Goal: Task Accomplishment & Management: Use online tool/utility

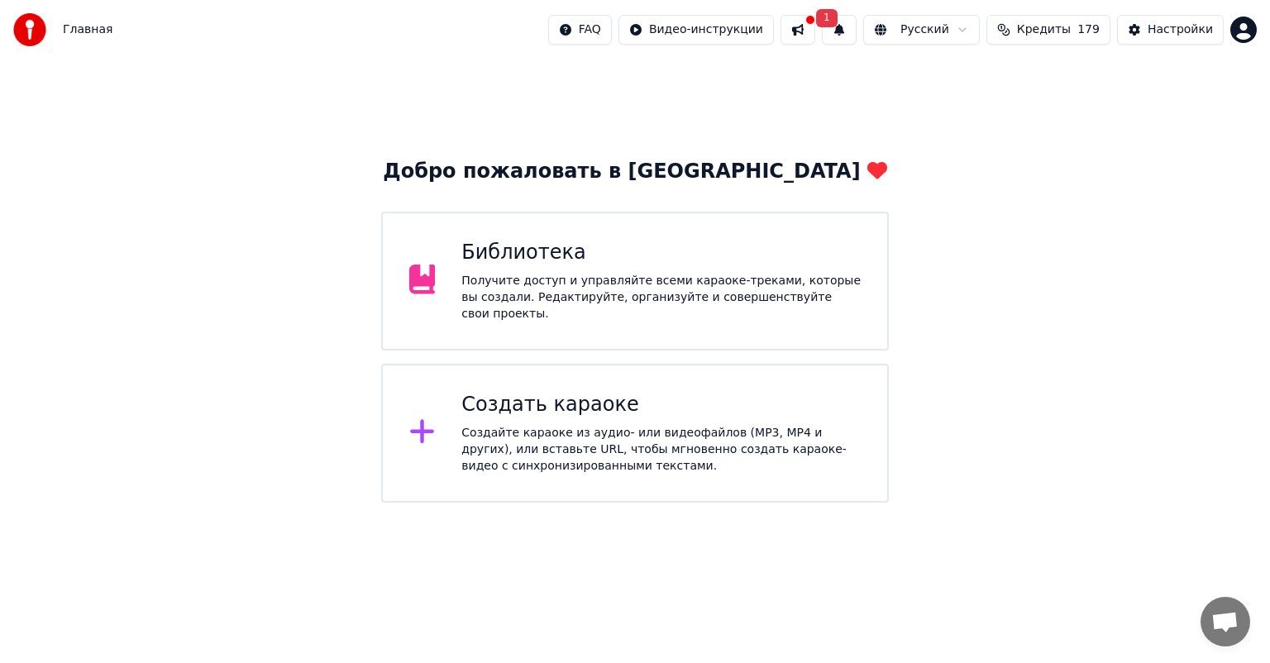
click at [500, 414] on div "Создать караоке Создайте караоке из аудио- или видеофайлов (MP3, MP4 и других),…" at bounding box center [660, 433] width 399 height 83
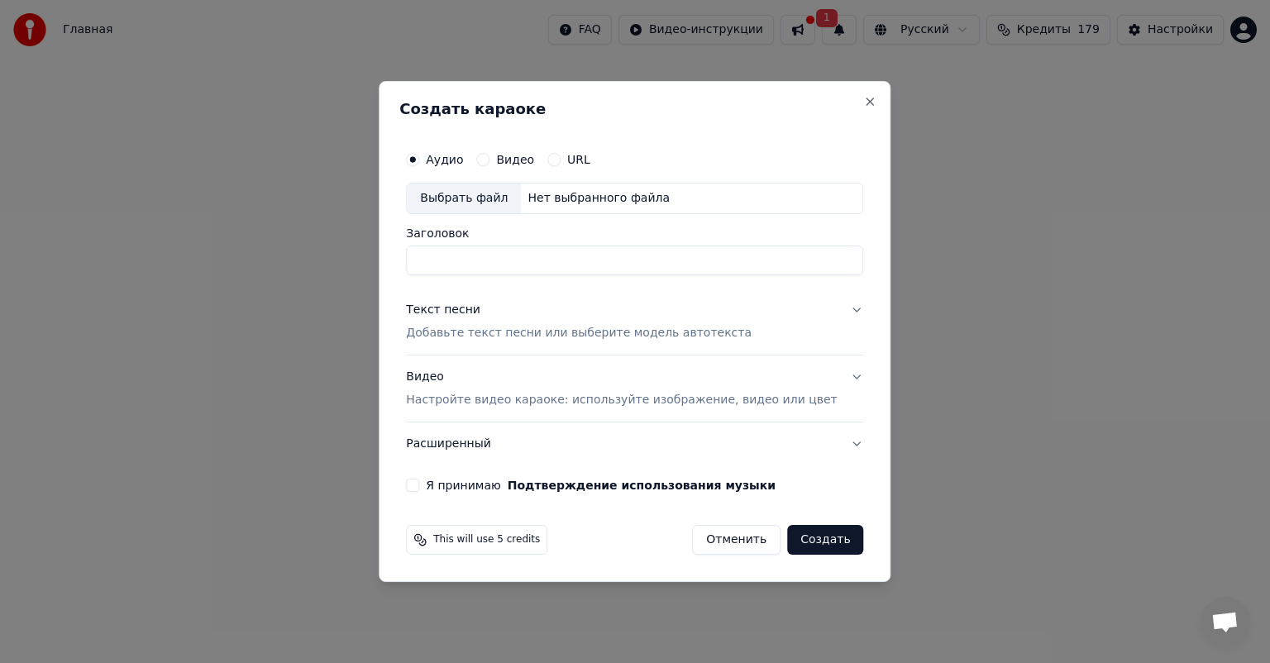
click at [506, 201] on div "Выбрать файл" at bounding box center [464, 199] width 114 height 30
type input "**********"
click at [487, 441] on button "Расширенный" at bounding box center [634, 444] width 457 height 43
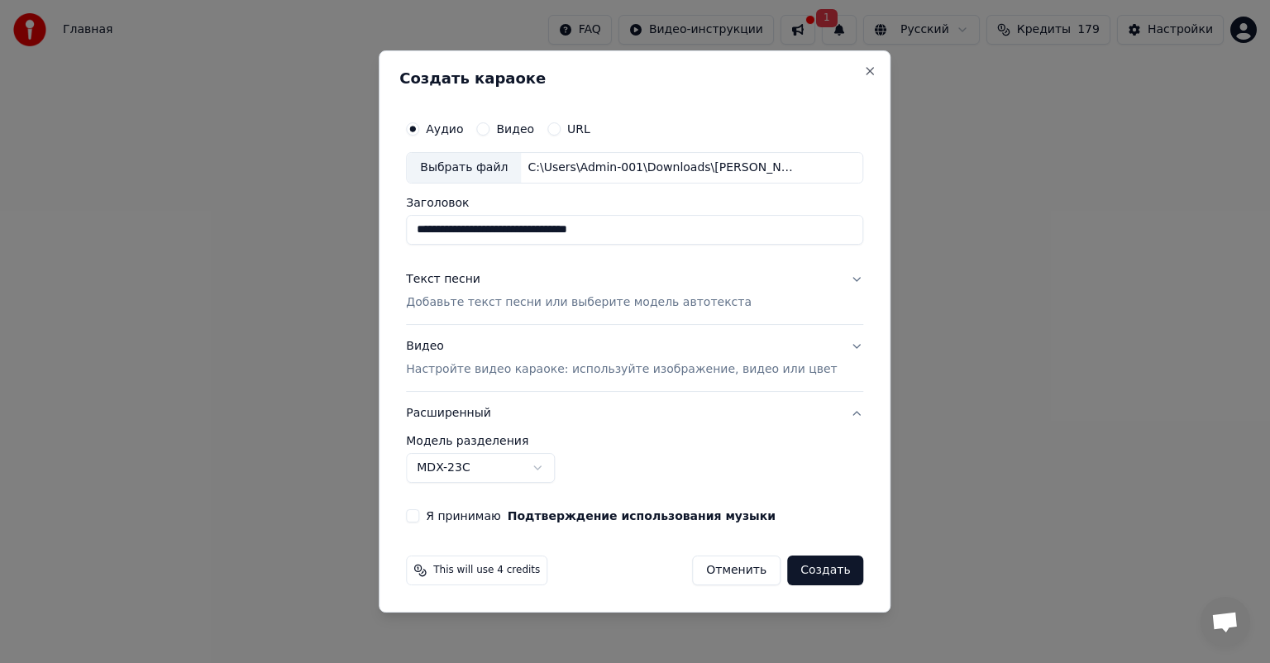
click at [474, 413] on button "Расширенный" at bounding box center [634, 413] width 457 height 43
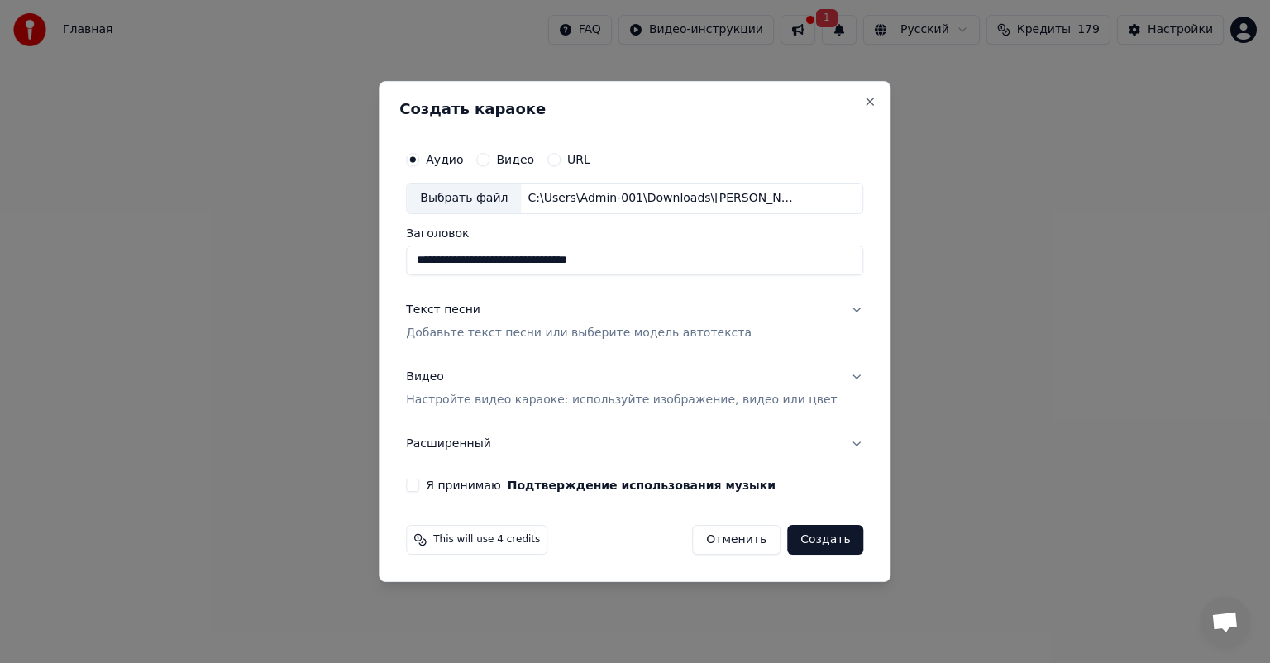
click at [516, 332] on p "Добавьте текст песни или выберите модель автотекста" at bounding box center [579, 333] width 346 height 17
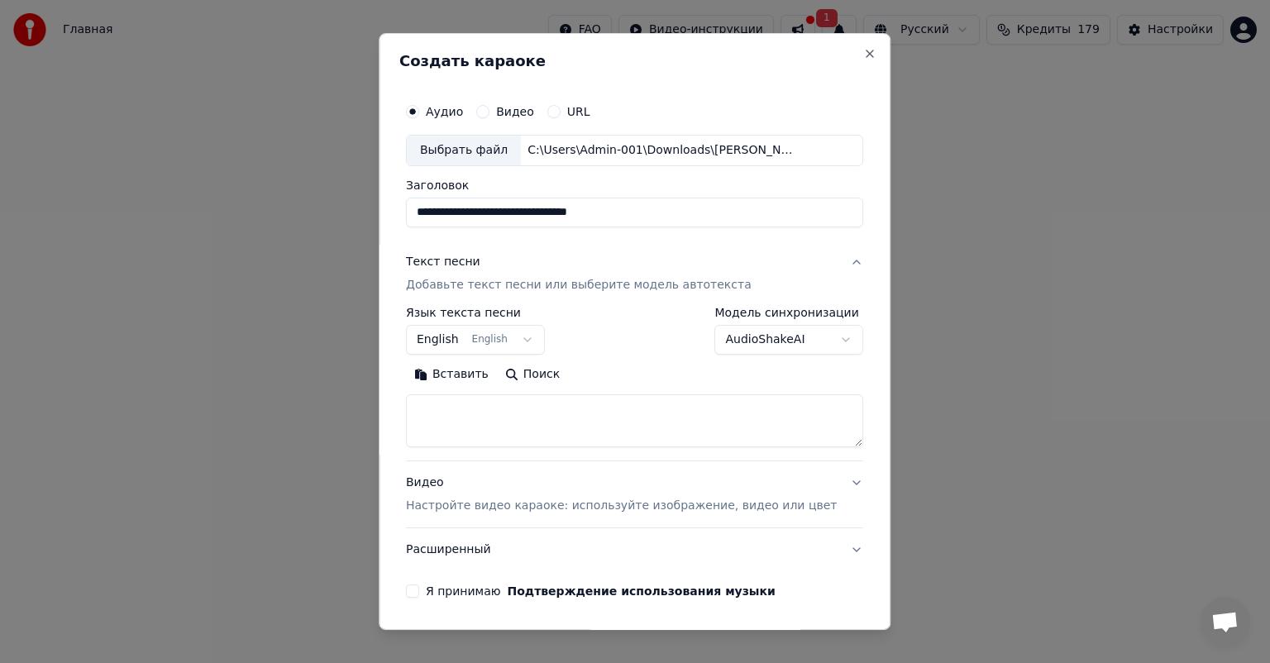
click at [536, 450] on div "**********" at bounding box center [634, 384] width 457 height 154
click at [516, 430] on textarea at bounding box center [634, 420] width 457 height 53
paste textarea "**********"
type textarea "**********"
click at [539, 334] on button "English English" at bounding box center [475, 340] width 139 height 30
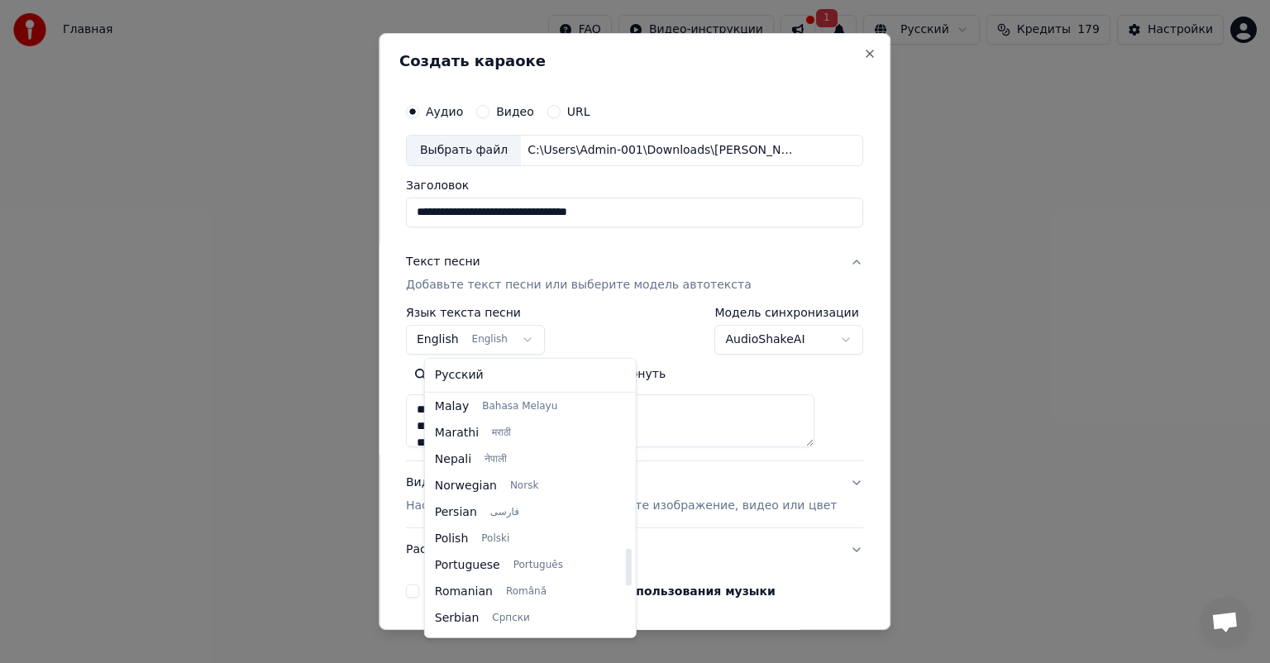
scroll to position [972, 0]
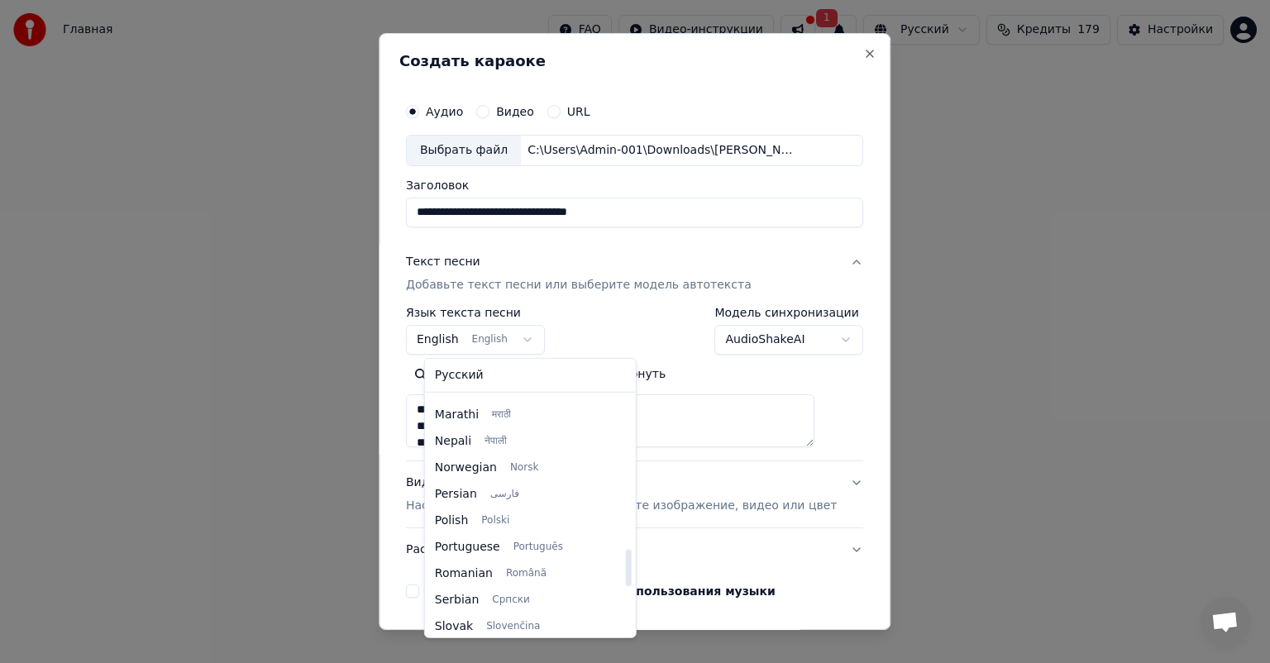
select select "**"
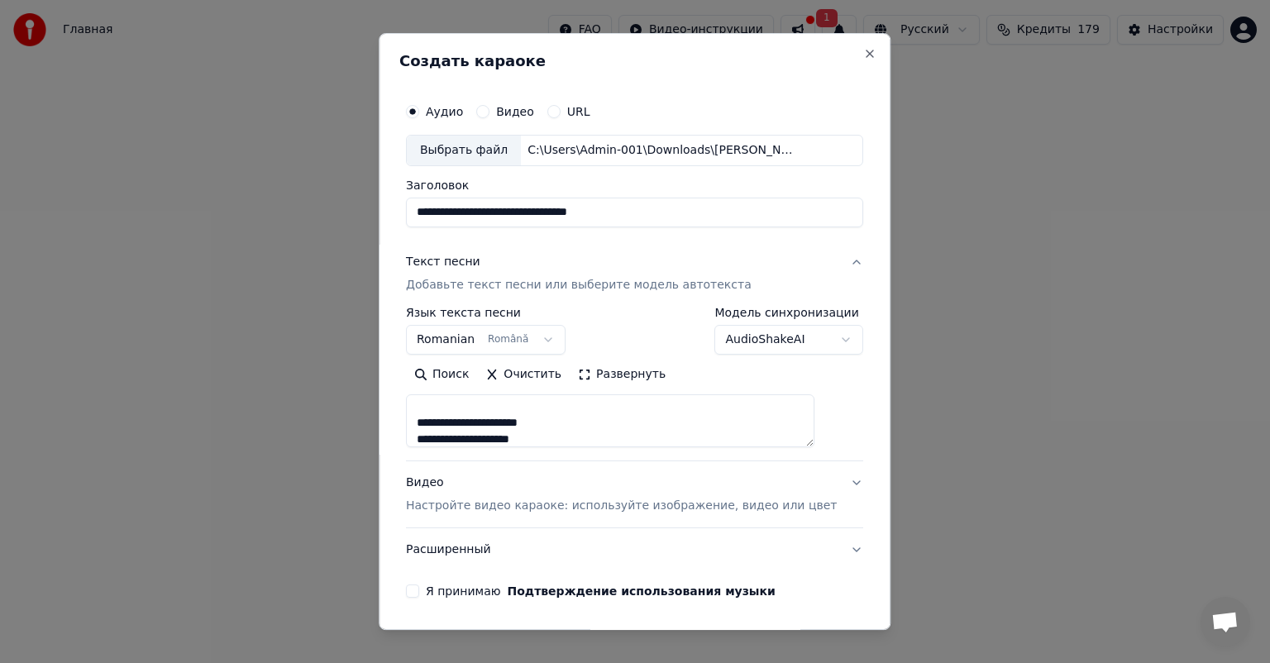
scroll to position [258, 0]
click at [810, 334] on body "**********" at bounding box center [635, 251] width 1270 height 503
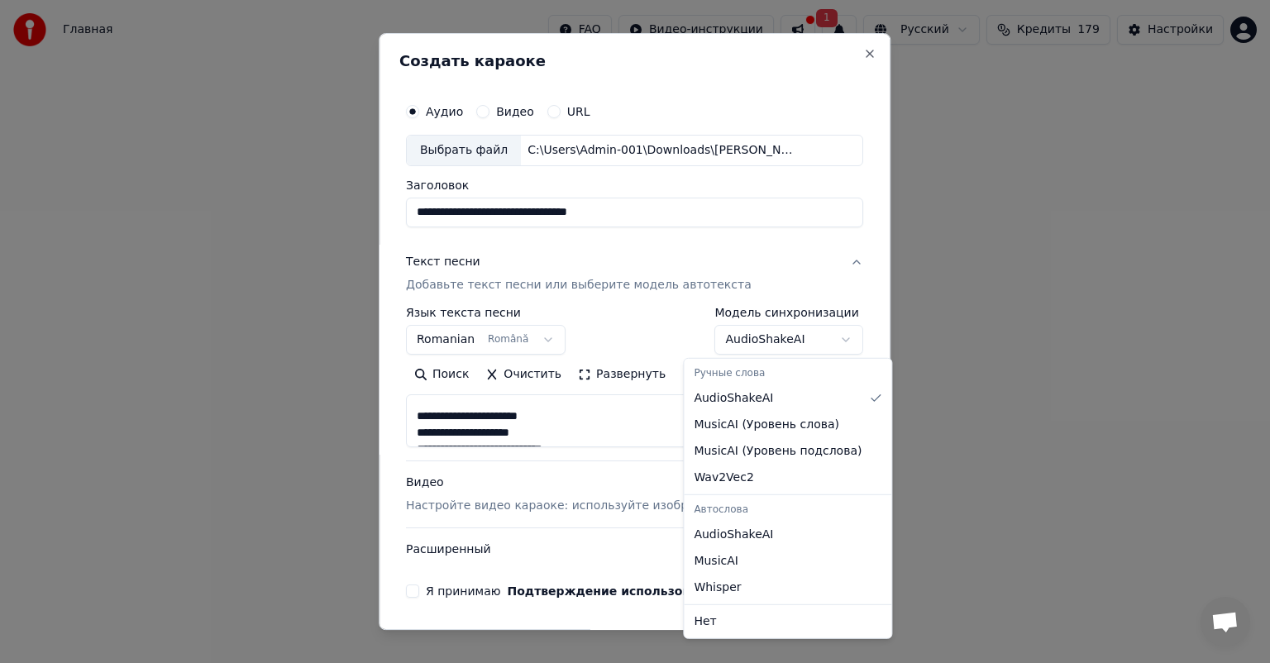
click at [810, 334] on body "**********" at bounding box center [635, 251] width 1270 height 503
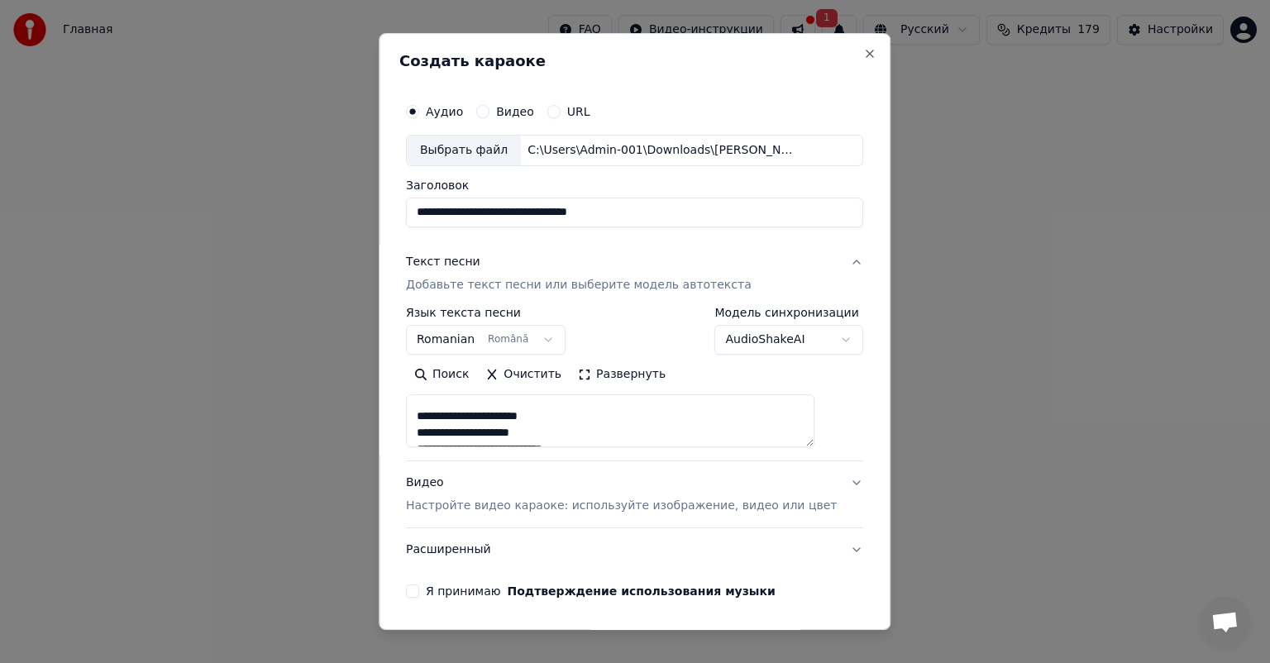
click at [504, 110] on div "Видео" at bounding box center [505, 111] width 58 height 13
click at [490, 116] on button "Видео" at bounding box center [482, 111] width 13 height 13
click at [419, 112] on button "Аудио" at bounding box center [412, 111] width 13 height 13
click at [516, 109] on label "Видео" at bounding box center [515, 112] width 38 height 12
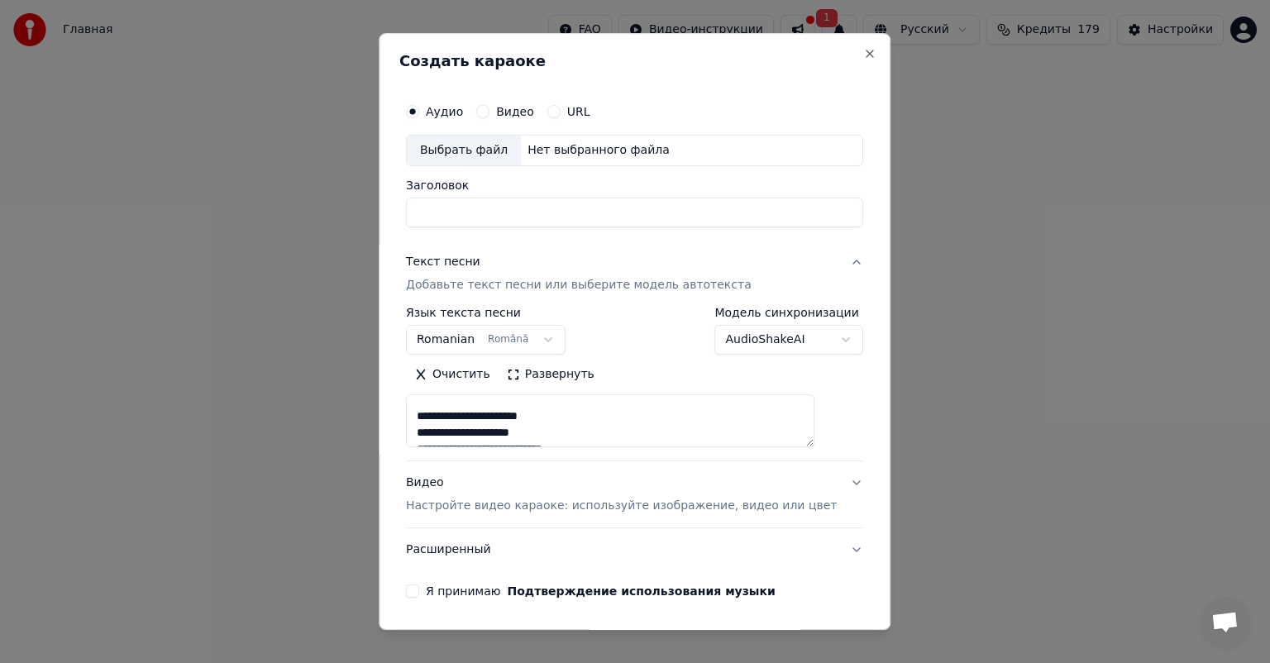
click at [490, 109] on button "Видео" at bounding box center [482, 111] width 13 height 13
click at [419, 112] on button "Аудио" at bounding box center [412, 111] width 13 height 13
click at [506, 112] on div "Видео" at bounding box center [505, 111] width 58 height 13
click at [490, 114] on button "Видео" at bounding box center [482, 111] width 13 height 13
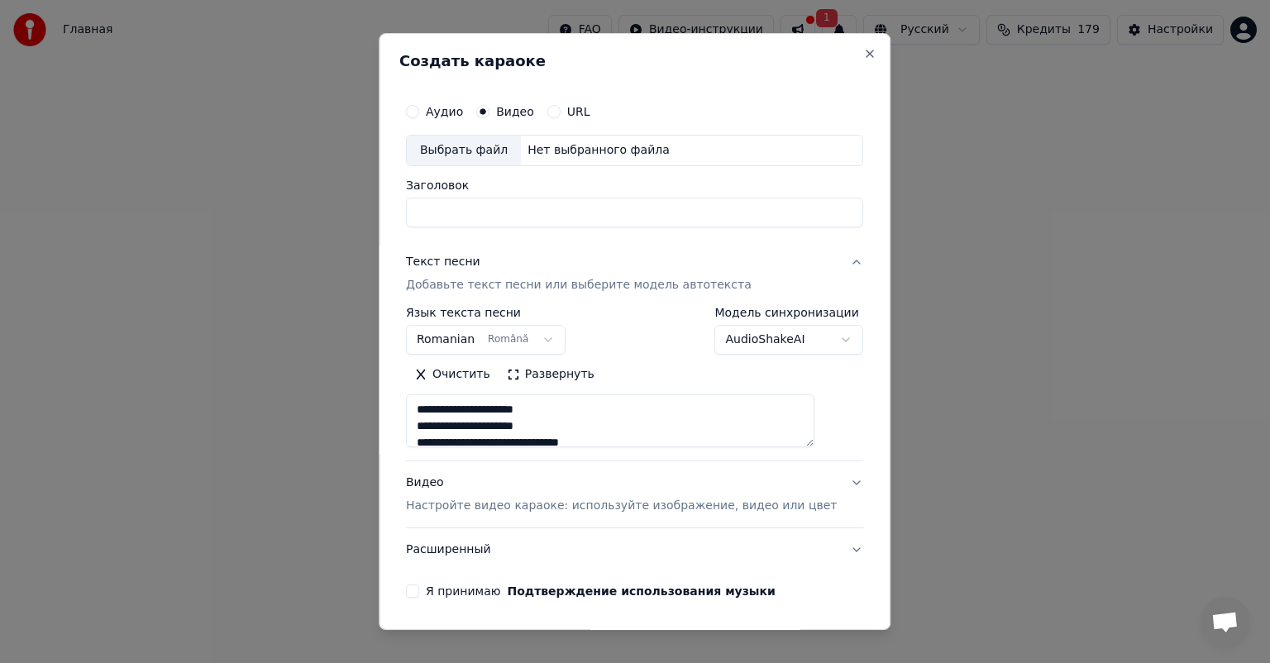
scroll to position [56, 0]
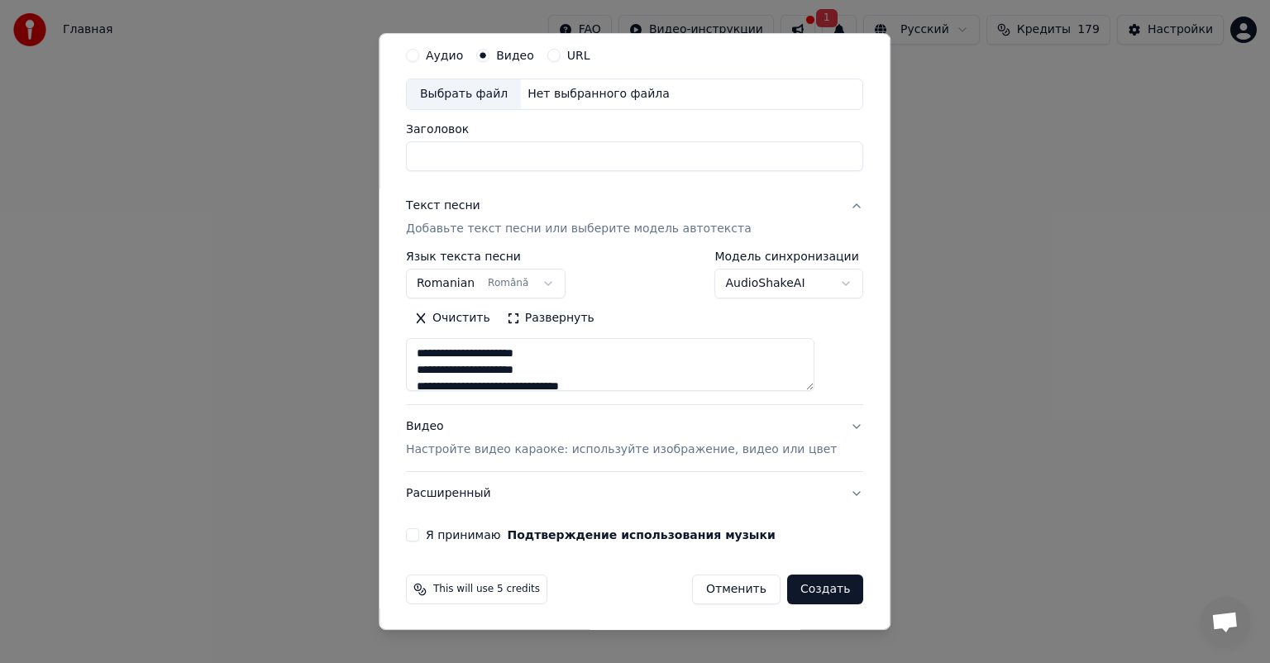
click at [796, 591] on button "Создать" at bounding box center [825, 590] width 76 height 30
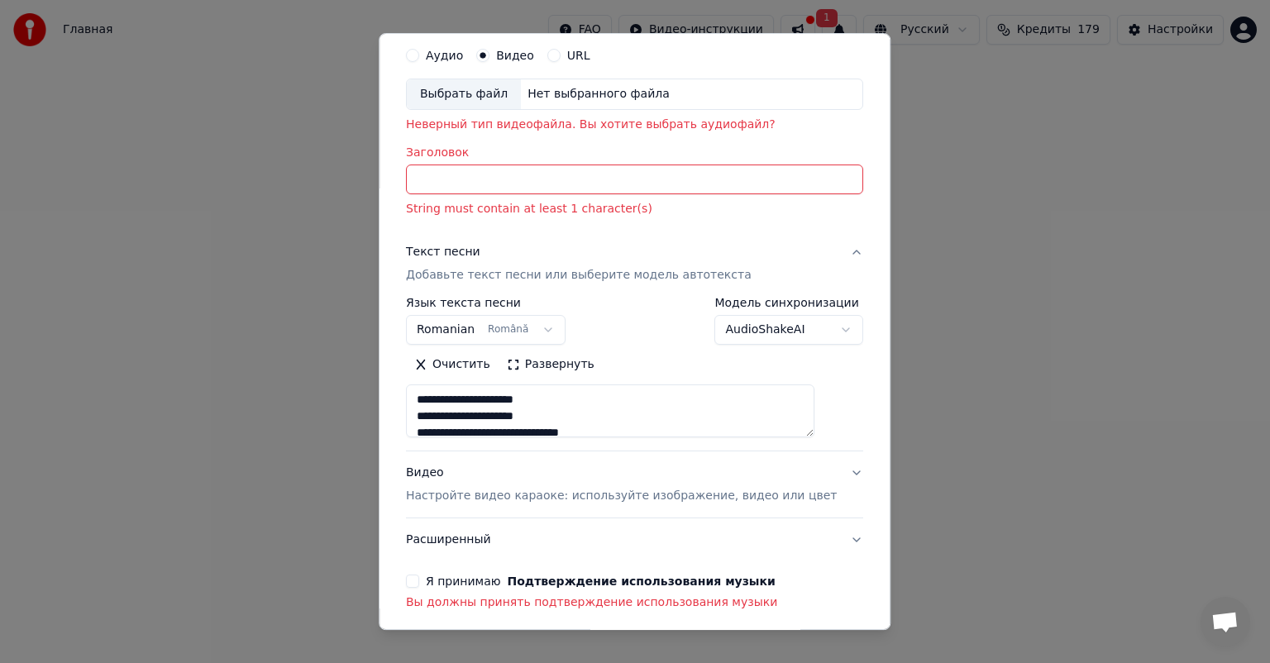
click at [523, 185] on input "Заголовок" at bounding box center [634, 180] width 457 height 30
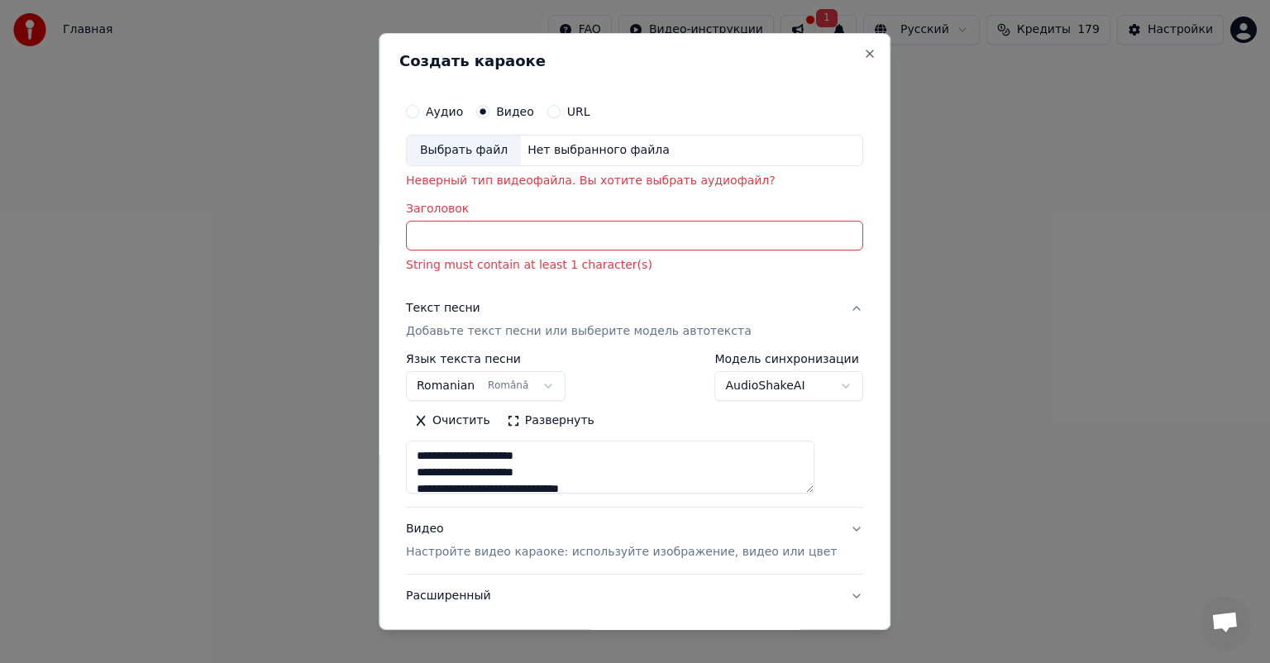
click at [499, 149] on div "Выбрать файл" at bounding box center [464, 151] width 114 height 30
type input "**********"
click at [463, 113] on label "Аудио" at bounding box center [444, 112] width 37 height 12
click at [419, 113] on button "Аудио" at bounding box center [412, 111] width 13 height 13
click at [480, 152] on div "Выбрать файл" at bounding box center [464, 151] width 114 height 30
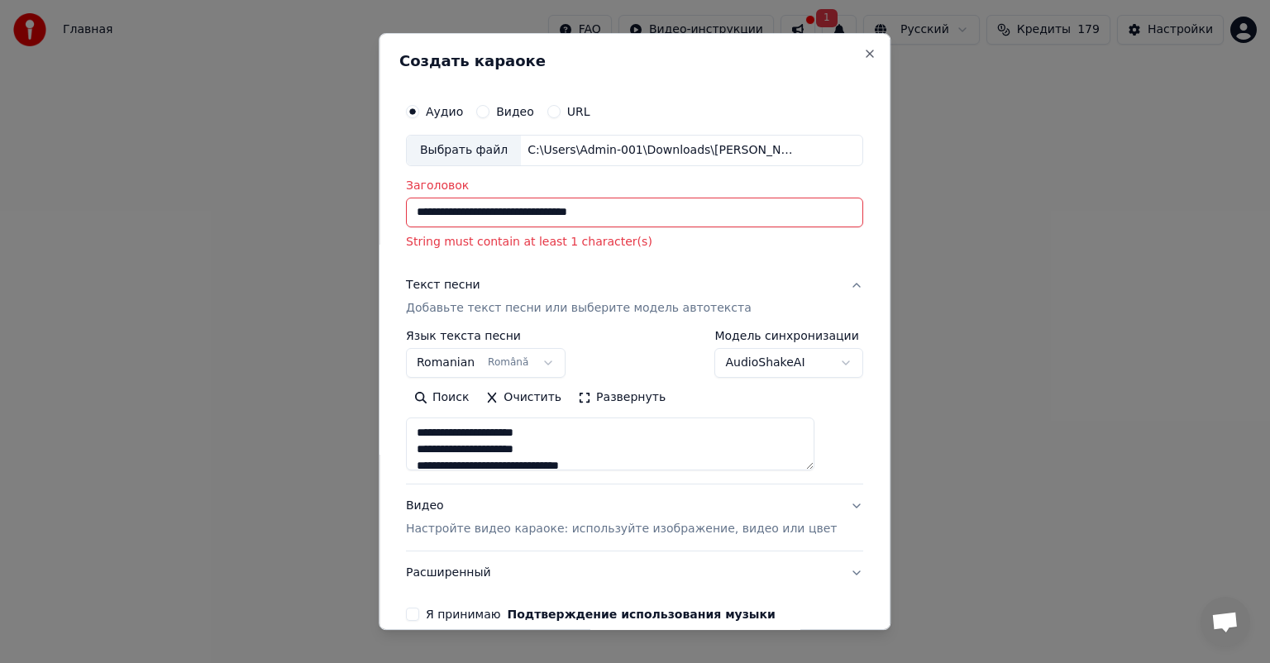
click at [628, 212] on input "**********" at bounding box center [634, 213] width 457 height 30
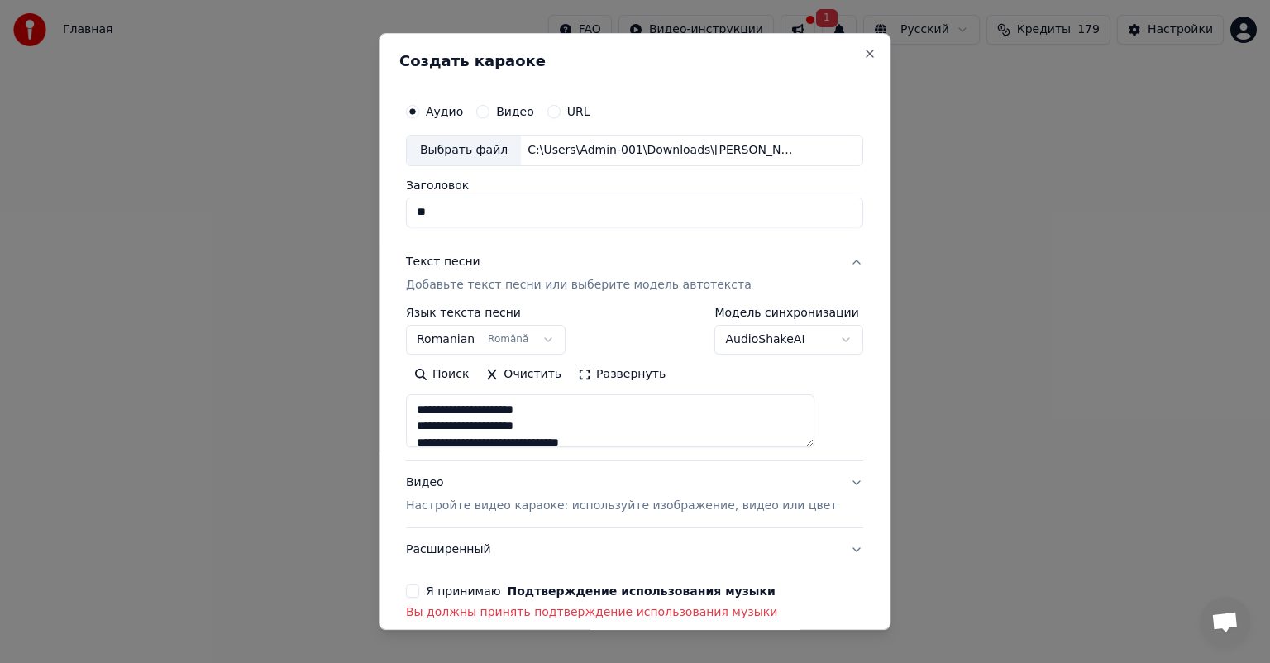
type input "*"
click at [521, 211] on input "**********" at bounding box center [634, 213] width 457 height 30
click at [549, 211] on input "**********" at bounding box center [634, 213] width 457 height 30
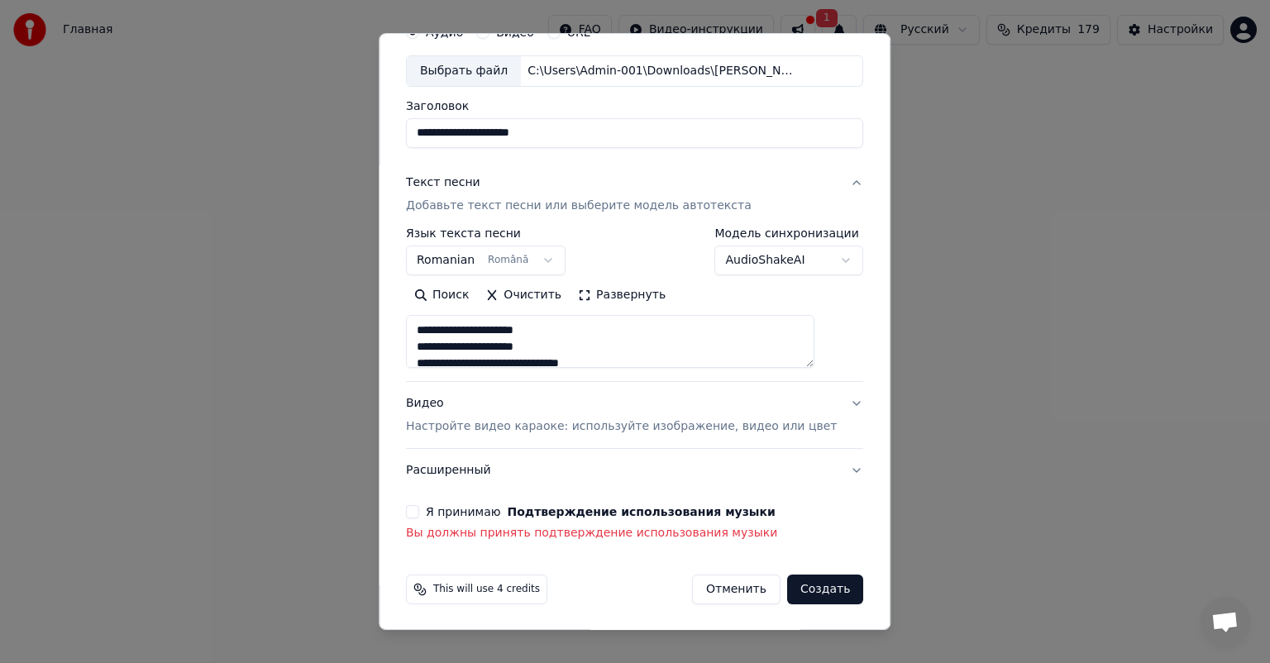
type input "**********"
click at [419, 511] on button "Я принимаю Подтверждение использования музыки" at bounding box center [412, 511] width 13 height 13
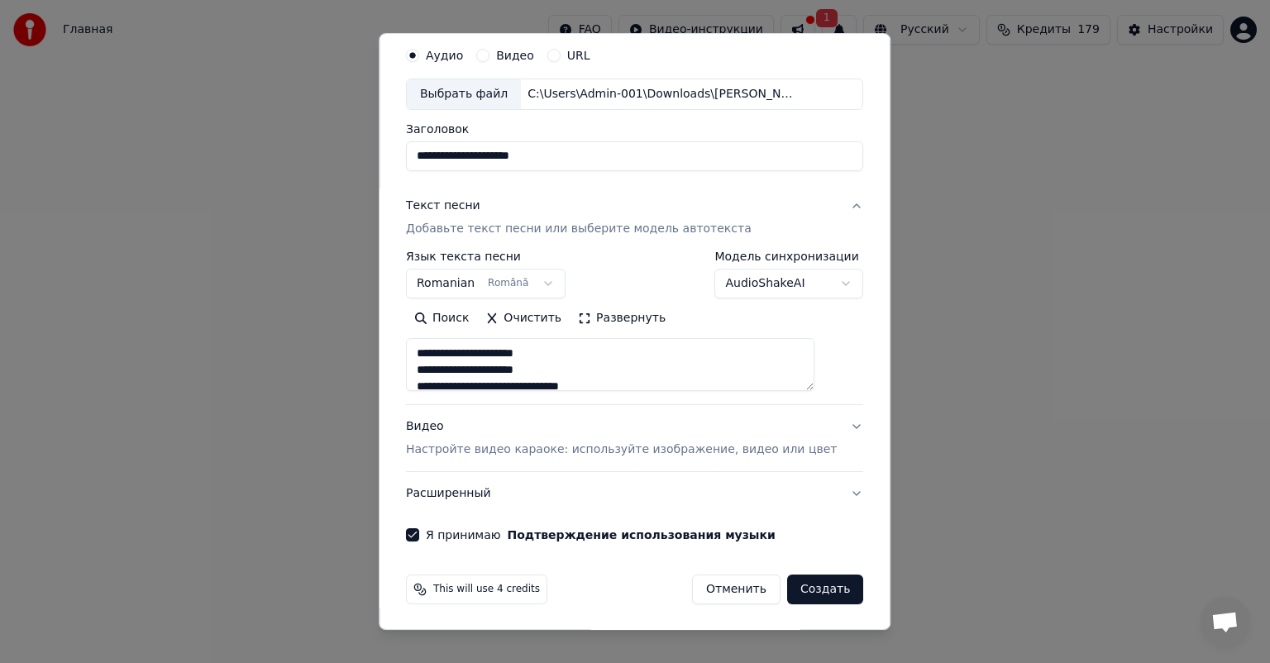
scroll to position [0, 0]
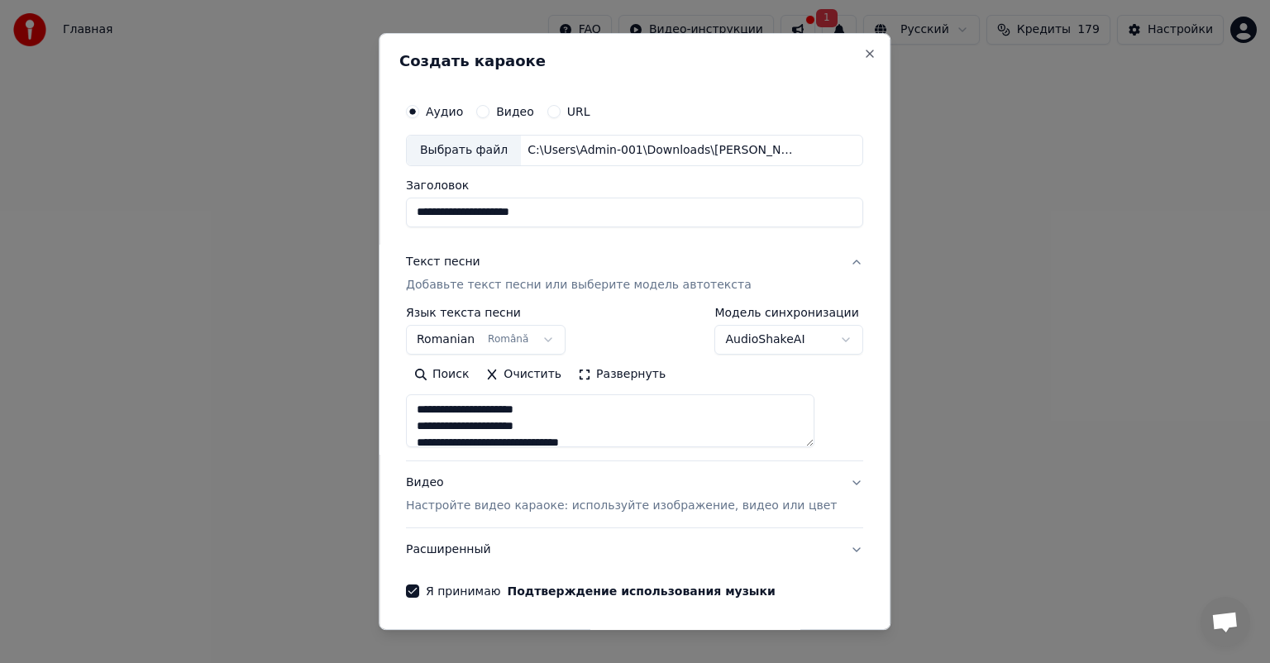
click at [549, 284] on p "Добавьте текст песни или выберите модель автотекста" at bounding box center [579, 285] width 346 height 17
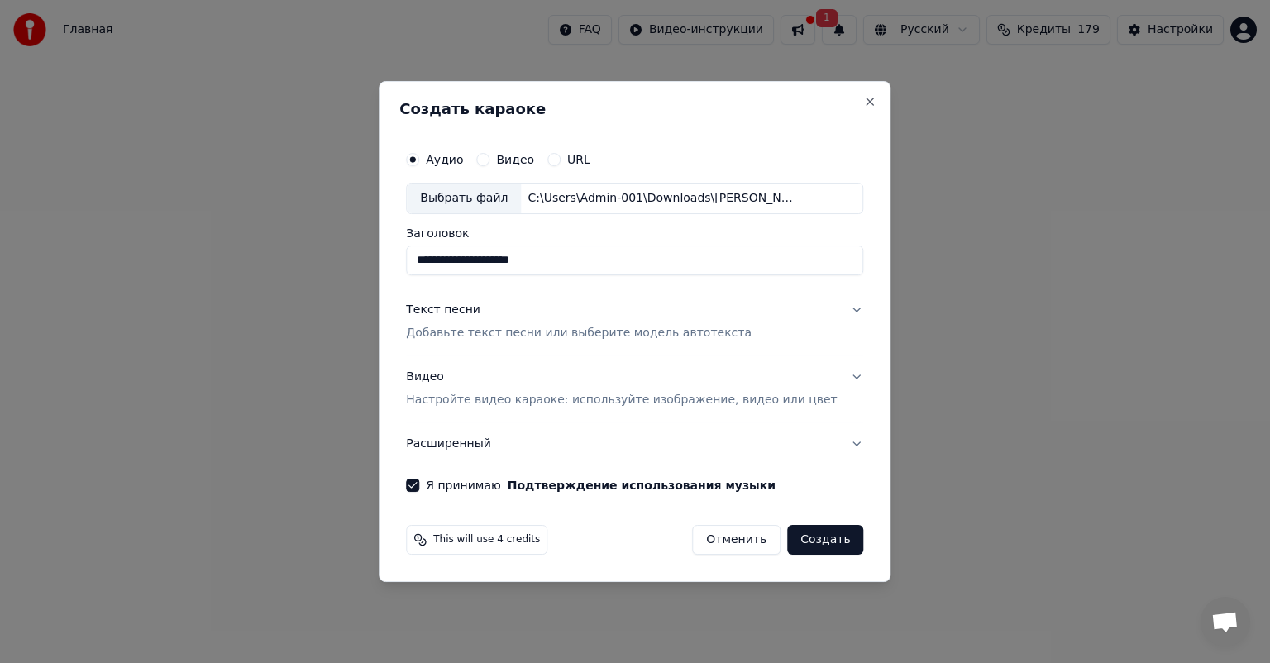
click at [536, 332] on p "Добавьте текст песни или выберите модель автотекста" at bounding box center [579, 333] width 346 height 17
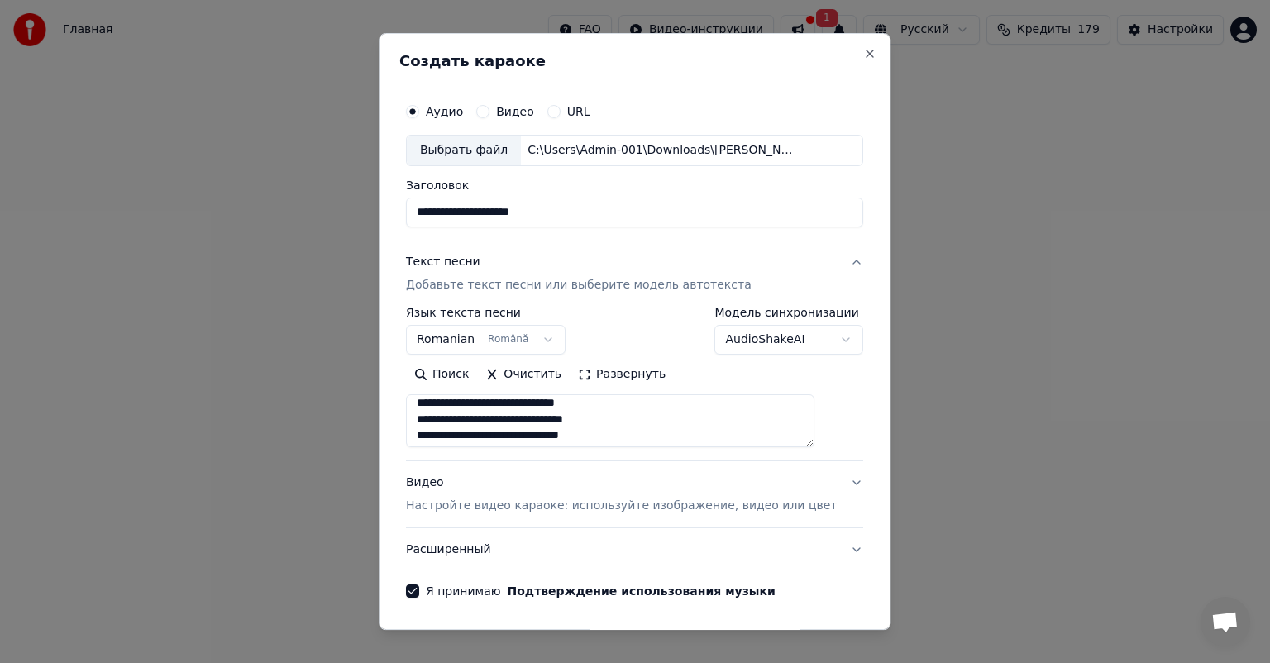
scroll to position [738, 0]
click at [614, 508] on p "Настройте видео караоке: используйте изображение, видео или цвет" at bounding box center [621, 506] width 431 height 17
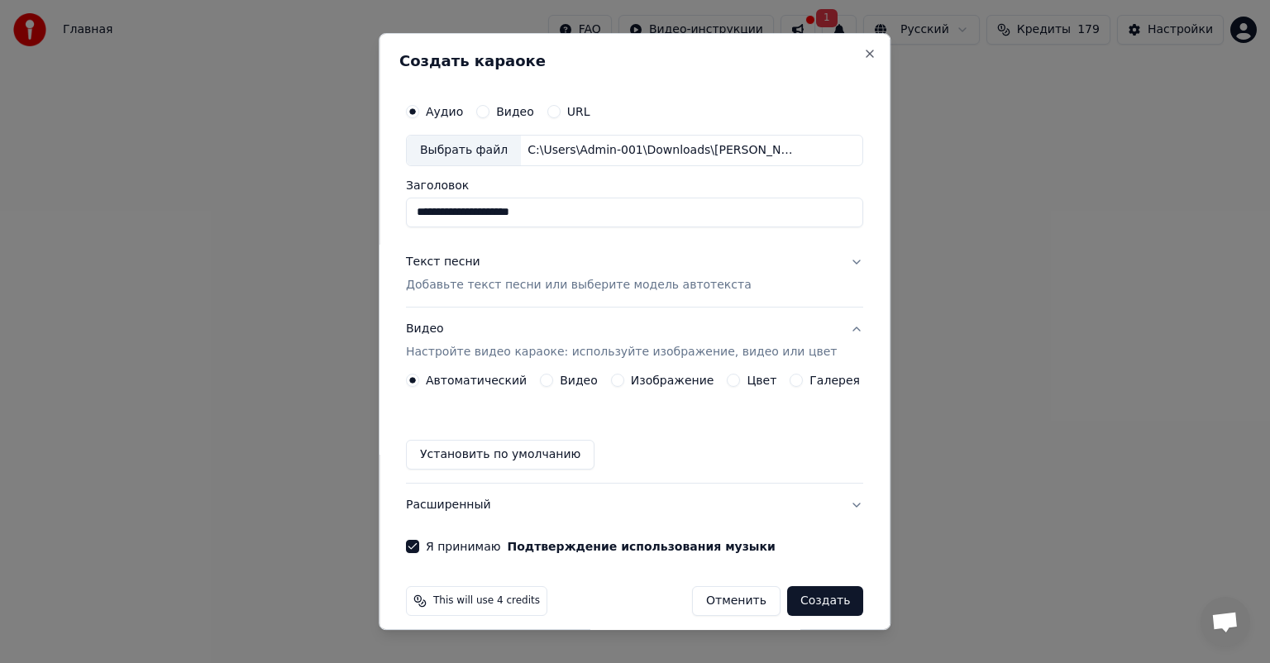
click at [650, 372] on button "Видео Настройте видео караоке: используйте изображение, видео или цвет" at bounding box center [634, 341] width 457 height 66
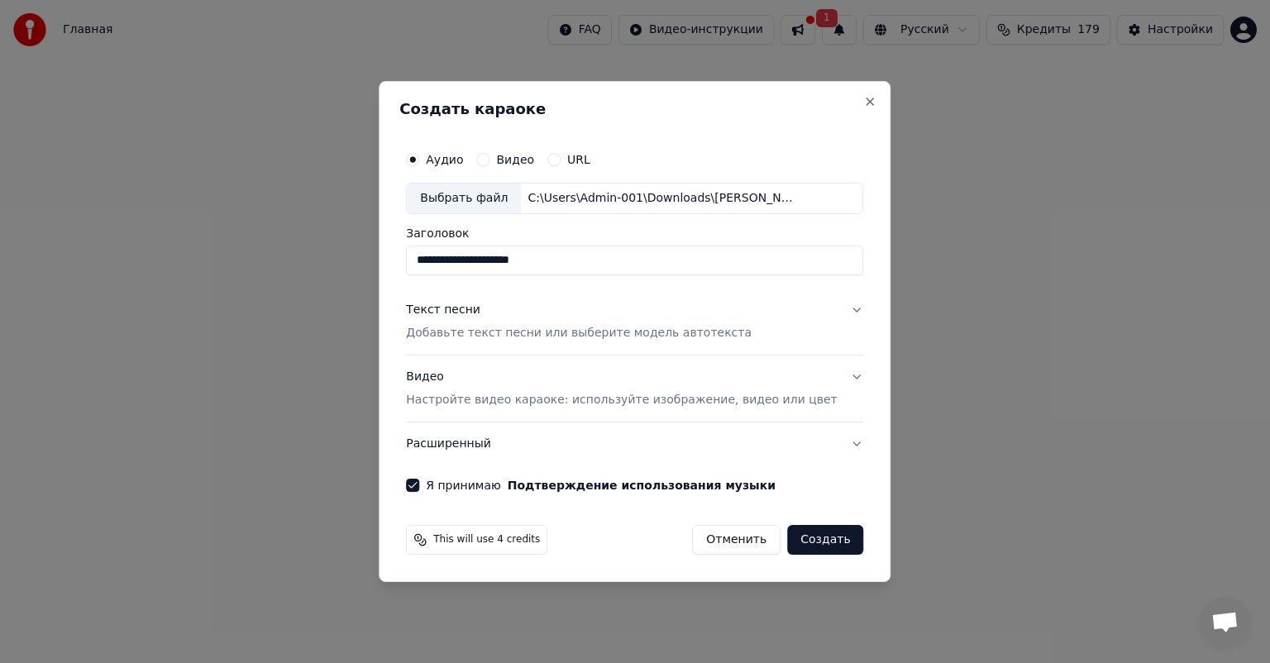
click at [637, 399] on p "Настройте видео караоке: используйте изображение, видео или цвет" at bounding box center [621, 400] width 431 height 17
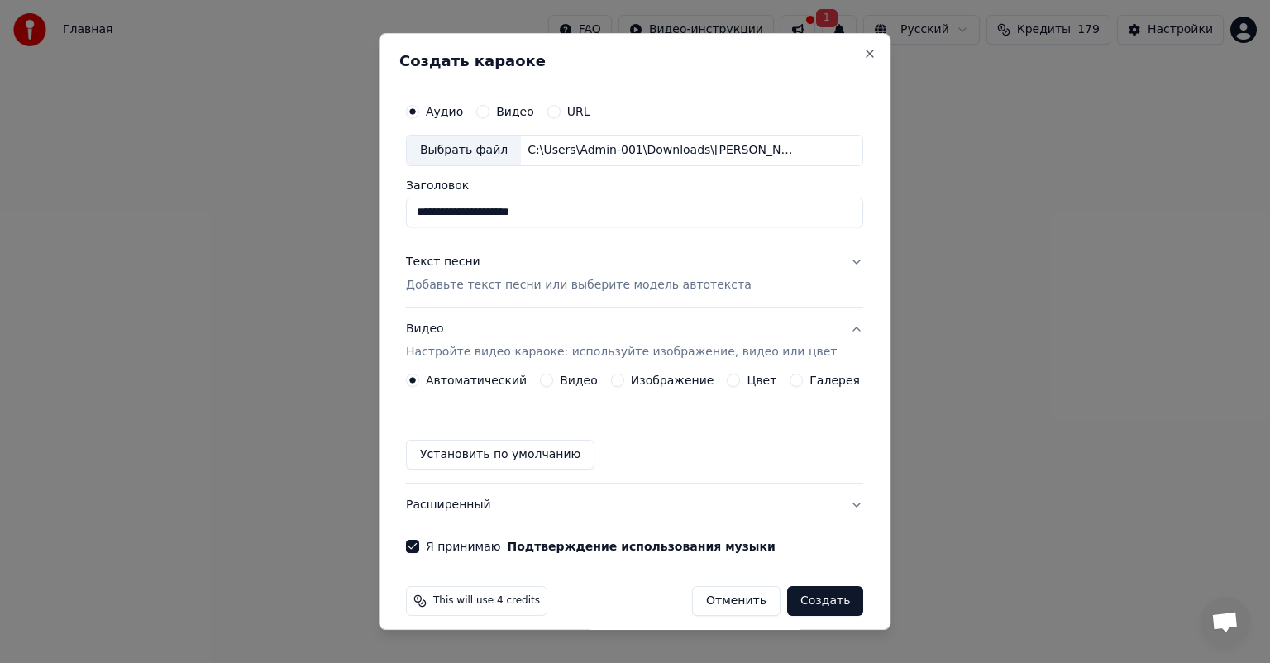
click at [617, 378] on button "Изображение" at bounding box center [617, 380] width 13 height 13
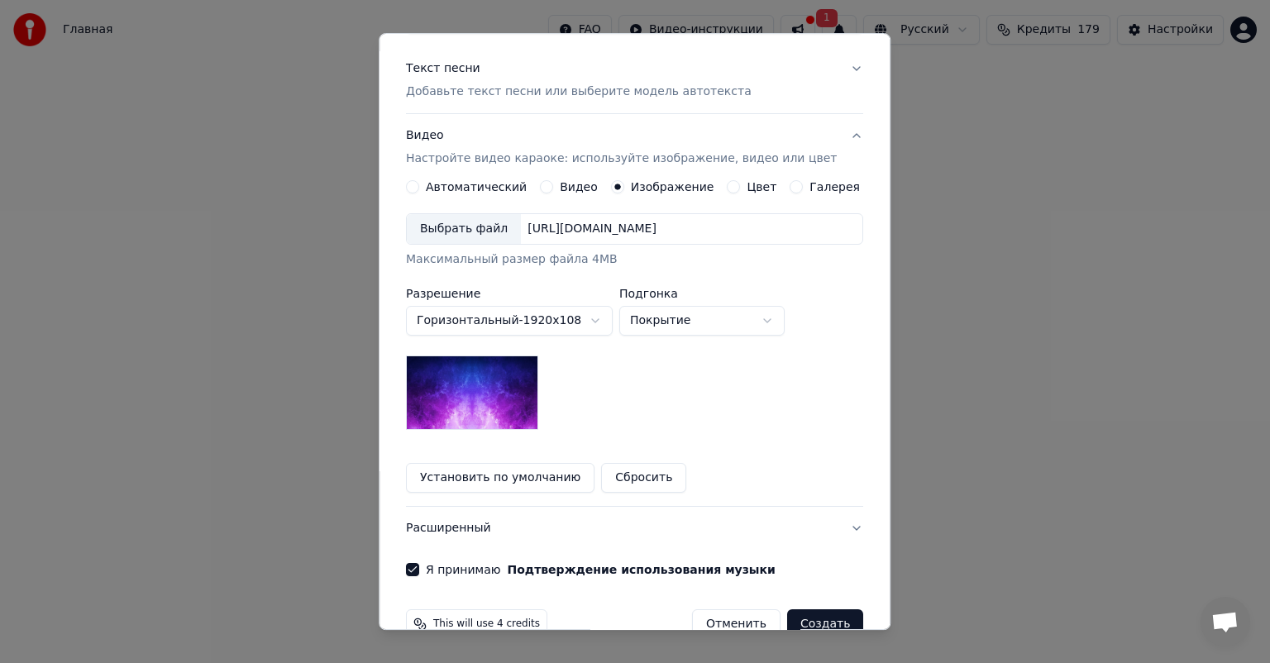
scroll to position [228, 0]
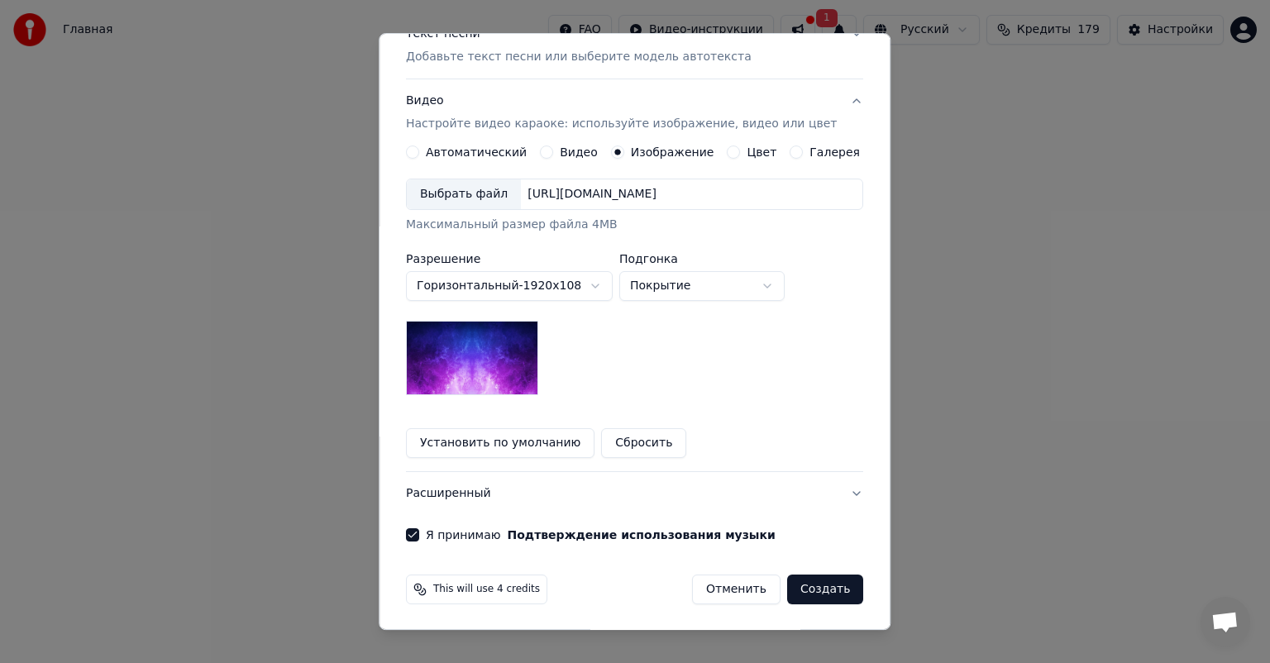
click at [495, 355] on img at bounding box center [472, 358] width 132 height 74
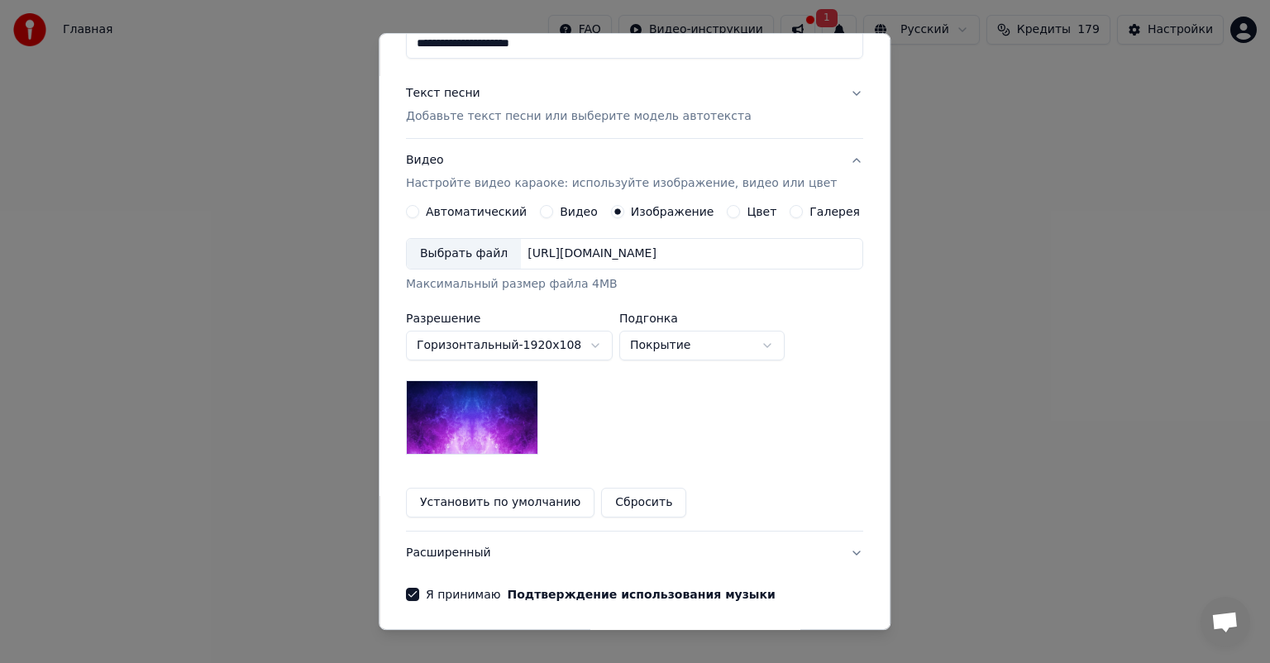
click at [488, 251] on div "Выбрать файл" at bounding box center [464, 254] width 114 height 30
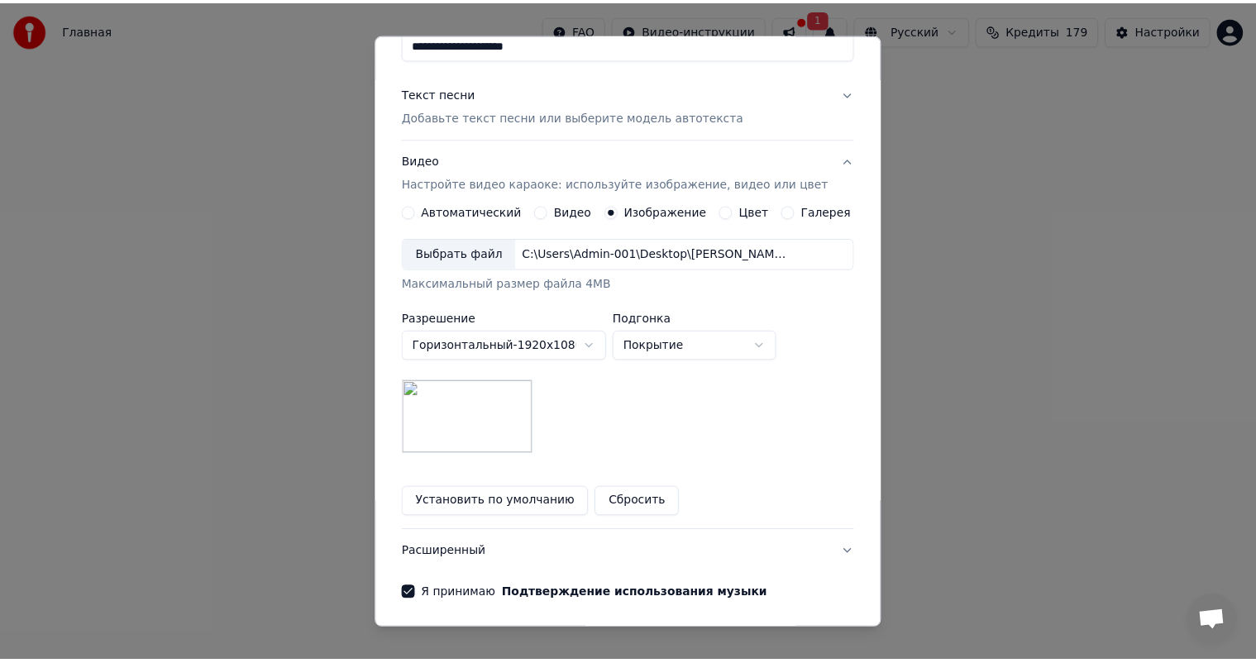
scroll to position [228, 0]
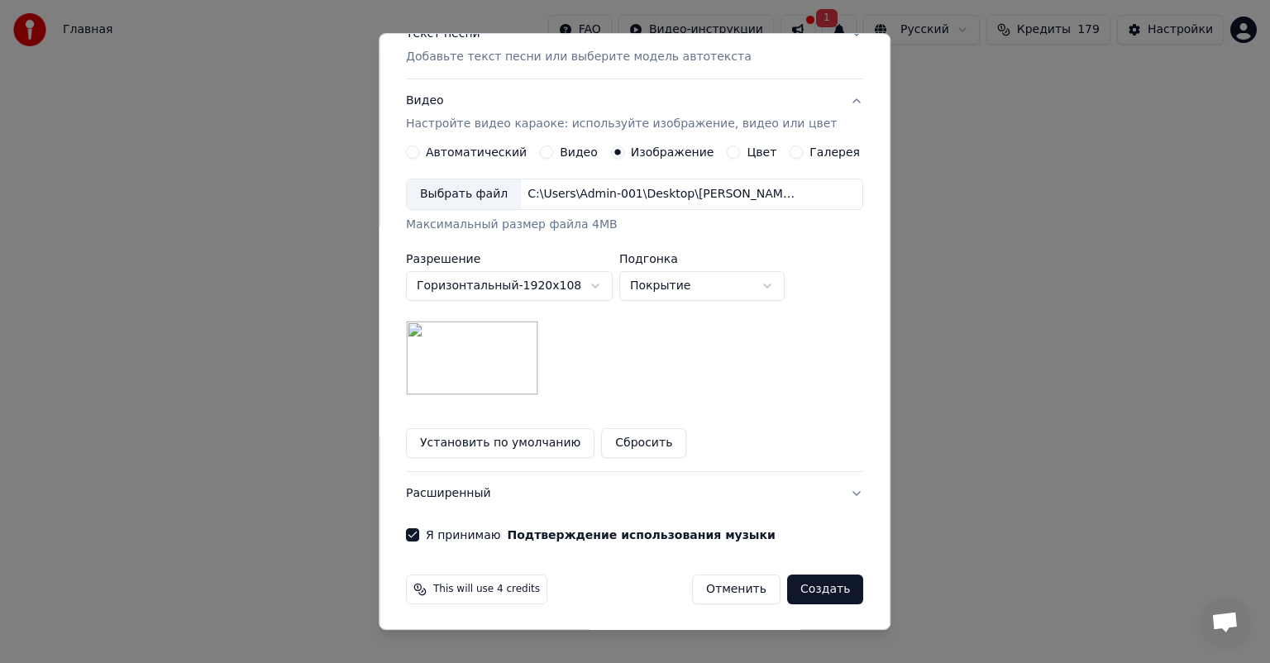
click at [818, 581] on button "Создать" at bounding box center [825, 590] width 76 height 30
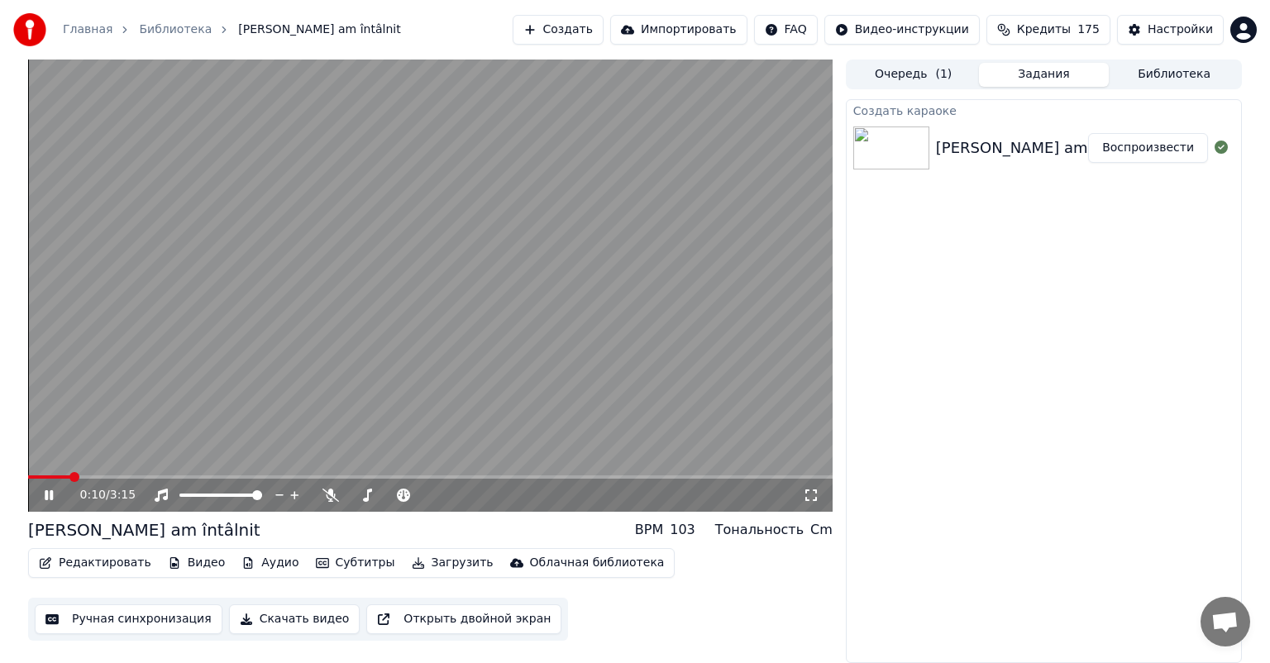
click at [815, 496] on icon at bounding box center [811, 495] width 17 height 13
click at [50, 495] on icon at bounding box center [60, 495] width 39 height 13
click at [119, 566] on button "Редактировать" at bounding box center [95, 563] width 126 height 23
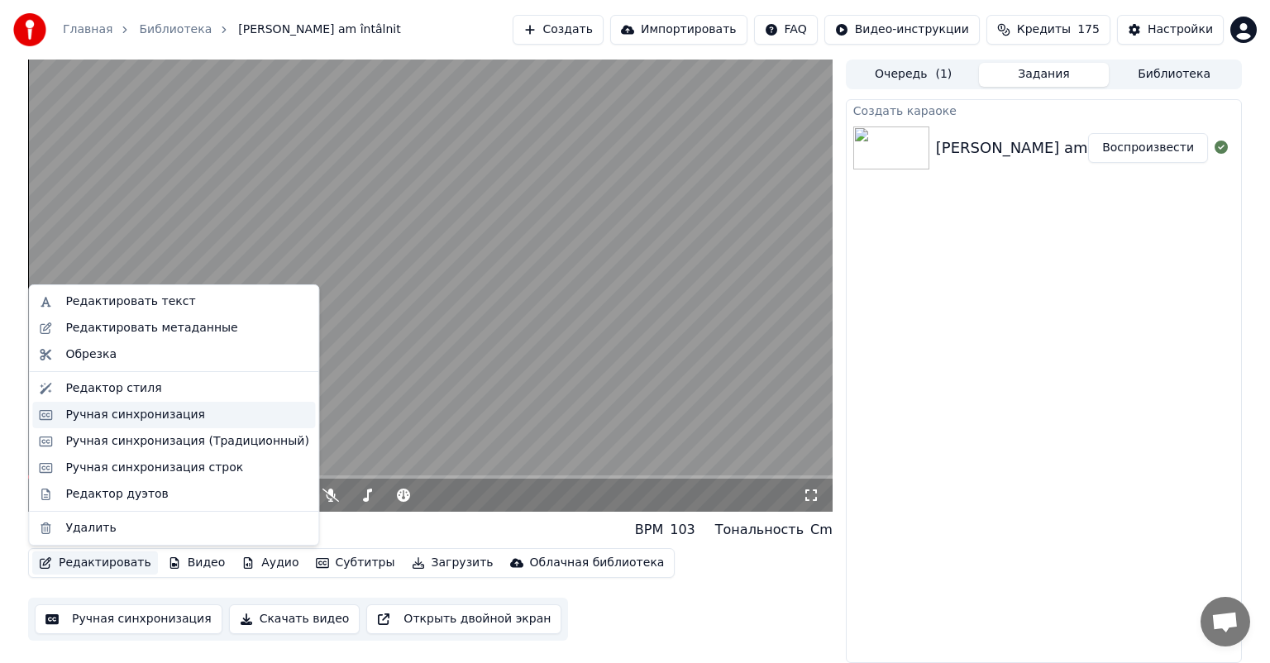
click at [105, 420] on div "Ручная синхронизация" at bounding box center [135, 415] width 140 height 17
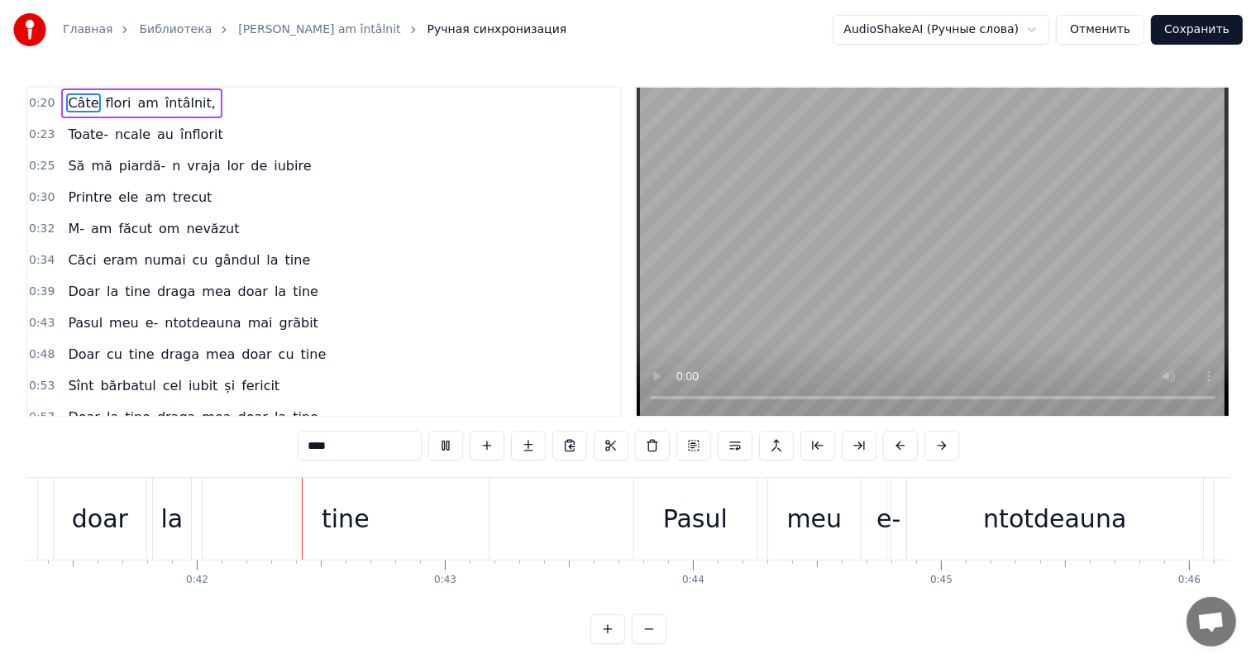
scroll to position [0, 10281]
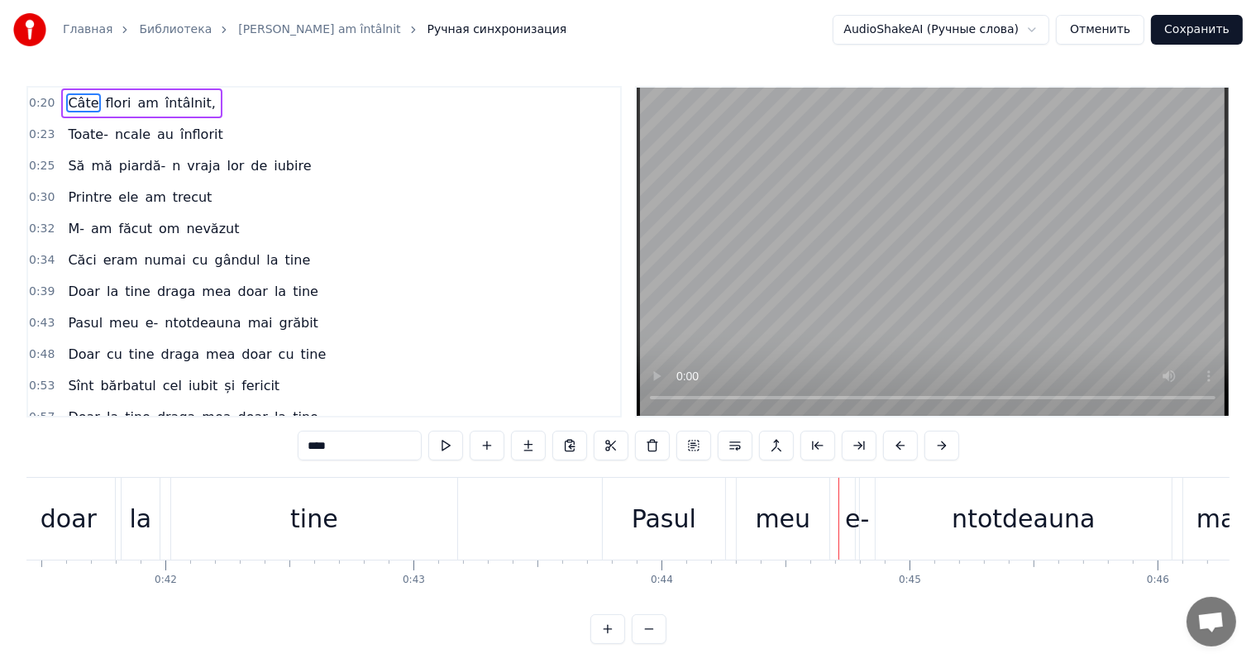
click at [788, 512] on div "meu" at bounding box center [783, 518] width 55 height 37
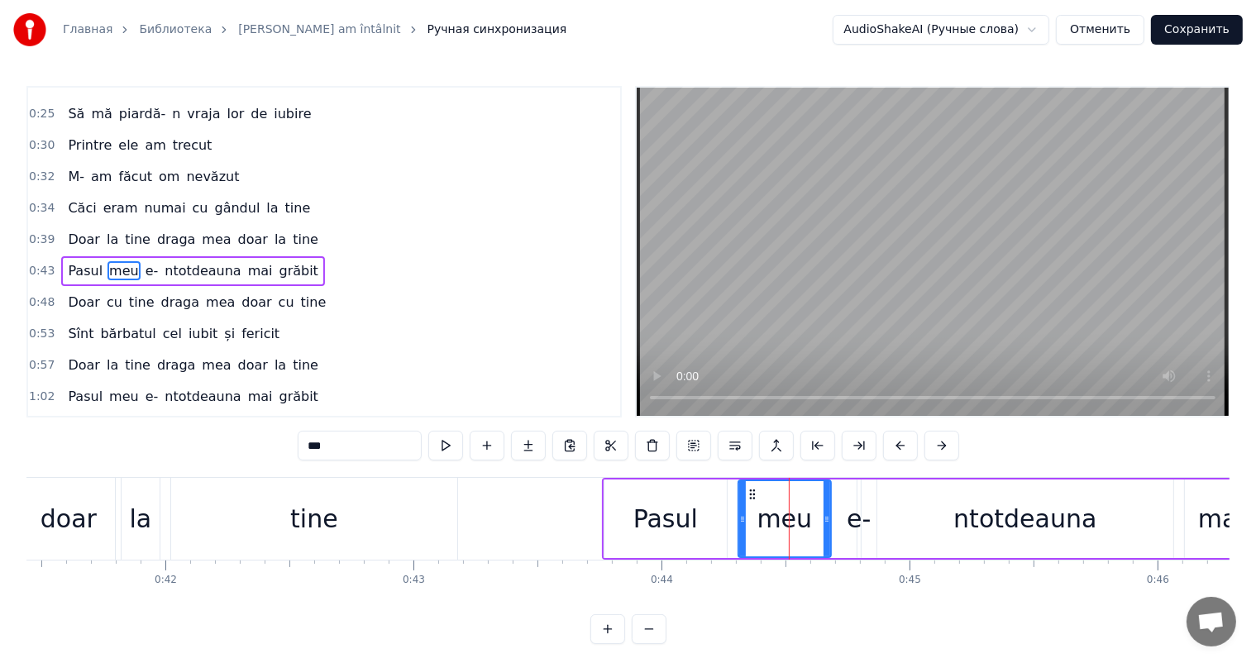
scroll to position [63, 0]
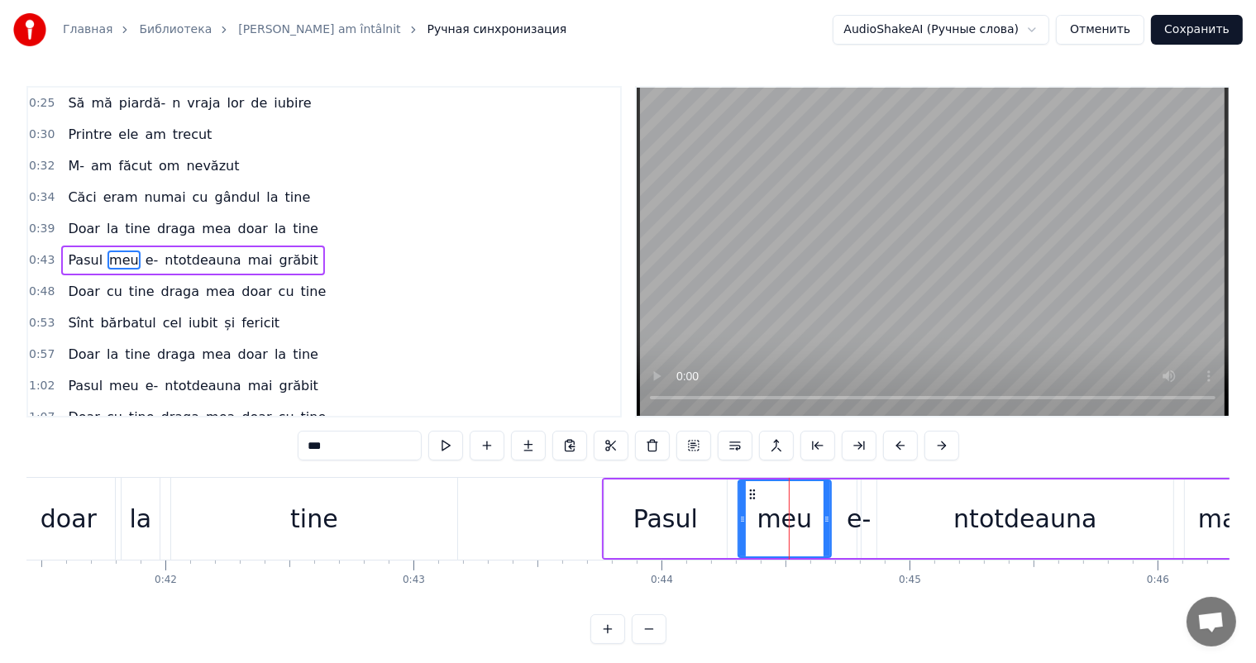
click at [867, 517] on div "e-" at bounding box center [859, 518] width 24 height 37
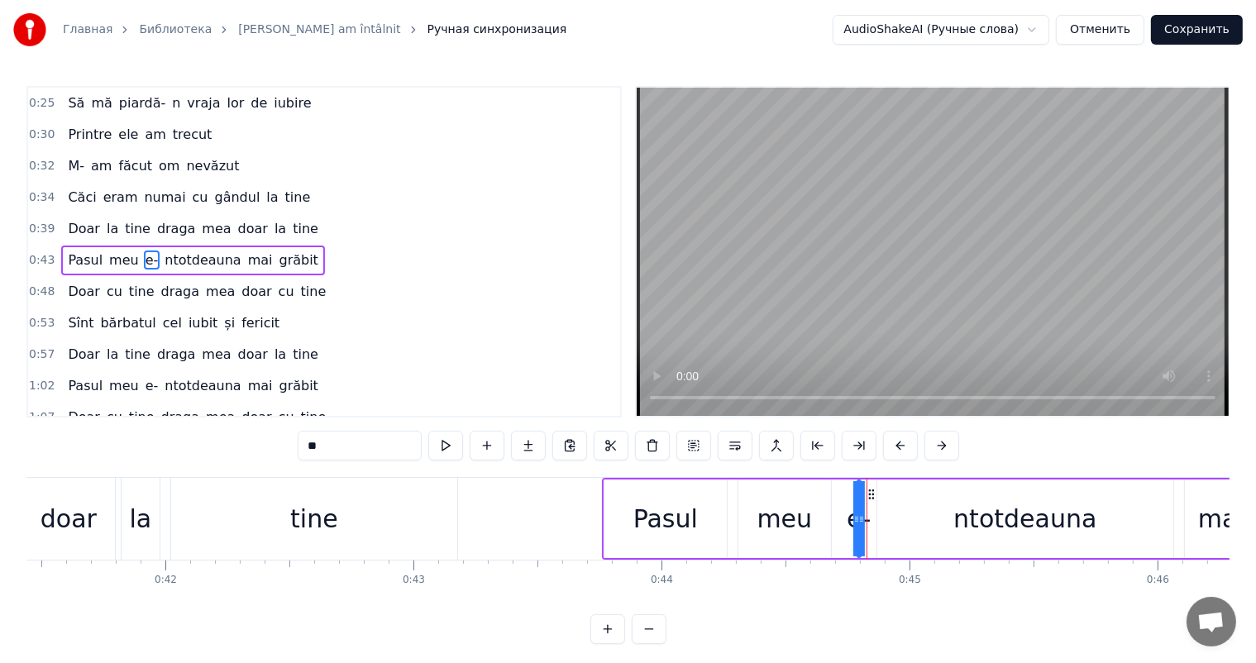
click at [959, 512] on div "ntotdeauna" at bounding box center [1025, 519] width 296 height 79
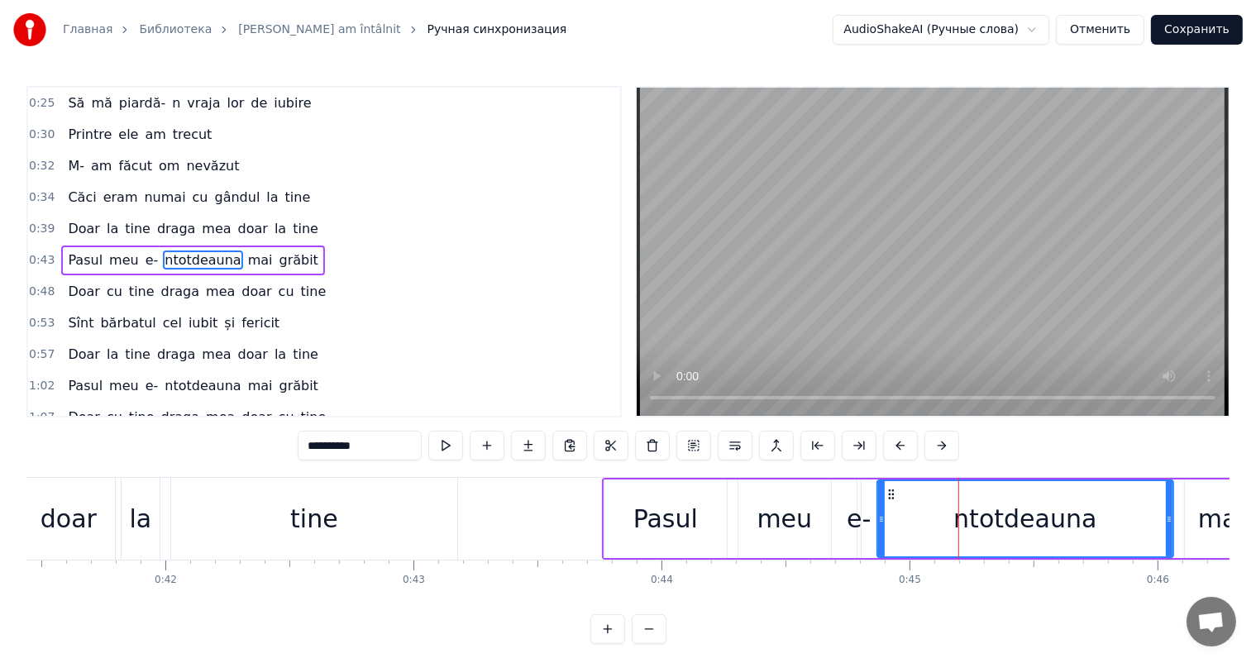
click at [857, 516] on div "e-" at bounding box center [859, 518] width 24 height 37
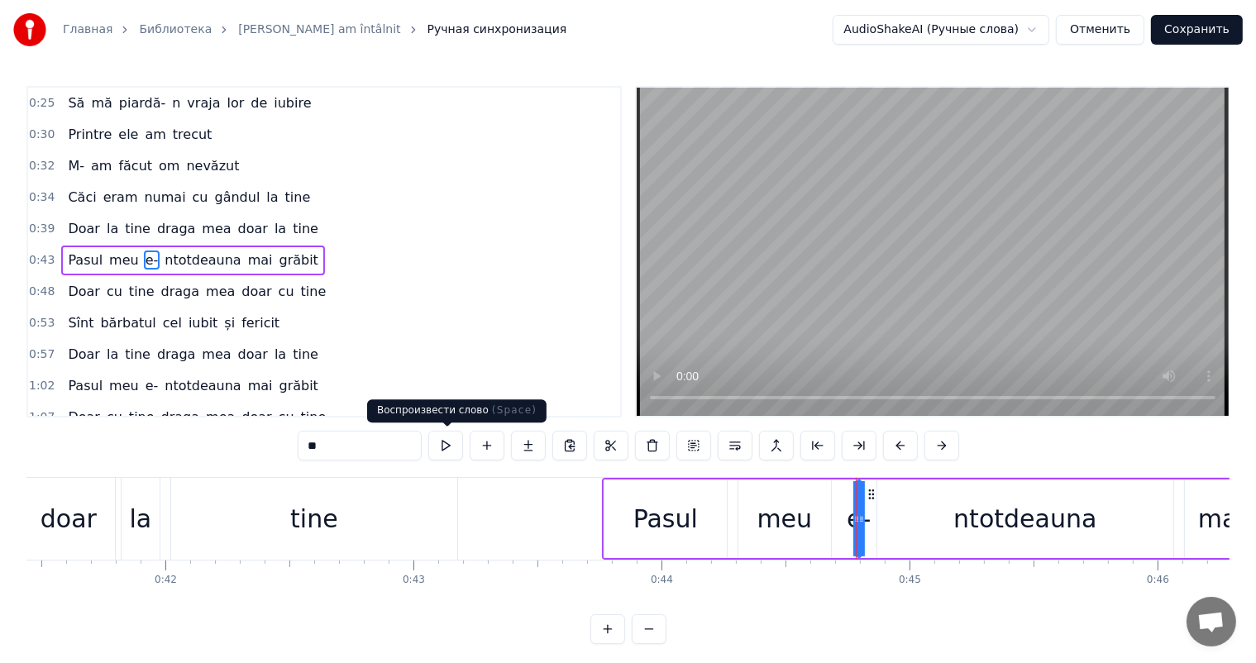
click at [447, 445] on button at bounding box center [445, 446] width 35 height 30
click at [1030, 523] on div "ntotdeauna" at bounding box center [1024, 518] width 143 height 37
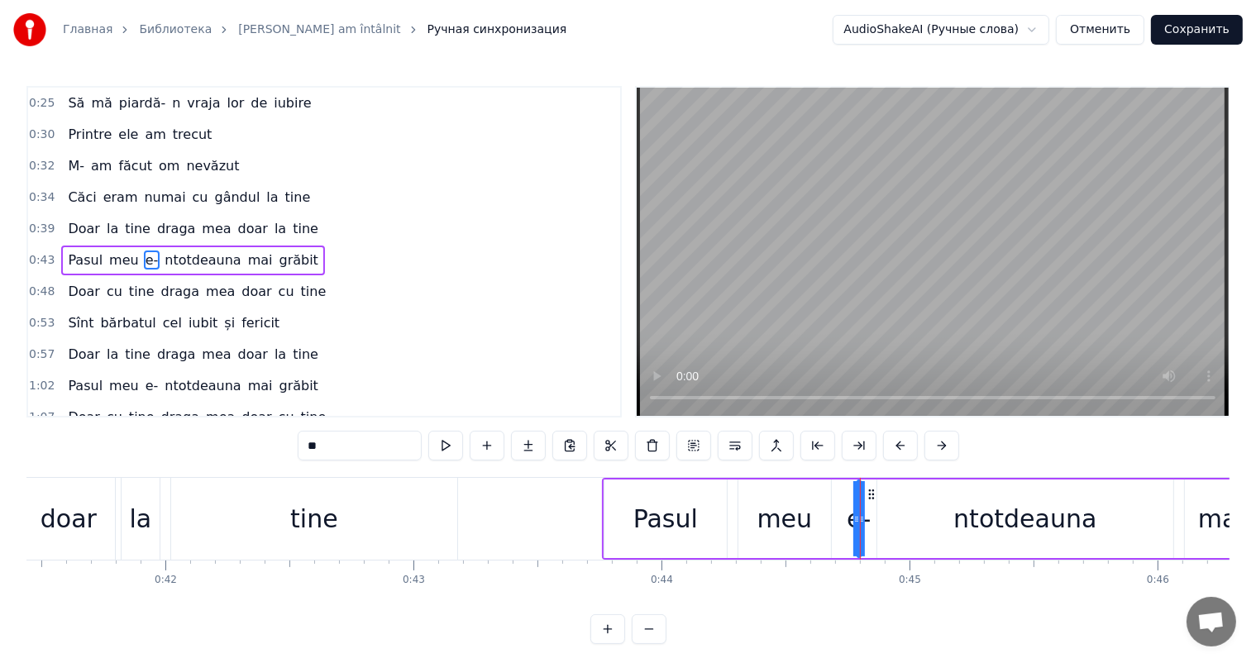
type input "**********"
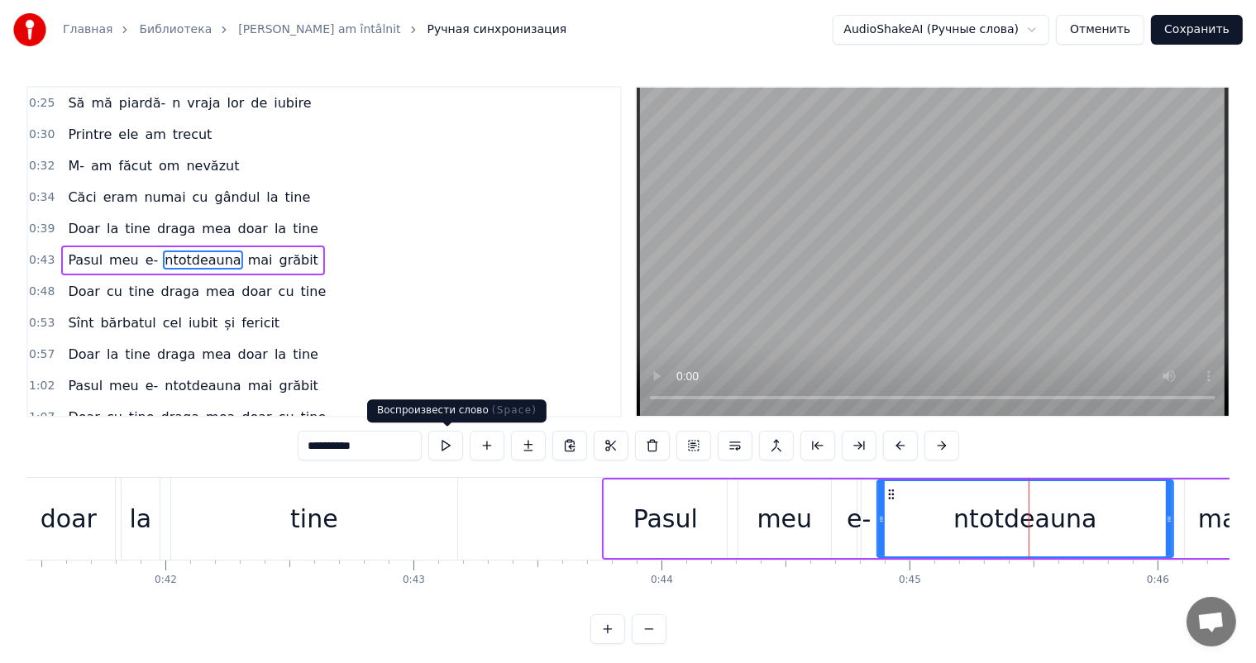
click at [447, 437] on button at bounding box center [445, 446] width 35 height 30
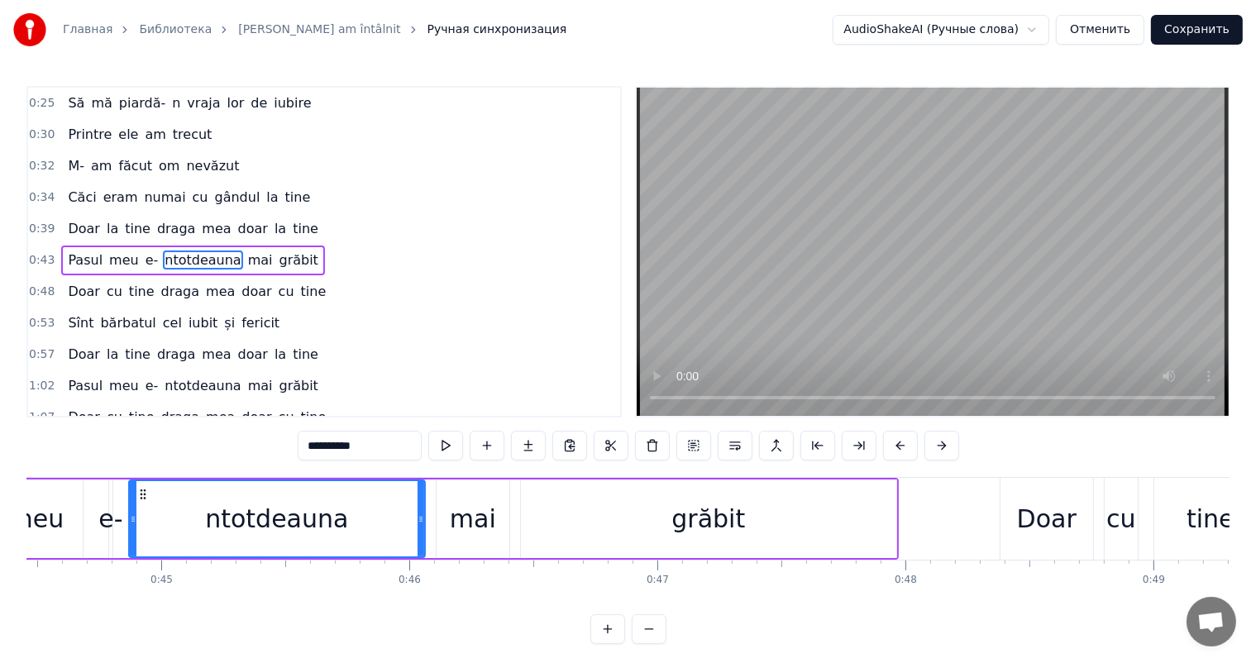
scroll to position [0, 10847]
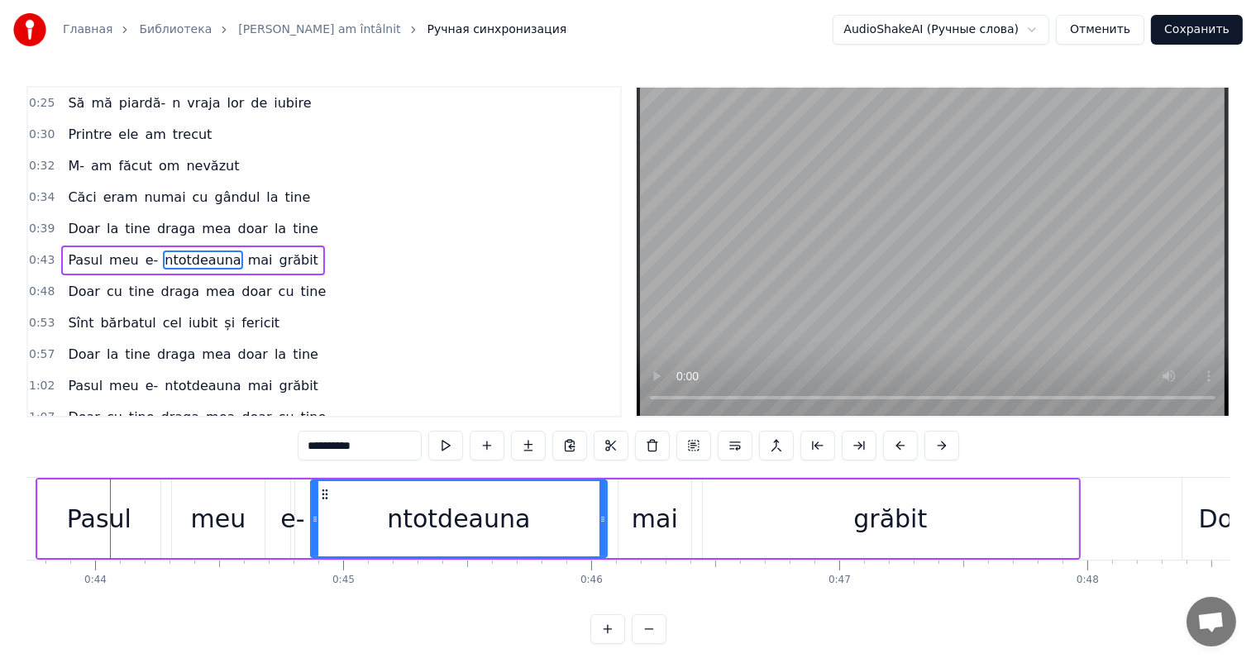
click at [299, 513] on div "e-" at bounding box center [292, 518] width 24 height 37
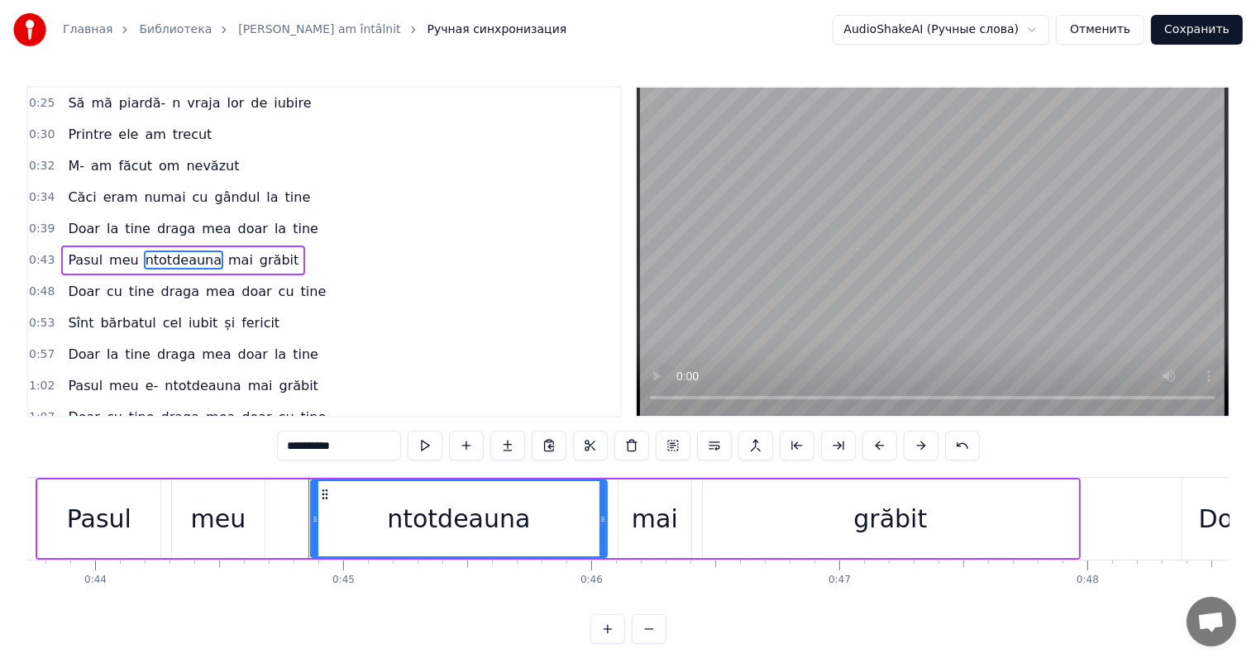
click at [308, 446] on input "**********" at bounding box center [339, 446] width 124 height 30
click at [205, 251] on span "entotdeauna-" at bounding box center [190, 260] width 93 height 19
click at [365, 450] on input "**********" at bounding box center [339, 446] width 124 height 30
click at [108, 251] on span "meu" at bounding box center [124, 260] width 33 height 19
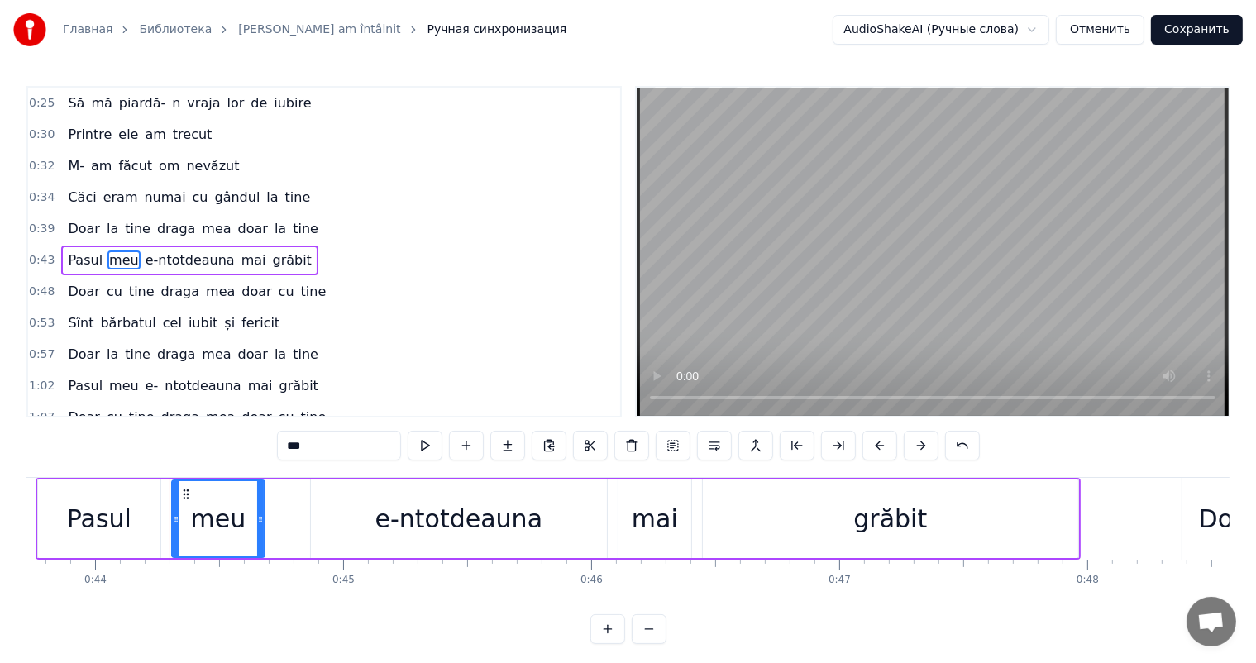
click at [423, 543] on div "e-ntotdeauna" at bounding box center [459, 519] width 296 height 79
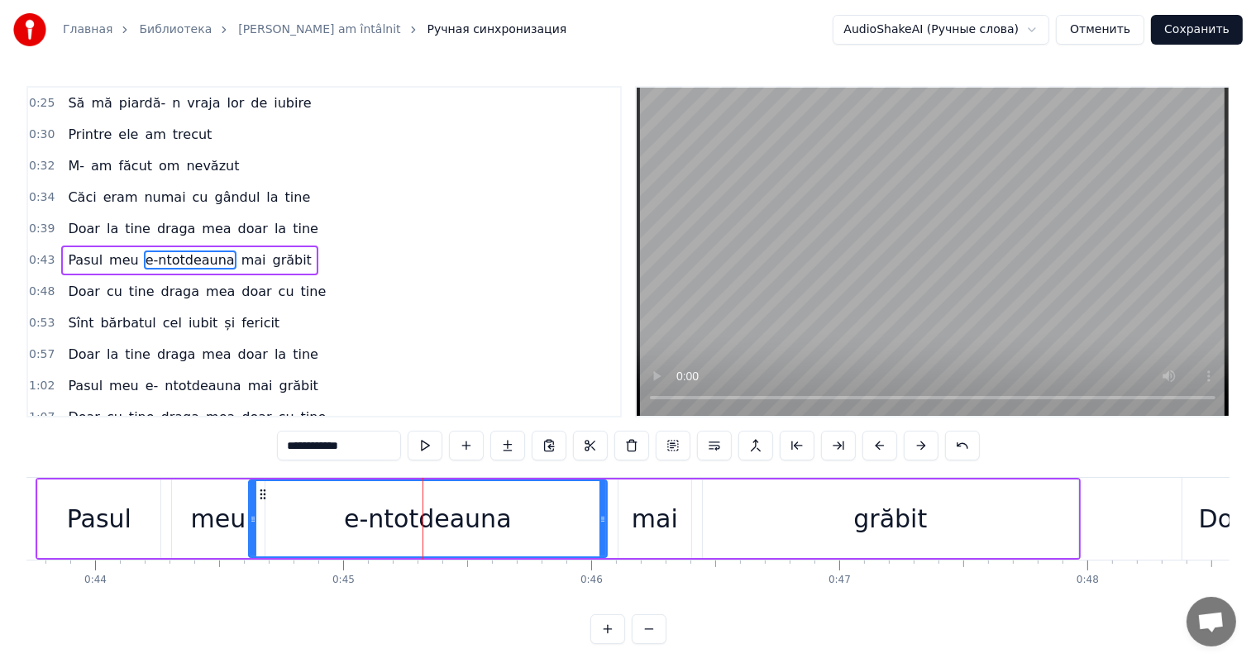
drag, startPoint x: 313, startPoint y: 517, endPoint x: 251, endPoint y: 516, distance: 62.0
click at [251, 516] on icon at bounding box center [253, 519] width 7 height 13
click at [429, 444] on button at bounding box center [425, 446] width 35 height 30
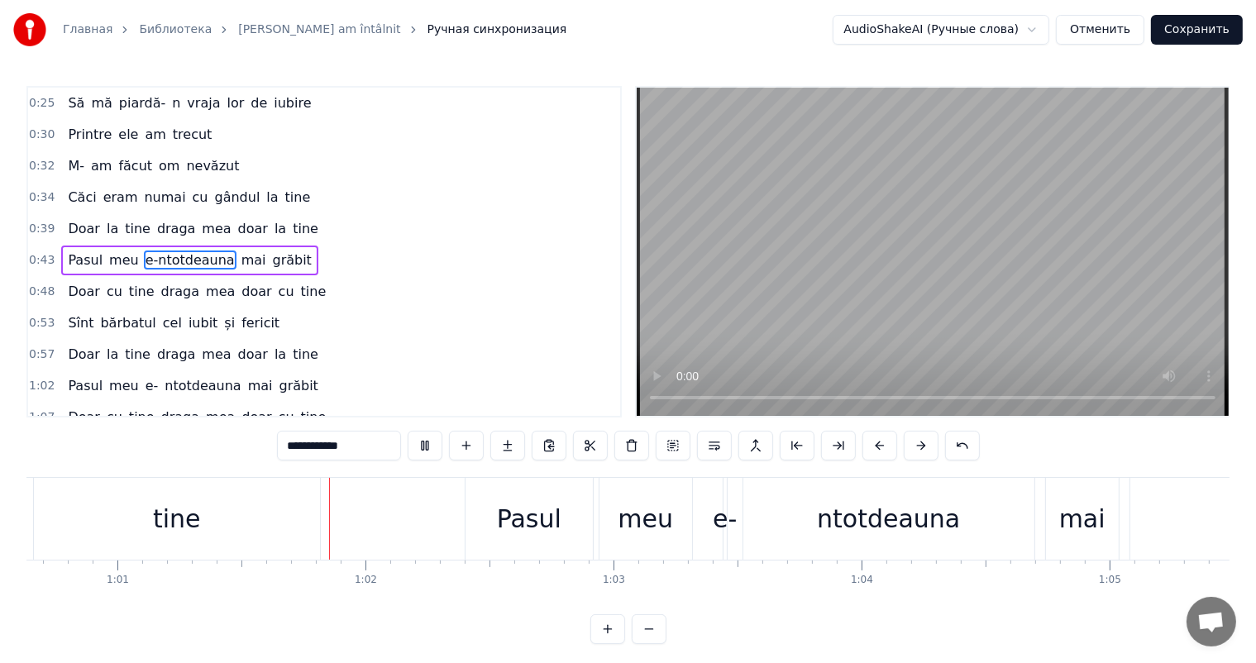
scroll to position [0, 15090]
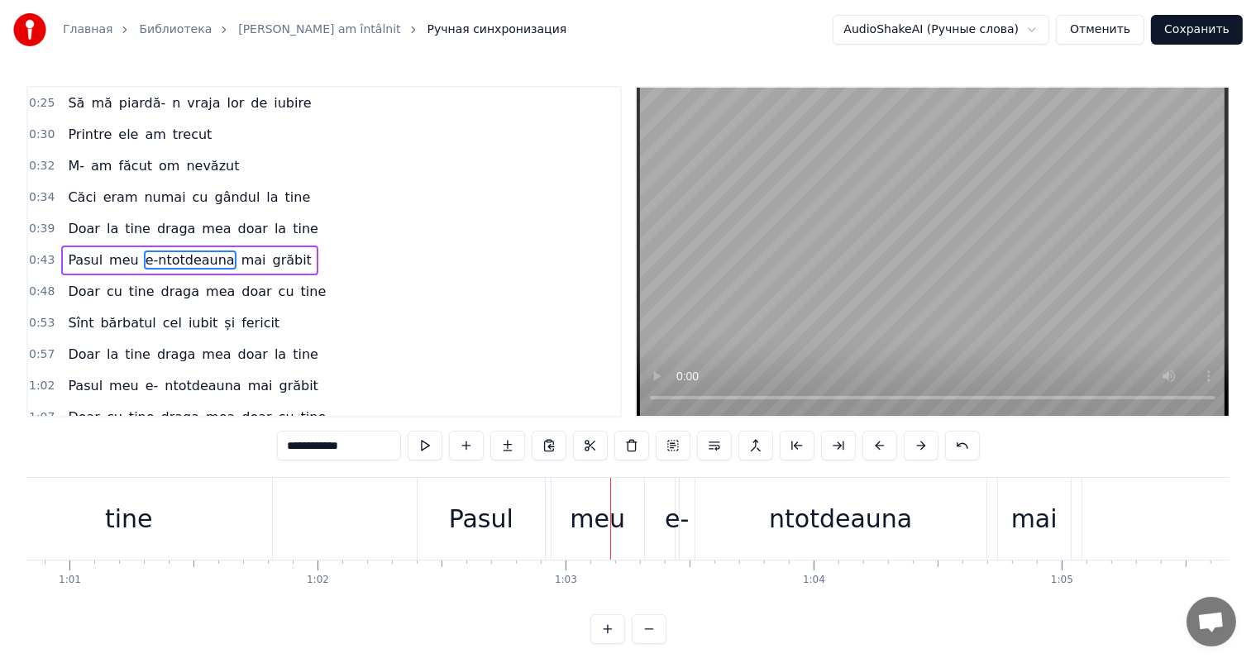
click at [667, 532] on div "e-" at bounding box center [677, 518] width 24 height 37
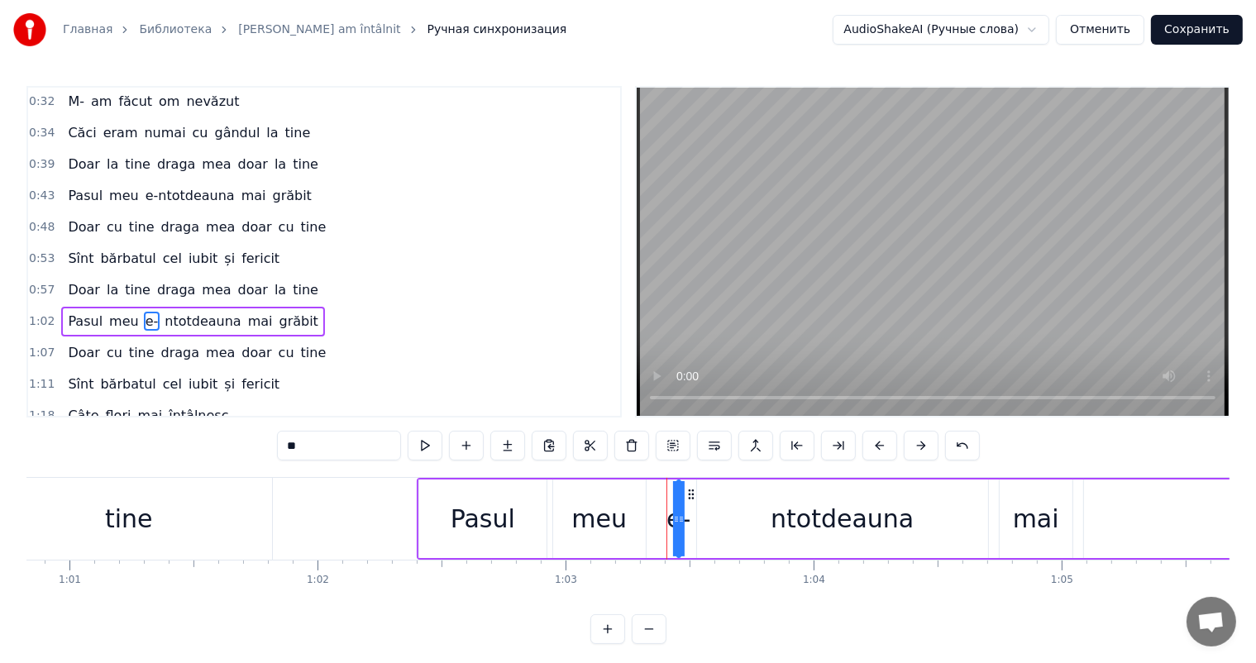
scroll to position [185, 0]
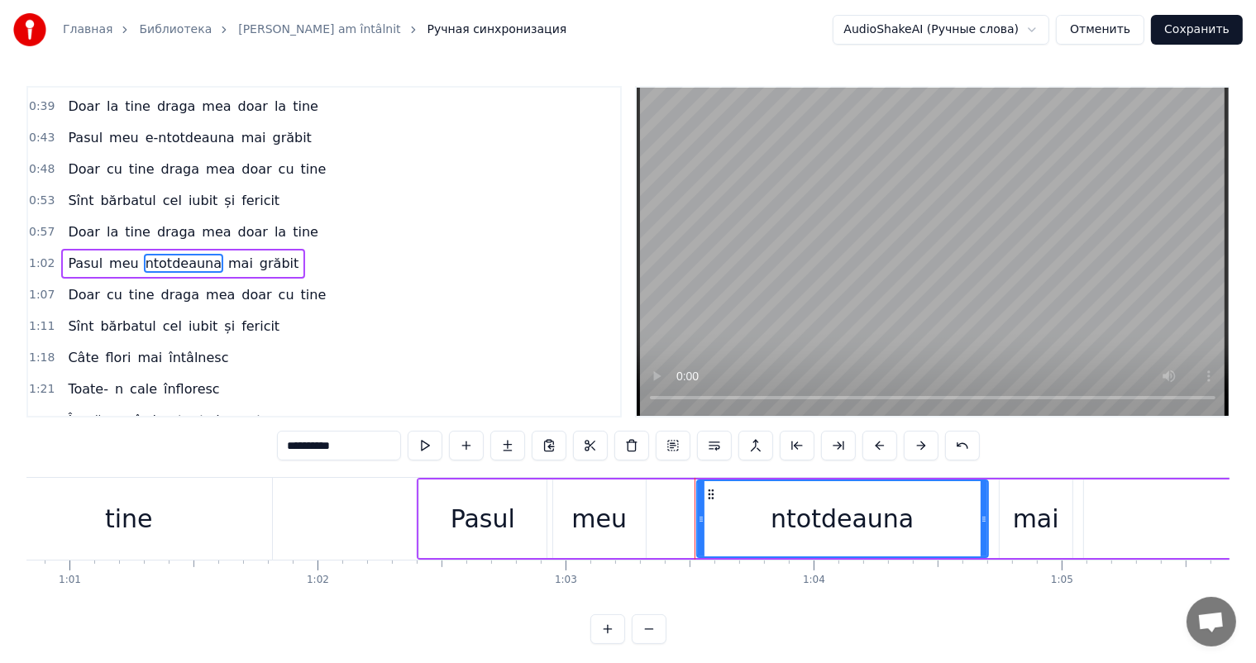
click at [332, 447] on input "**********" at bounding box center [339, 446] width 124 height 30
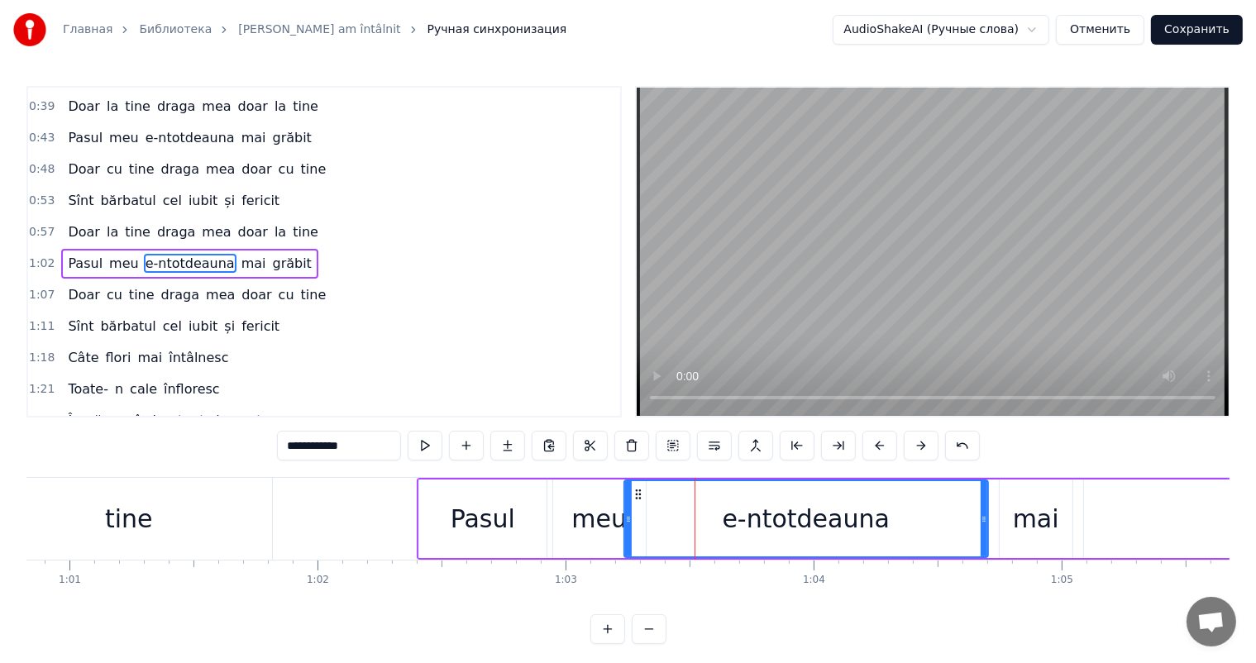
drag, startPoint x: 698, startPoint y: 518, endPoint x: 625, endPoint y: 518, distance: 72.8
click at [625, 518] on icon at bounding box center [628, 519] width 7 height 13
click at [425, 444] on button at bounding box center [425, 446] width 35 height 30
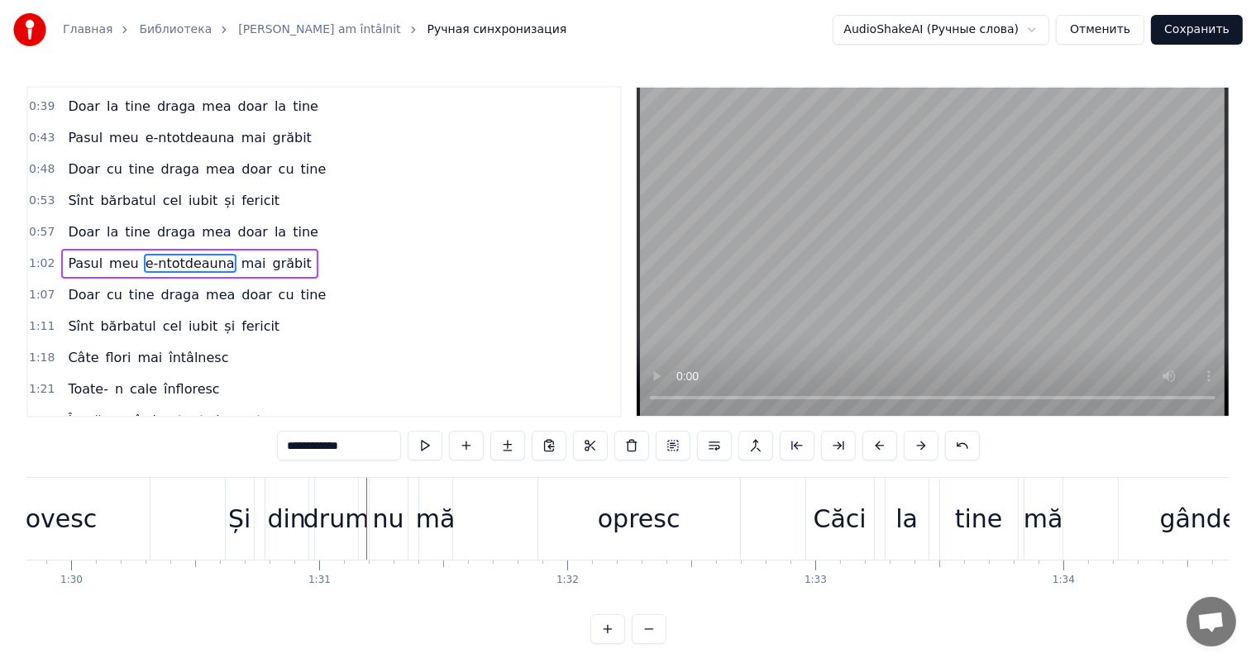
scroll to position [0, 22480]
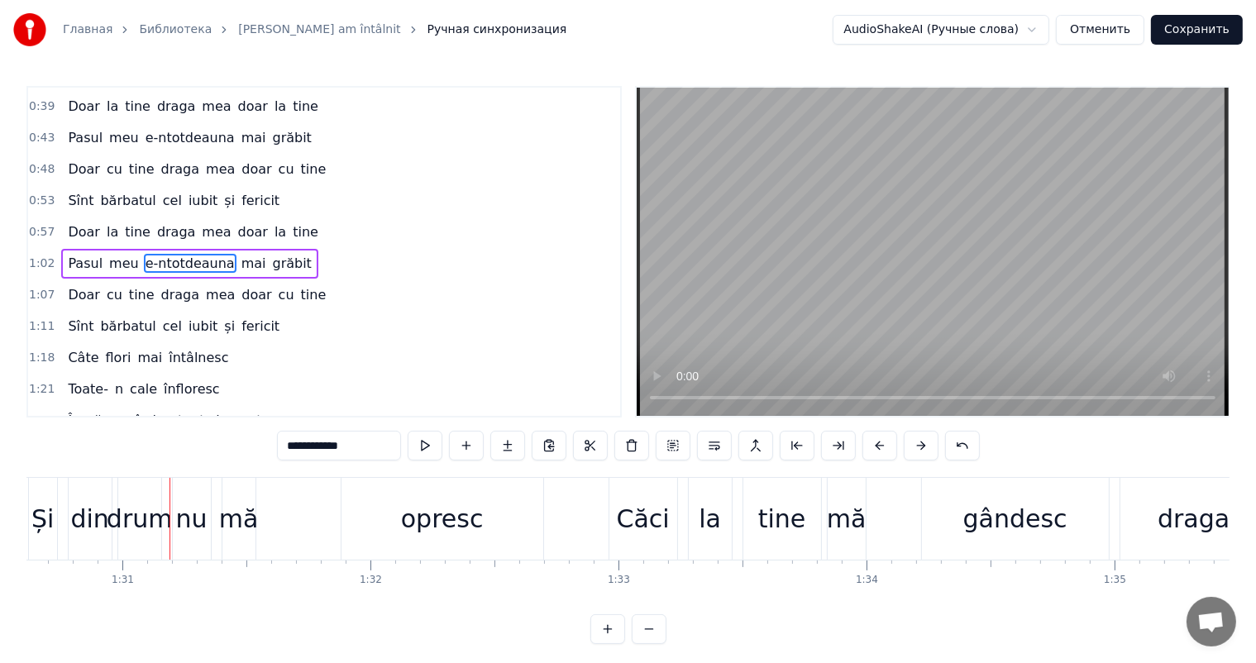
click at [96, 526] on div "din" at bounding box center [89, 518] width 38 height 37
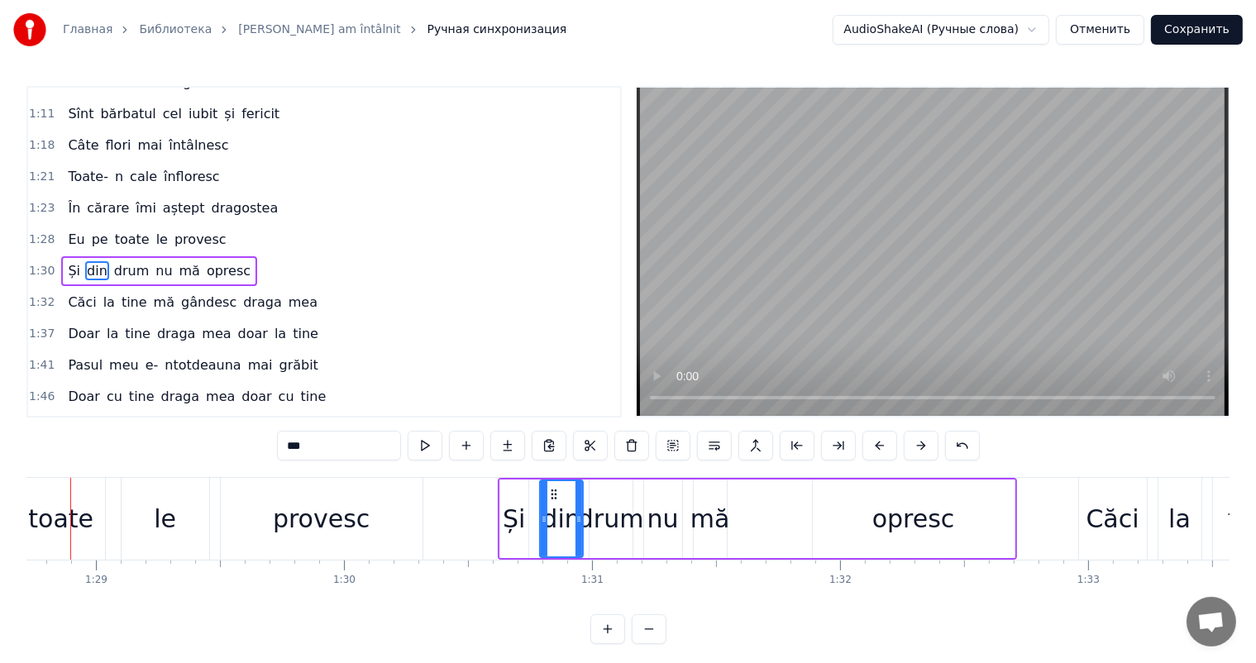
scroll to position [0, 21971]
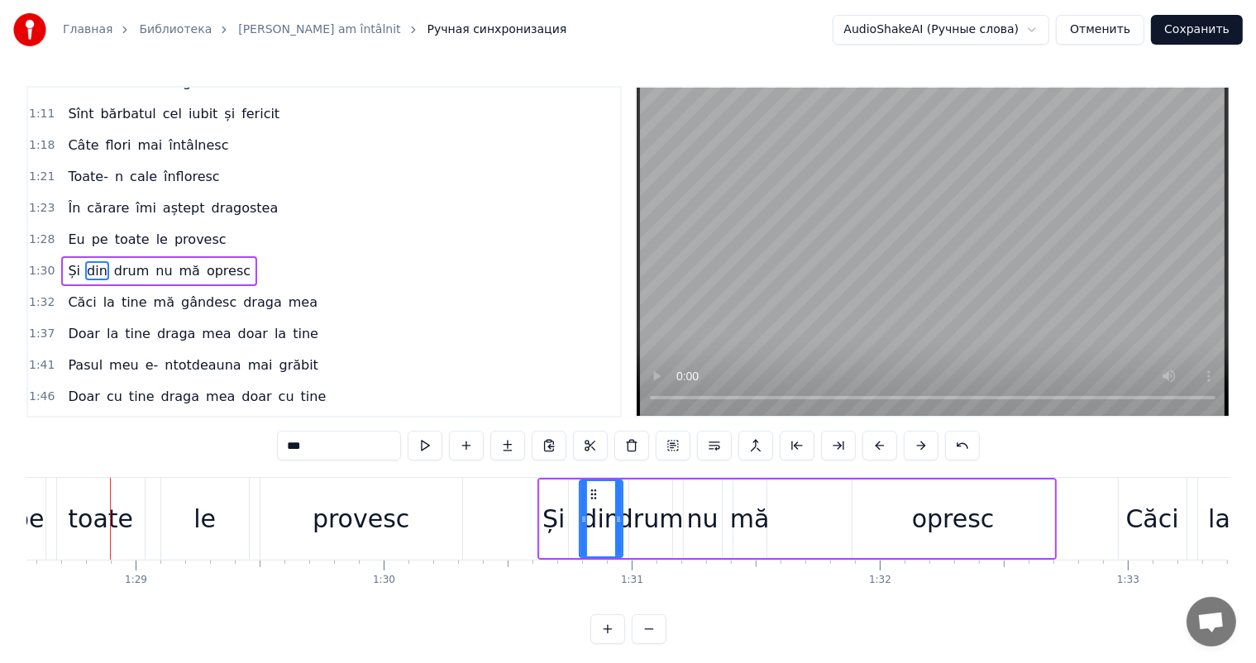
click at [336, 529] on div "provesc" at bounding box center [361, 518] width 97 height 37
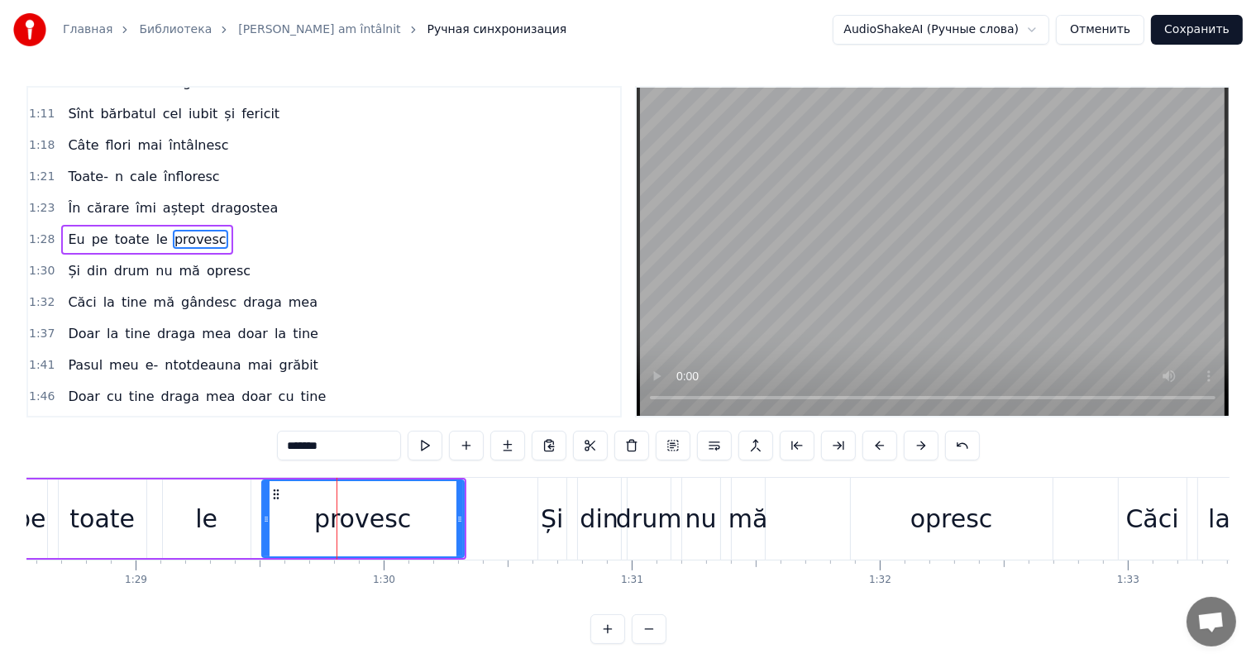
scroll to position [367, 0]
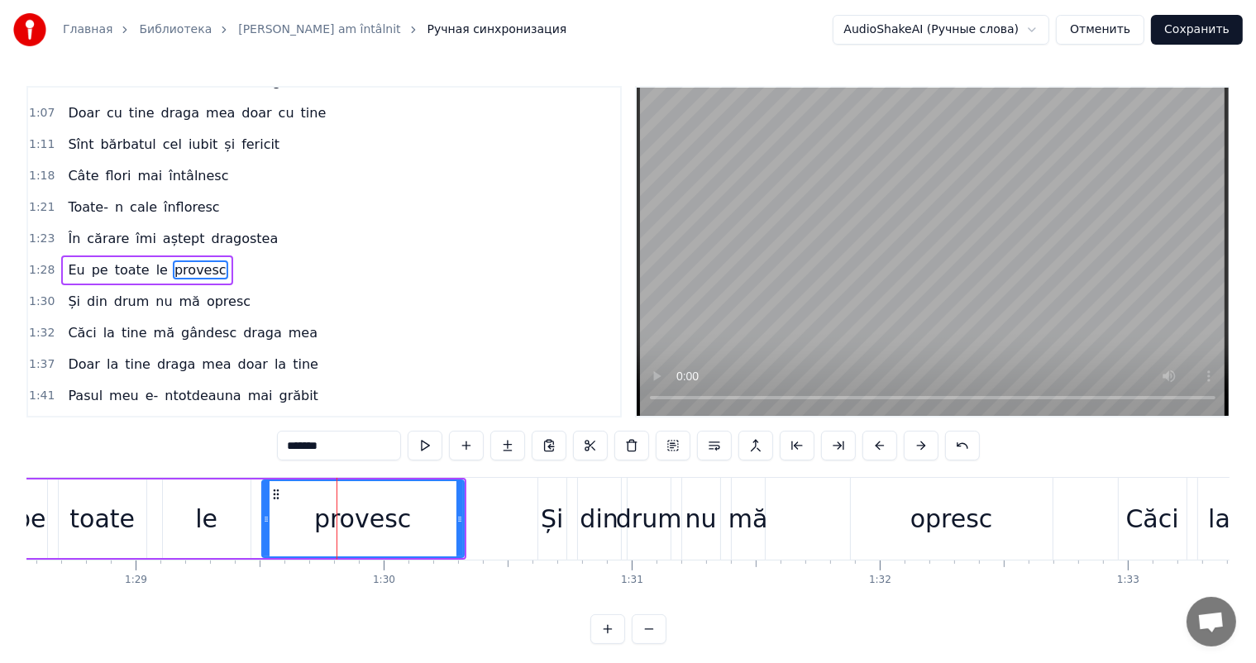
click at [308, 448] on input "*******" at bounding box center [339, 446] width 124 height 30
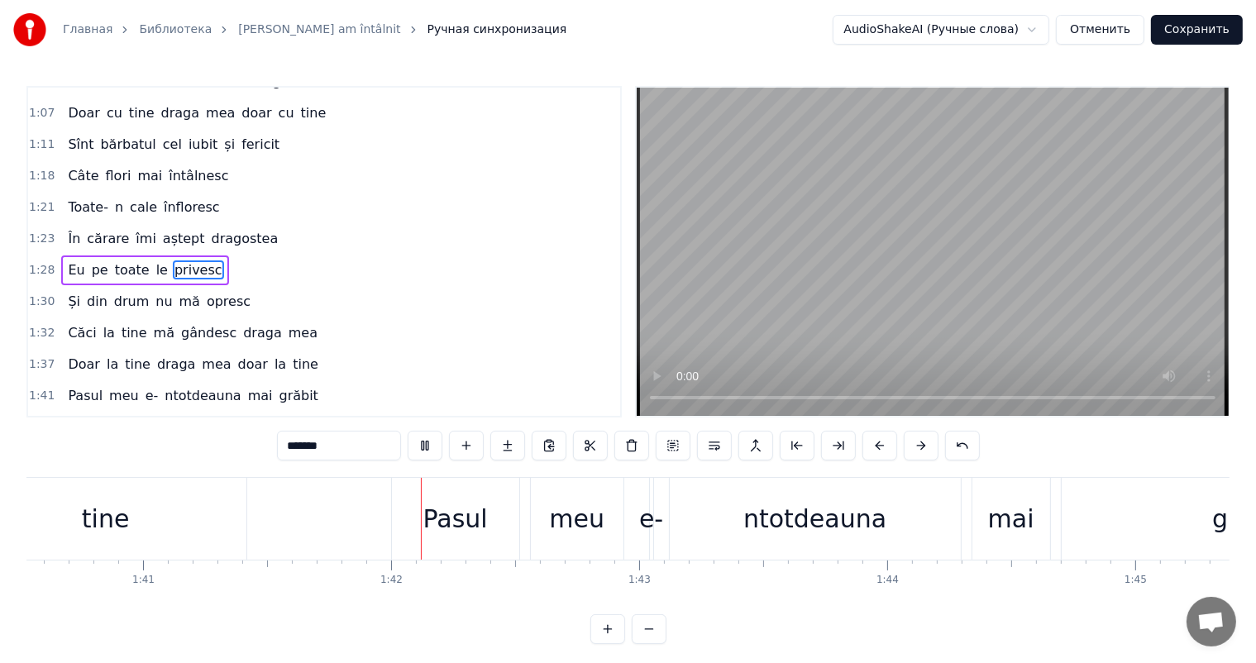
scroll to position [0, 25136]
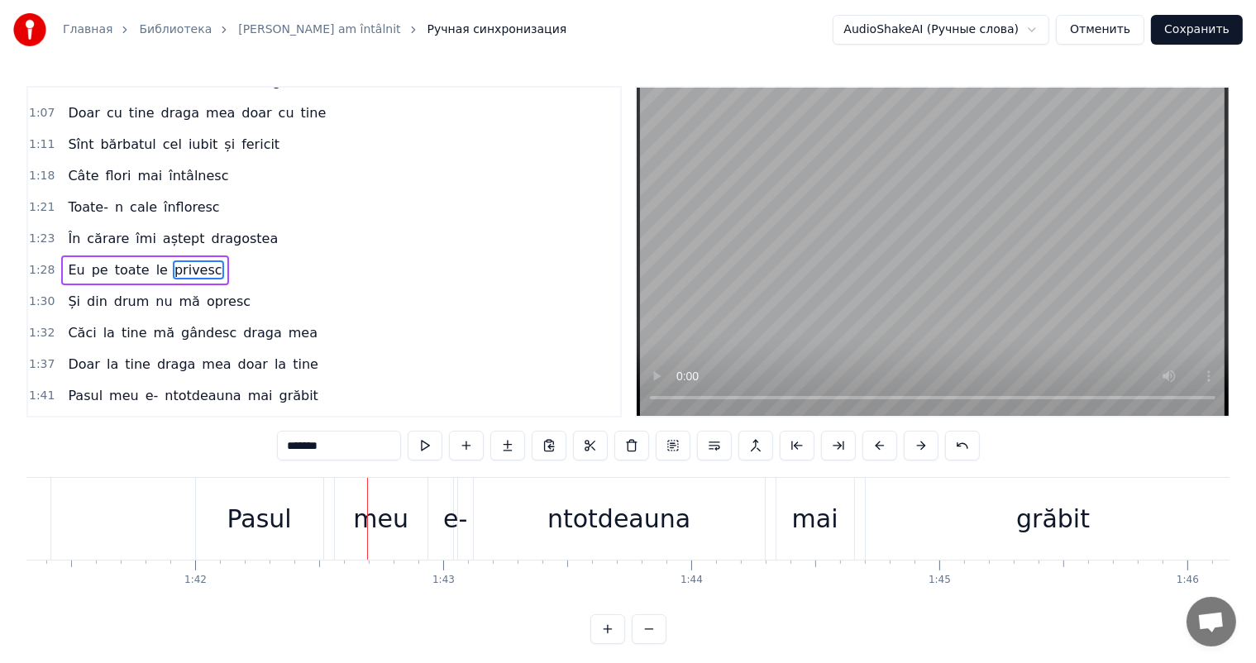
click at [455, 519] on div "e-" at bounding box center [455, 518] width 24 height 37
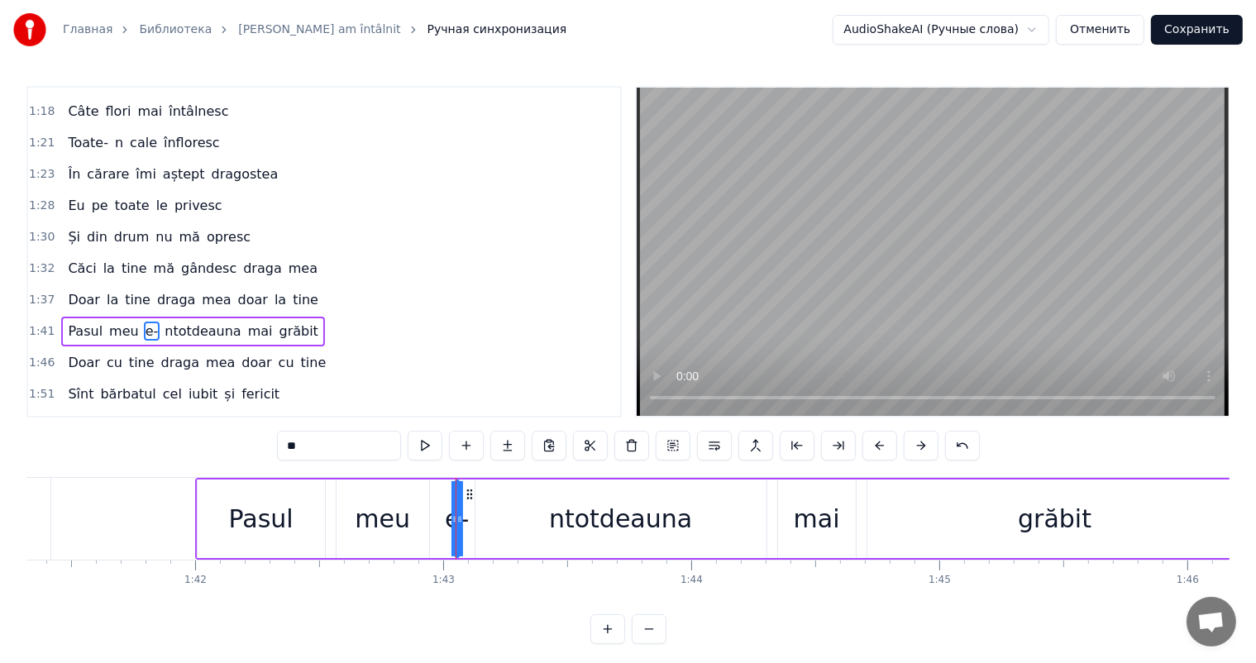
scroll to position [490, 0]
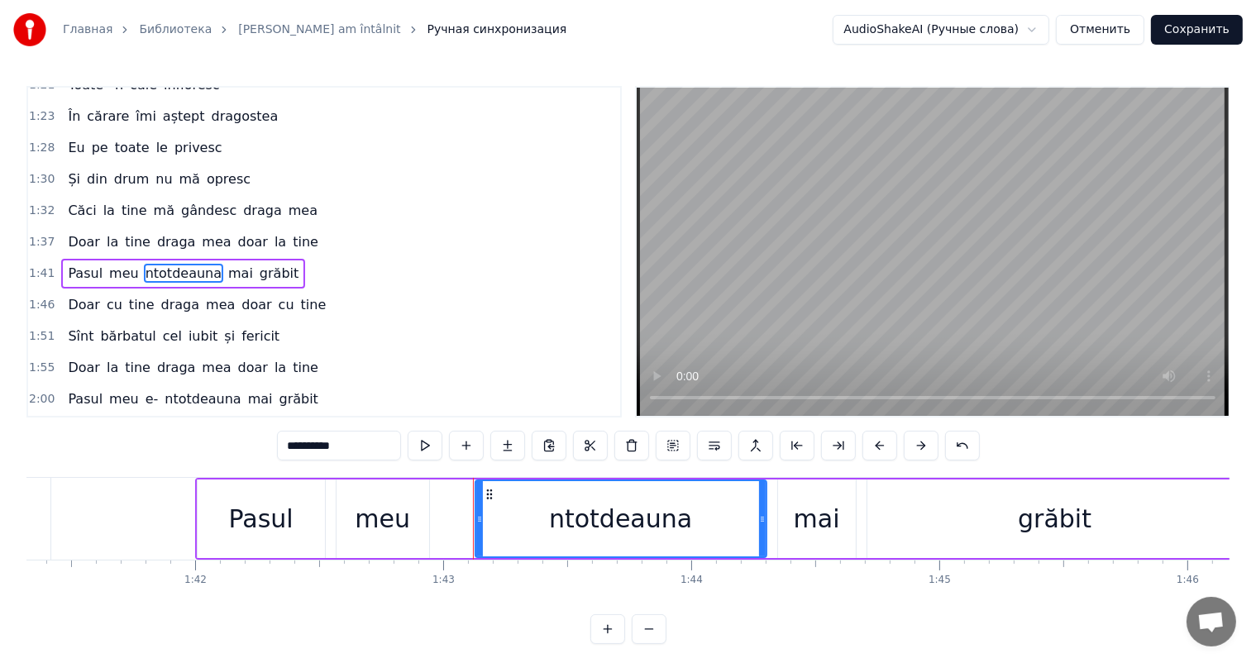
click at [585, 516] on div "ntotdeauna" at bounding box center [620, 518] width 143 height 37
click at [312, 443] on input "**********" at bounding box center [339, 446] width 124 height 30
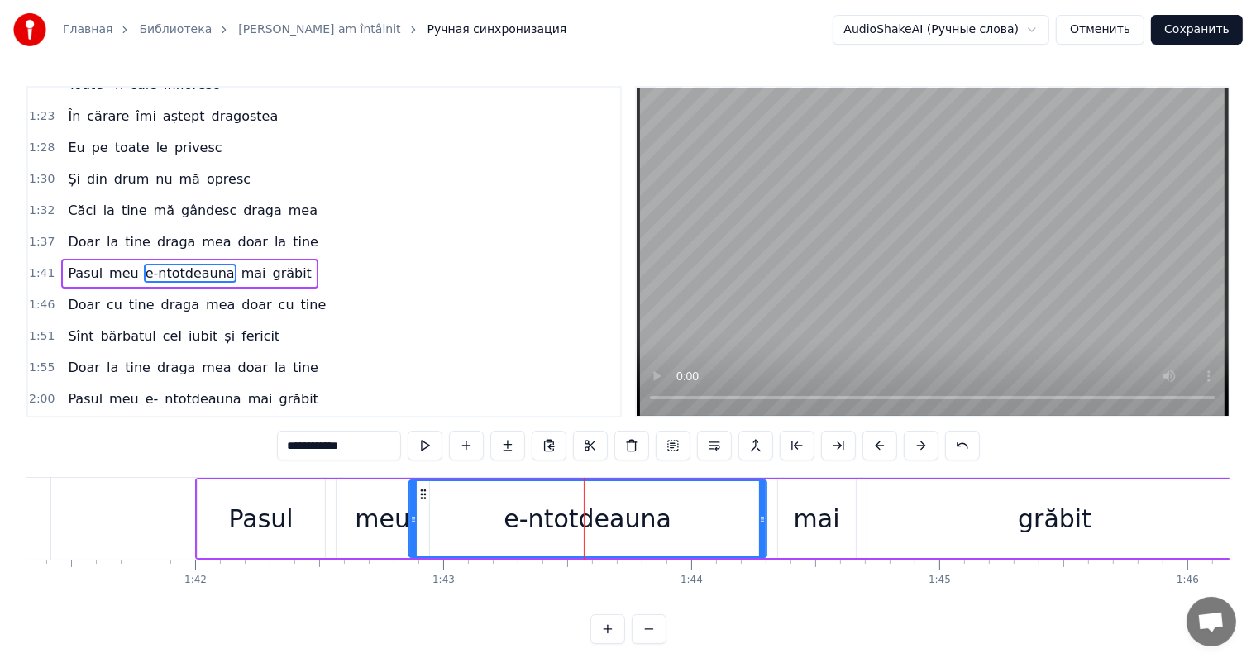
drag, startPoint x: 480, startPoint y: 514, endPoint x: 413, endPoint y: 516, distance: 66.2
click at [413, 516] on icon at bounding box center [413, 519] width 7 height 13
click at [432, 451] on button at bounding box center [425, 446] width 35 height 30
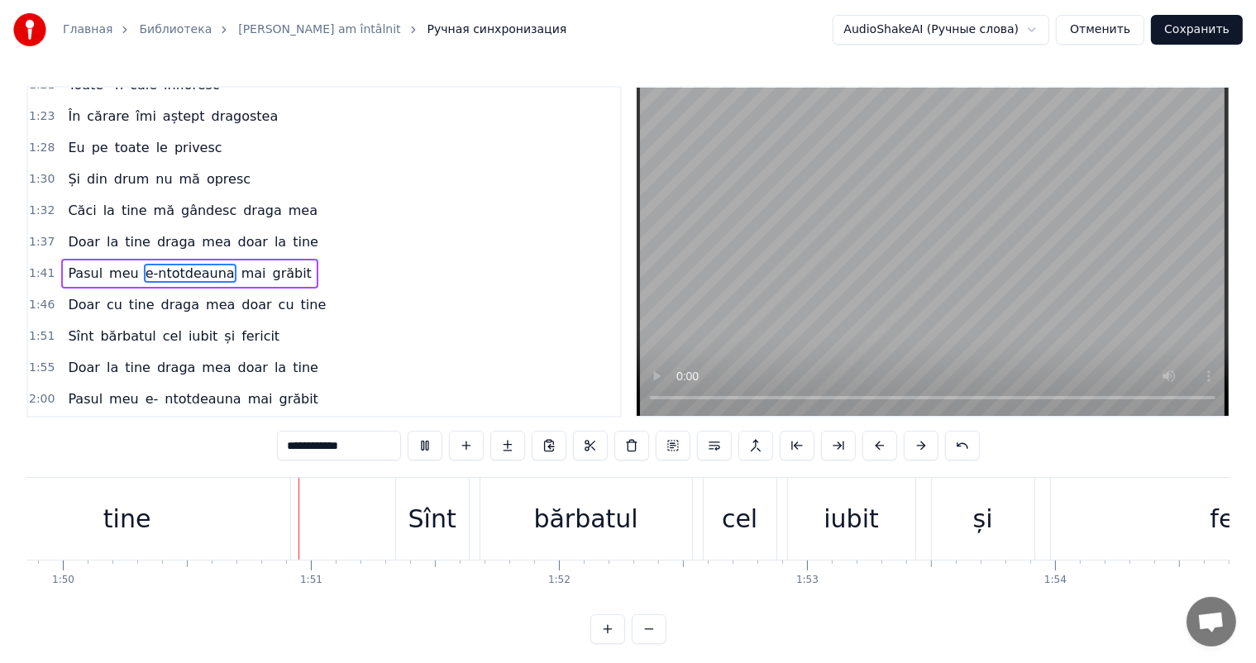
scroll to position [0, 27285]
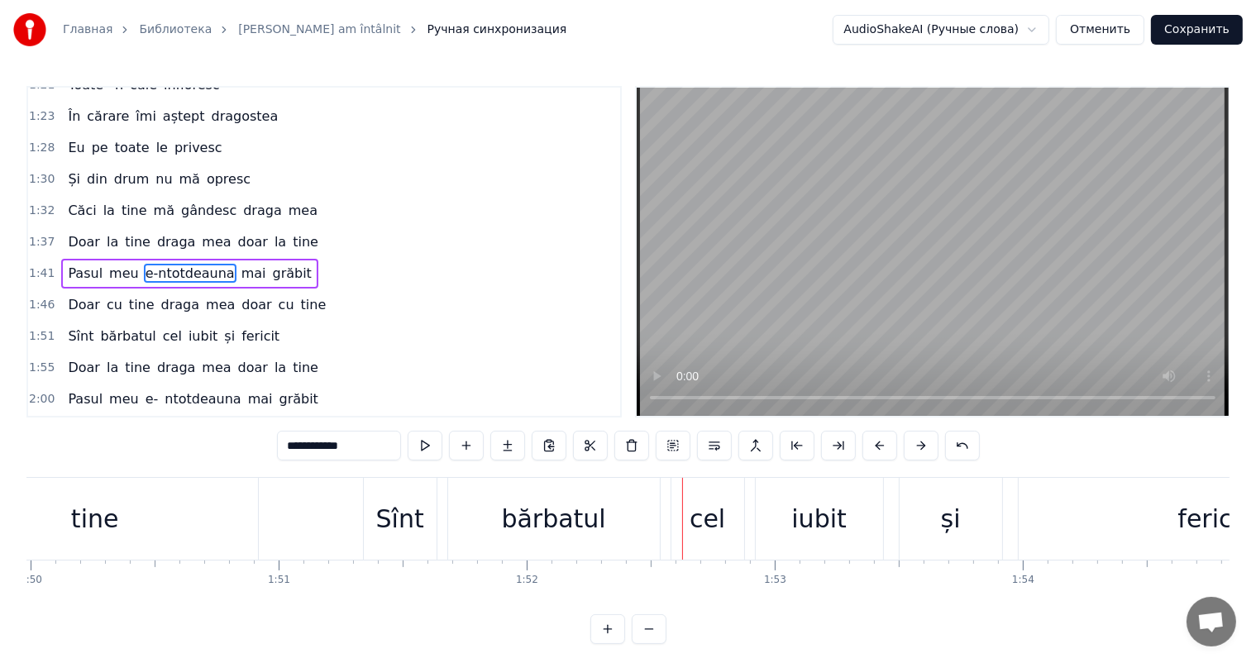
click at [394, 521] on div "Sînt" at bounding box center [400, 518] width 48 height 37
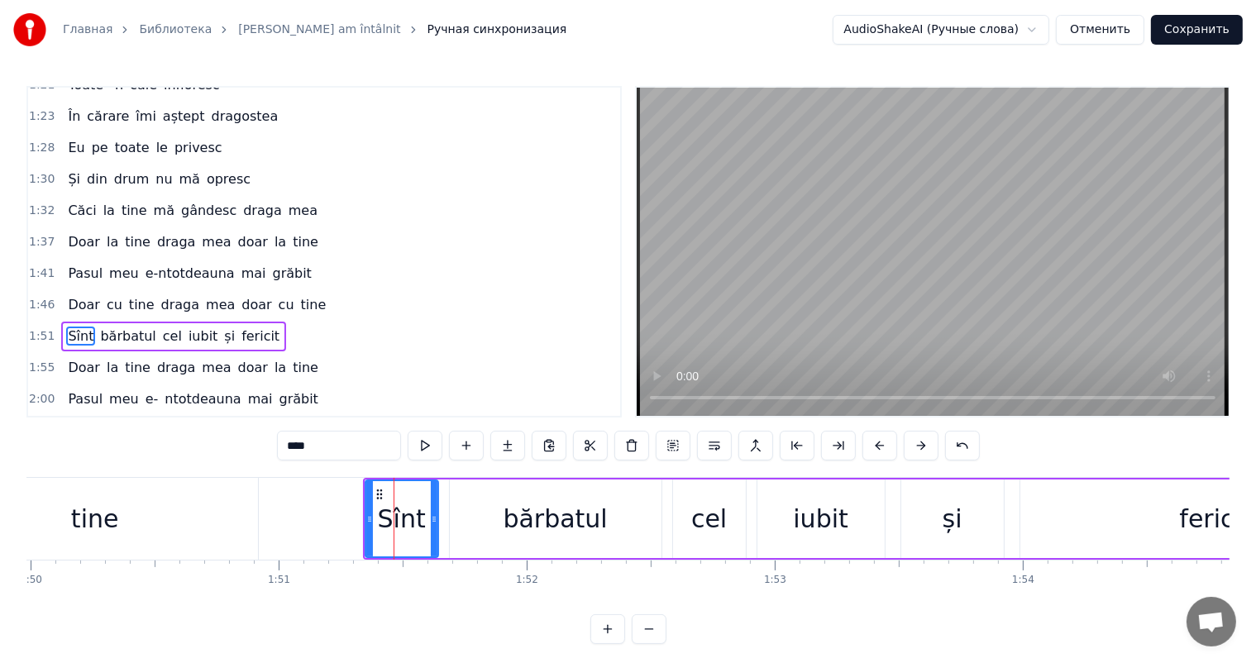
scroll to position [550, 0]
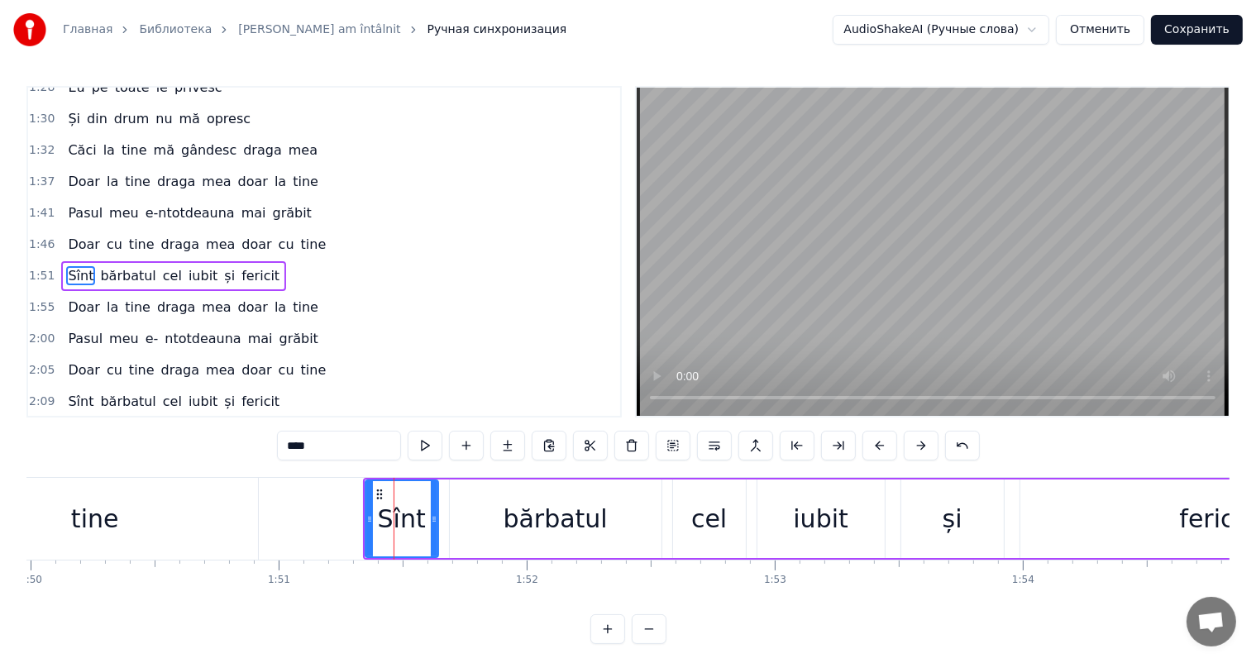
click at [298, 447] on input "****" at bounding box center [339, 446] width 124 height 30
type input "*"
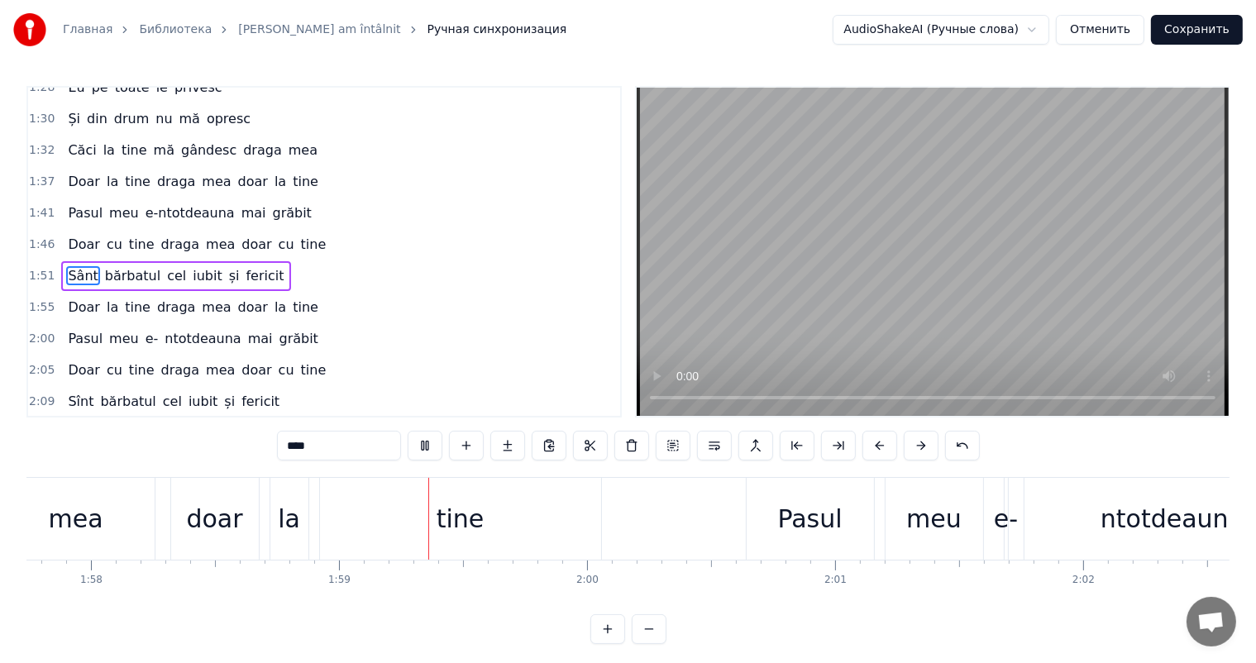
scroll to position [0, 29406]
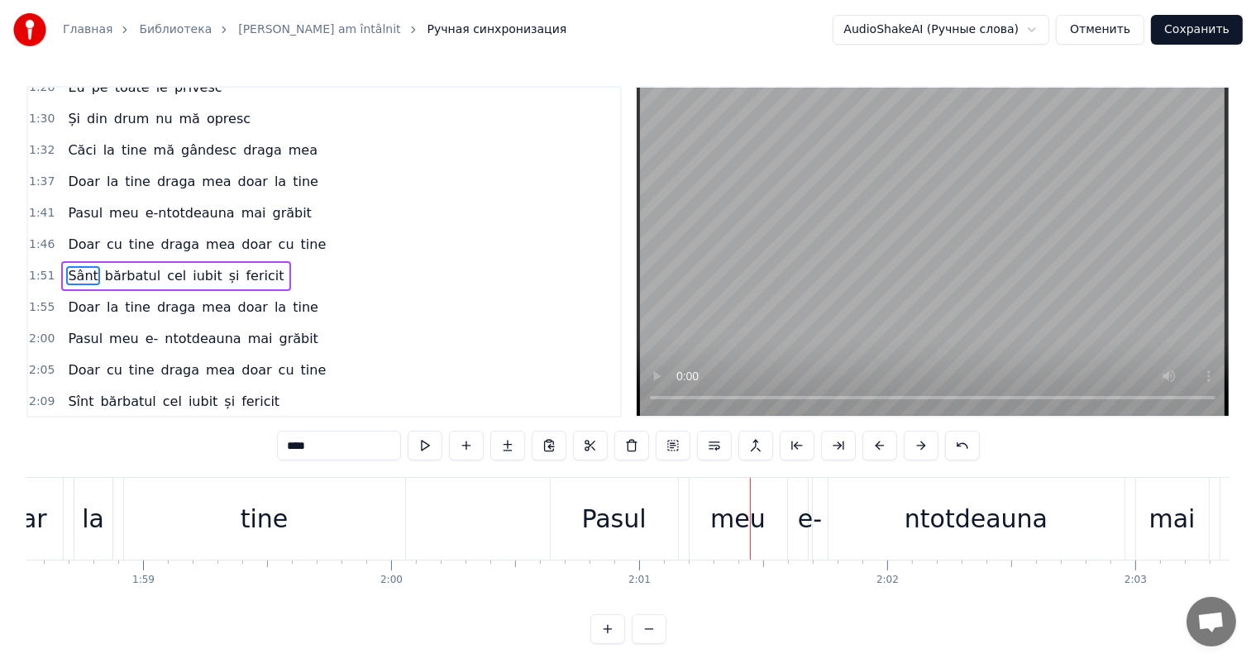
click at [803, 523] on div "e-" at bounding box center [810, 518] width 24 height 37
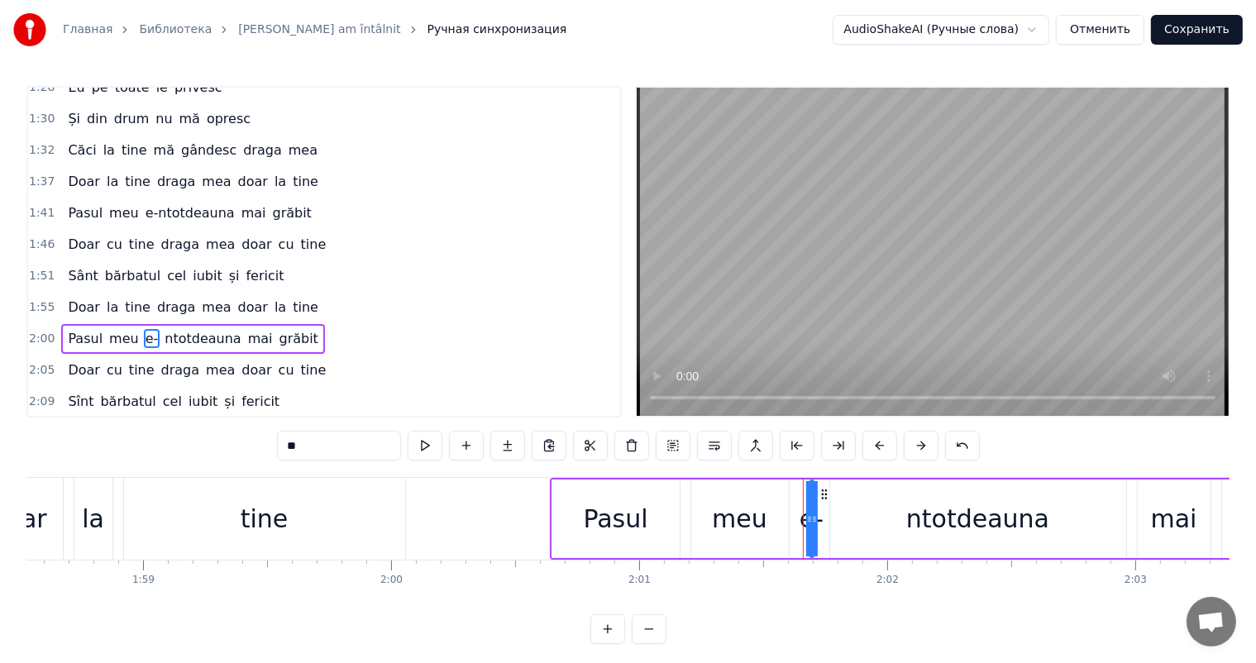
scroll to position [611, 0]
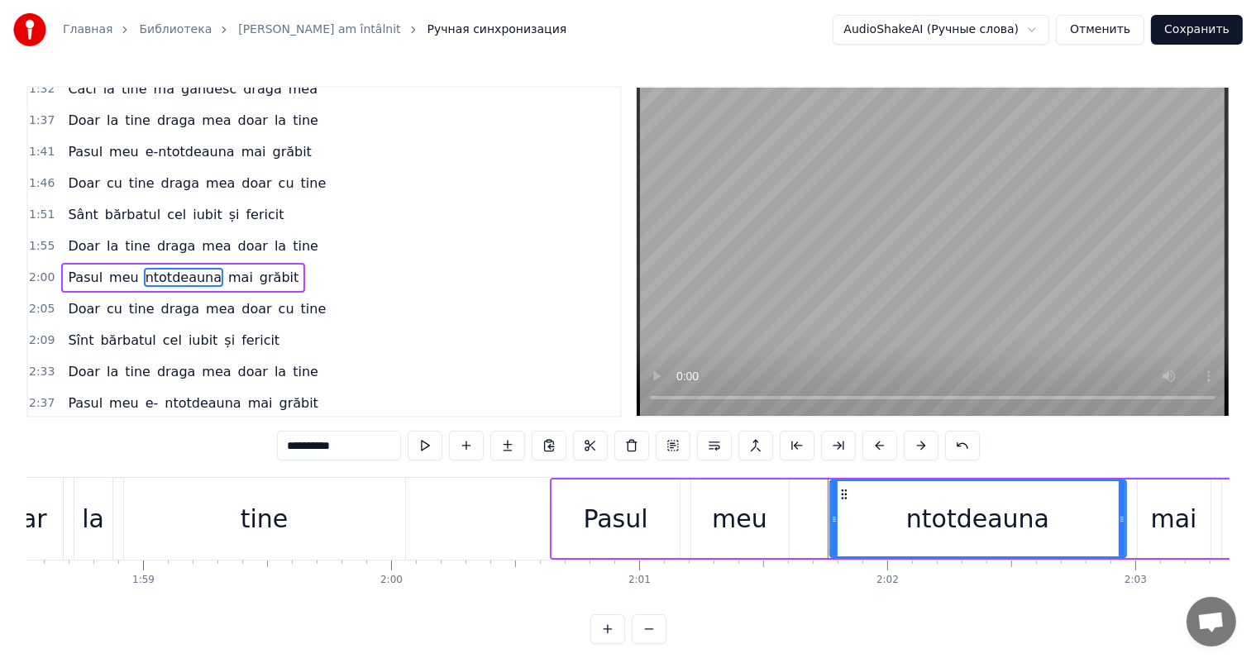
click at [901, 509] on div "ntotdeauna" at bounding box center [978, 518] width 294 height 75
click at [327, 442] on input "**********" at bounding box center [339, 446] width 124 height 30
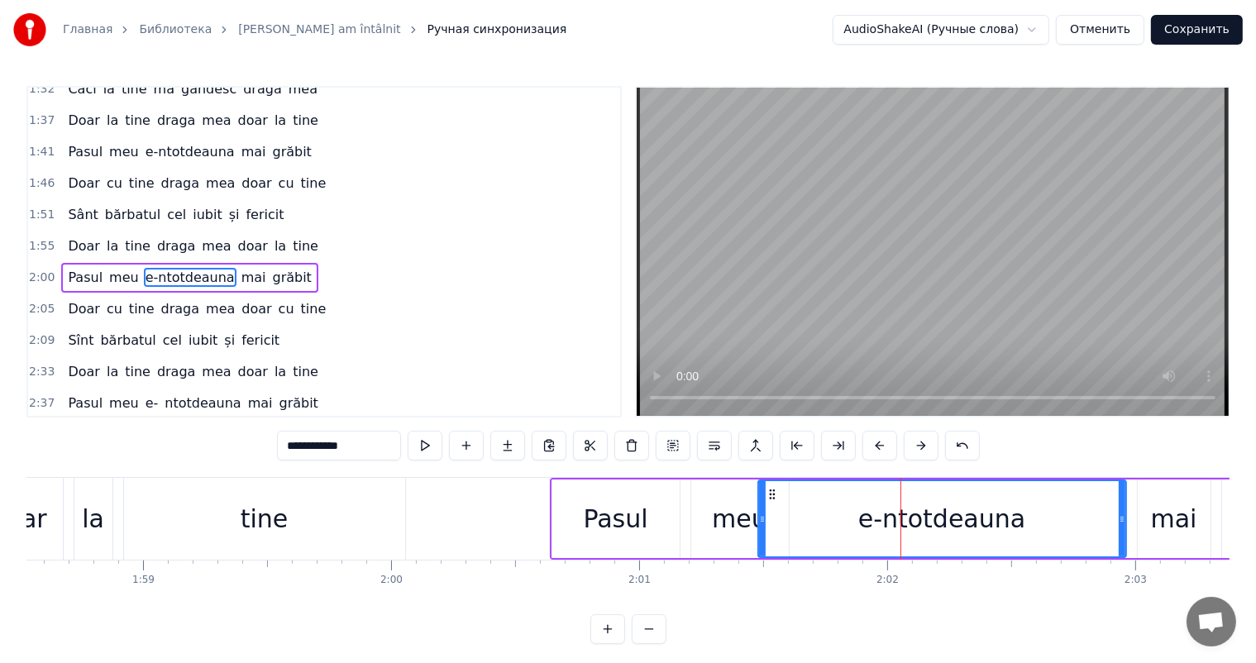
drag, startPoint x: 830, startPoint y: 512, endPoint x: 758, endPoint y: 512, distance: 71.9
click at [759, 513] on icon at bounding box center [762, 519] width 7 height 13
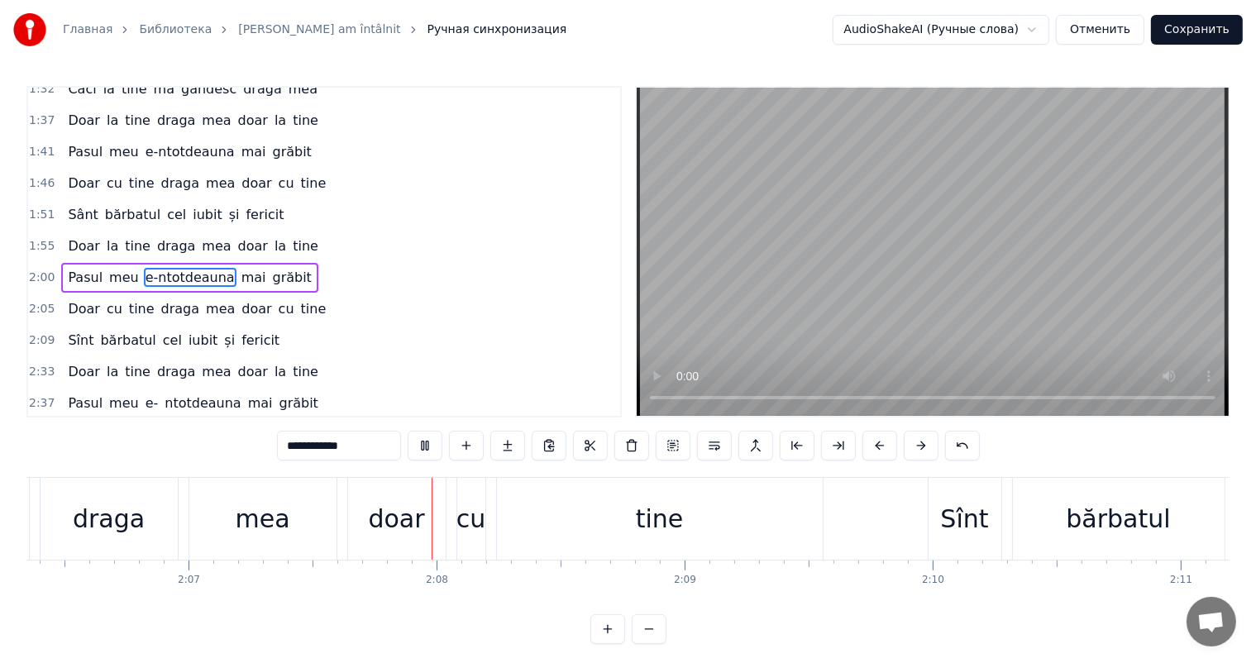
scroll to position [0, 31541]
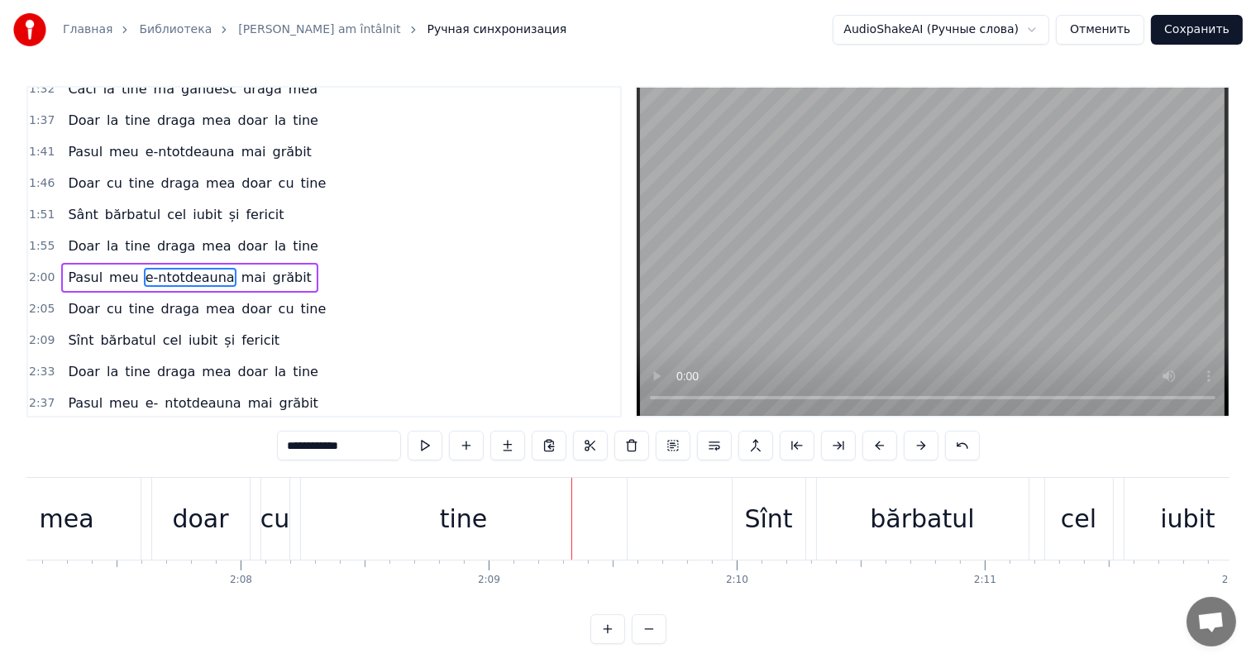
click at [777, 533] on div "Sînt" at bounding box center [769, 518] width 48 height 37
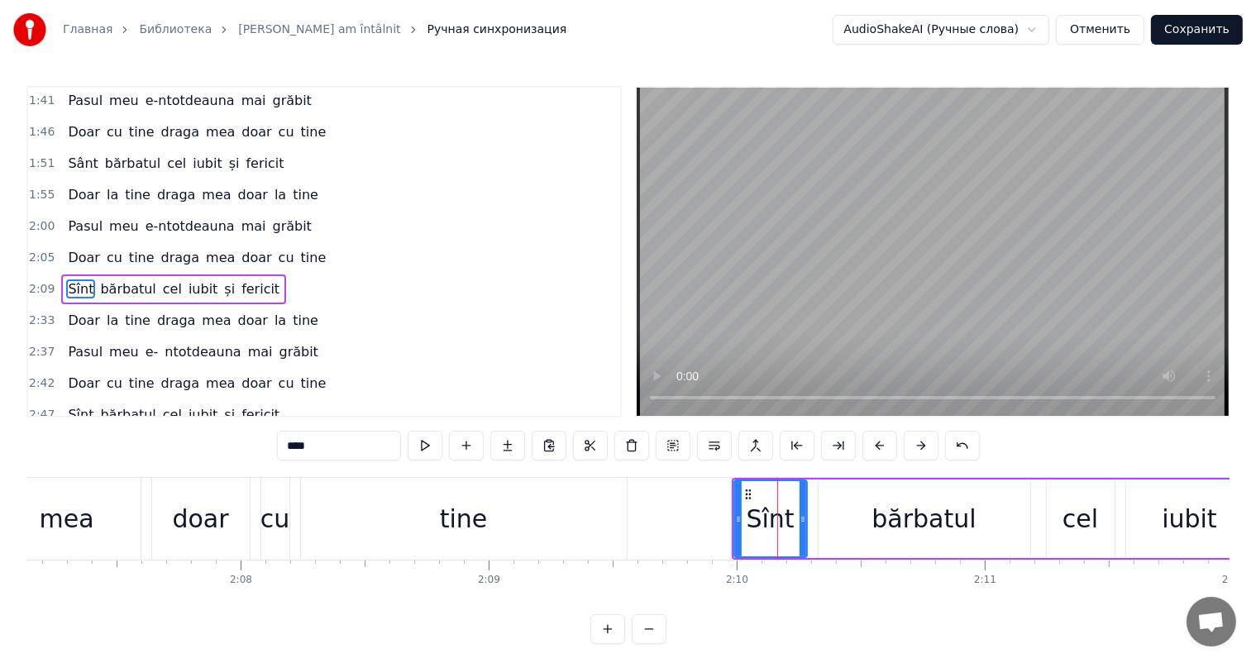
scroll to position [671, 0]
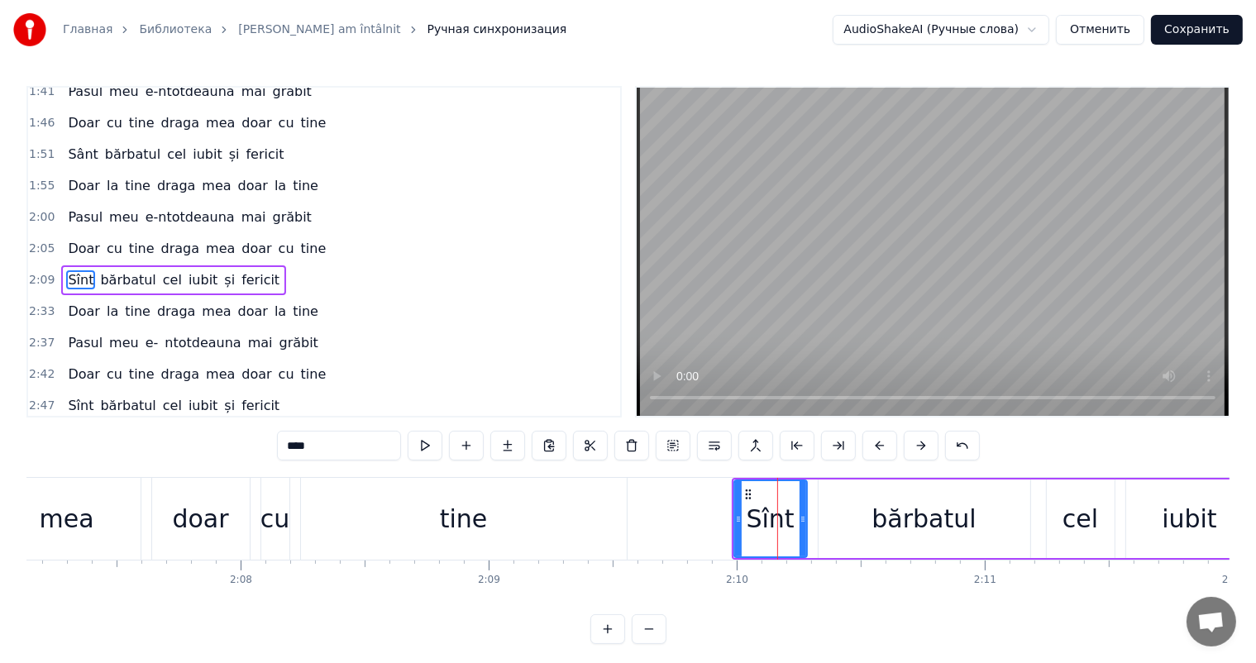
click at [317, 447] on input "****" at bounding box center [339, 446] width 124 height 30
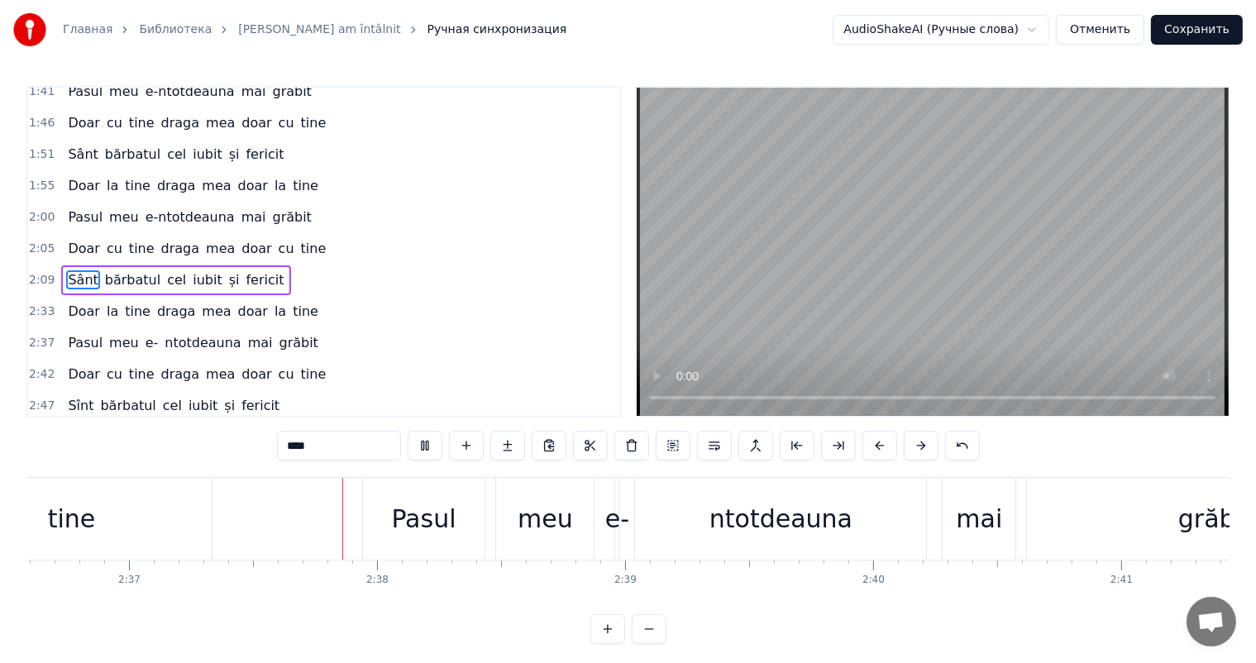
scroll to position [0, 38911]
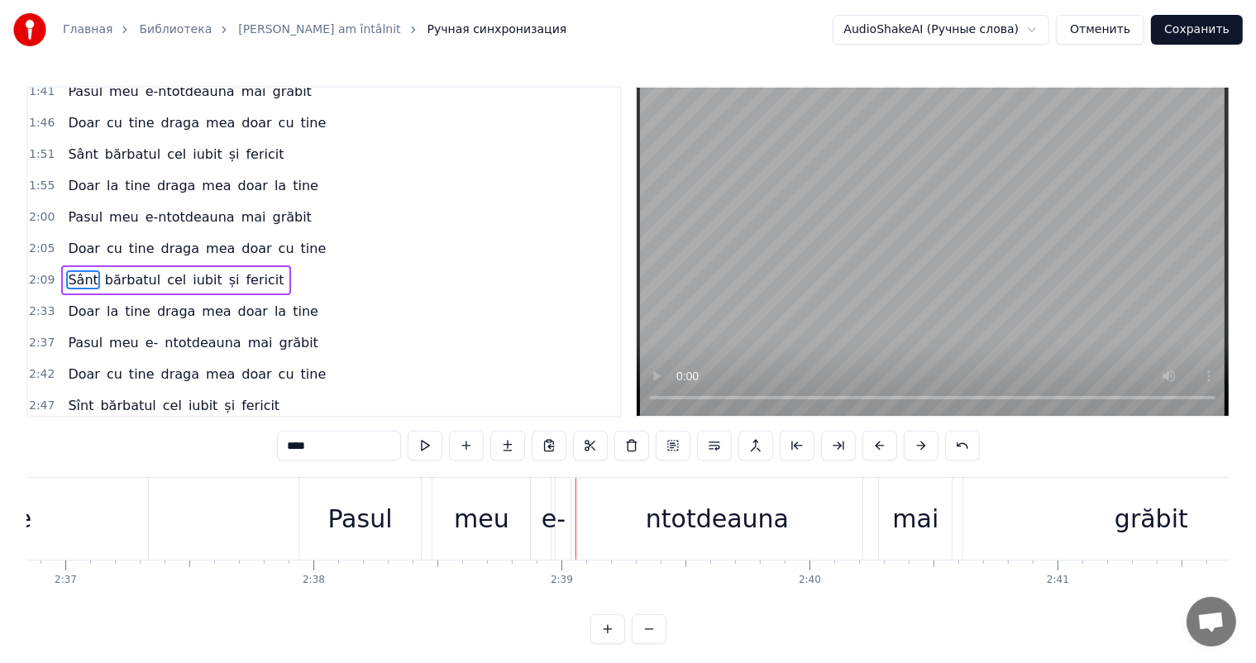
click at [552, 525] on div "e-" at bounding box center [554, 518] width 24 height 37
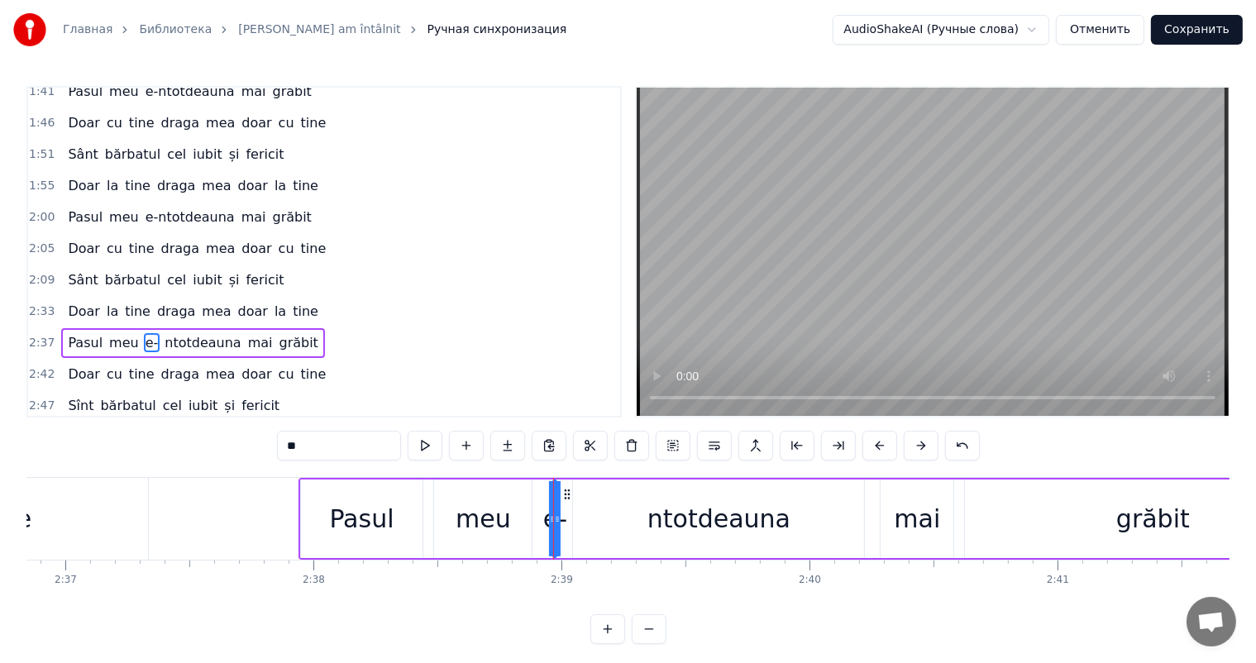
scroll to position [733, 0]
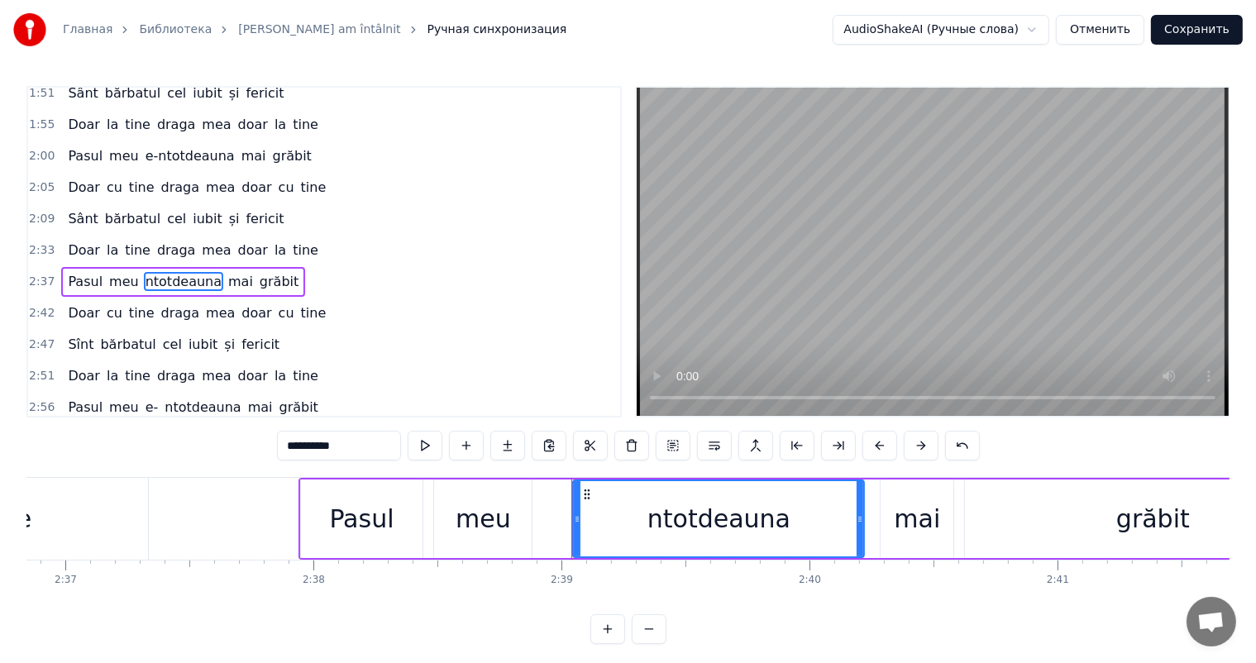
click at [733, 513] on div "ntotdeauna" at bounding box center [719, 518] width 143 height 37
click at [357, 443] on input "**********" at bounding box center [339, 446] width 124 height 30
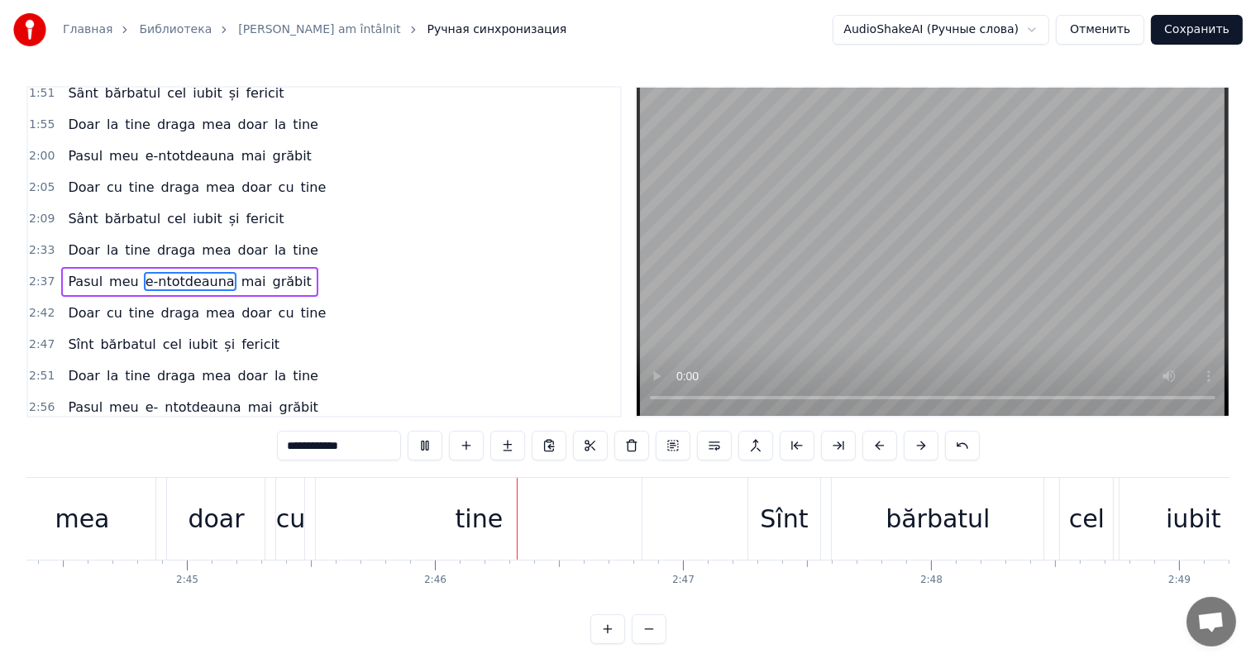
scroll to position [0, 41043]
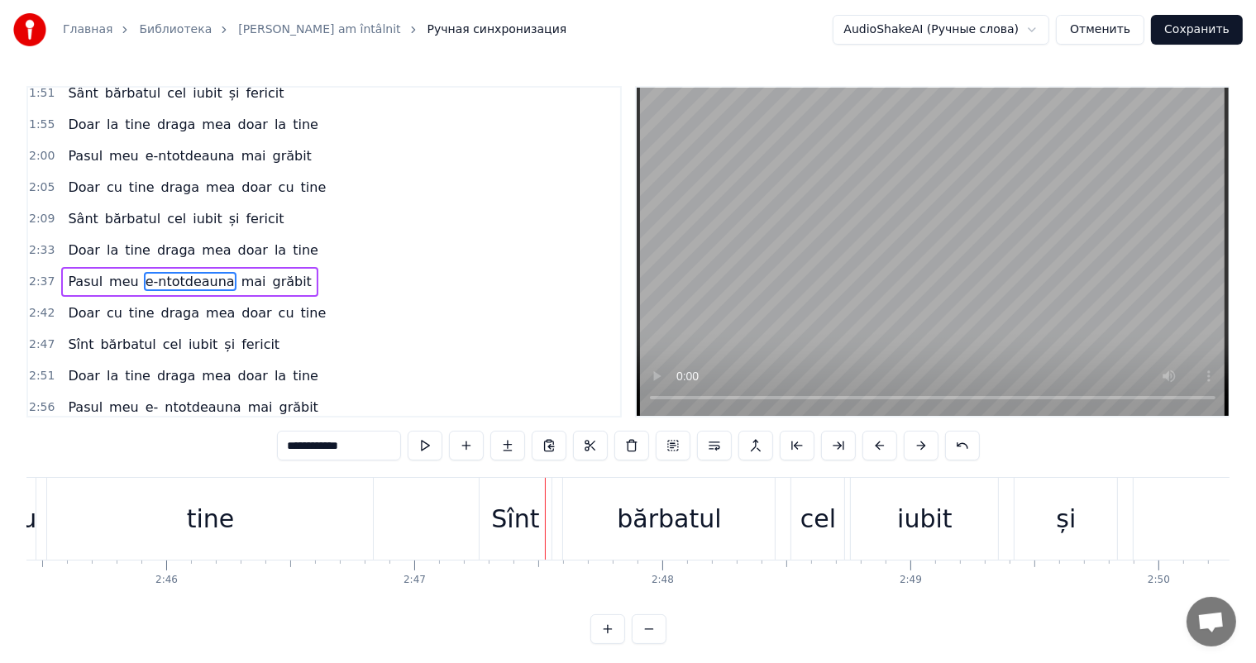
click at [495, 496] on div "Sînt" at bounding box center [516, 519] width 73 height 82
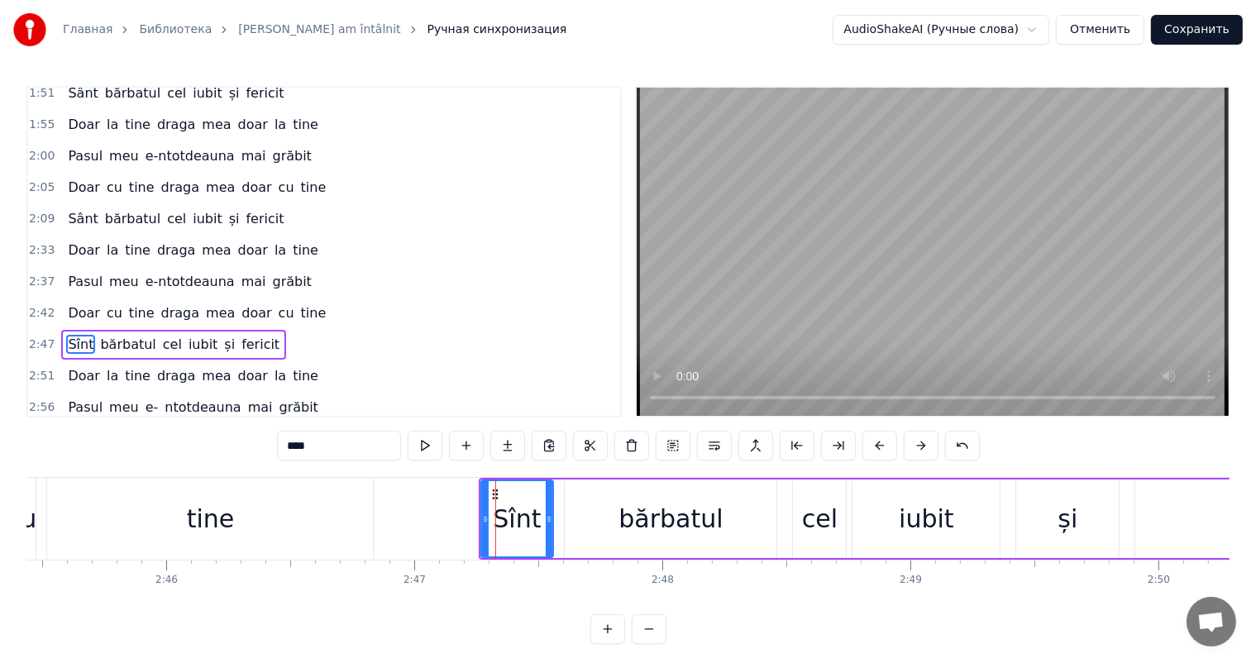
scroll to position [767, 0]
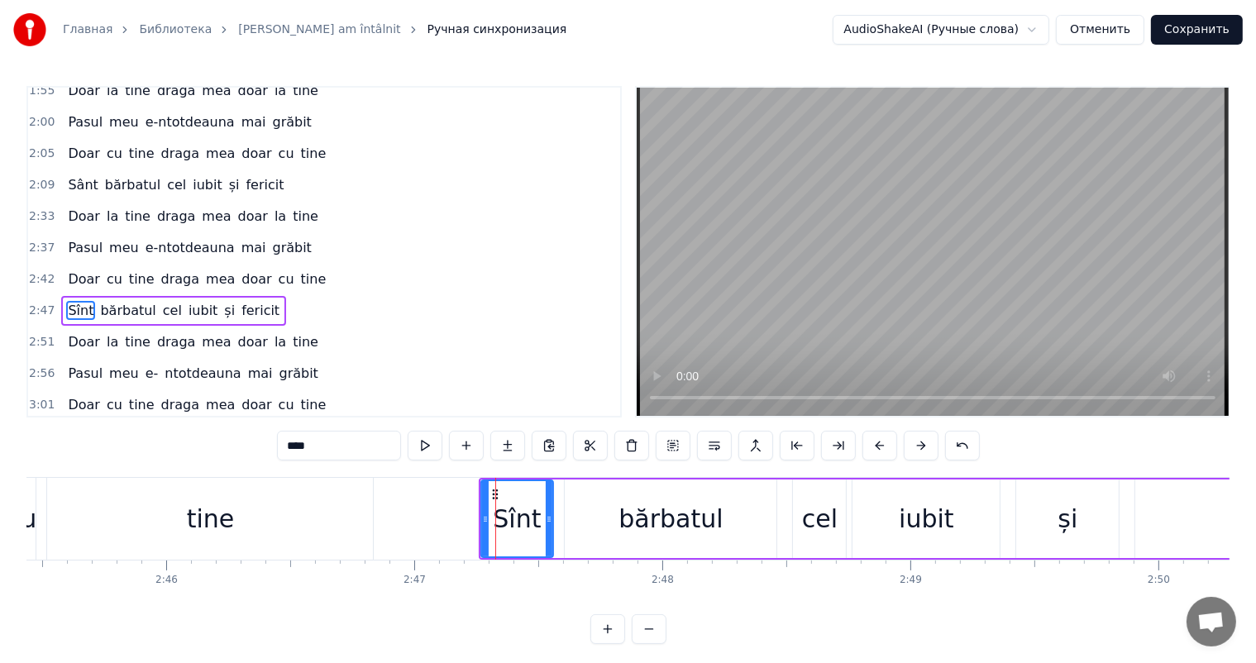
click at [336, 446] on input "****" at bounding box center [339, 446] width 124 height 30
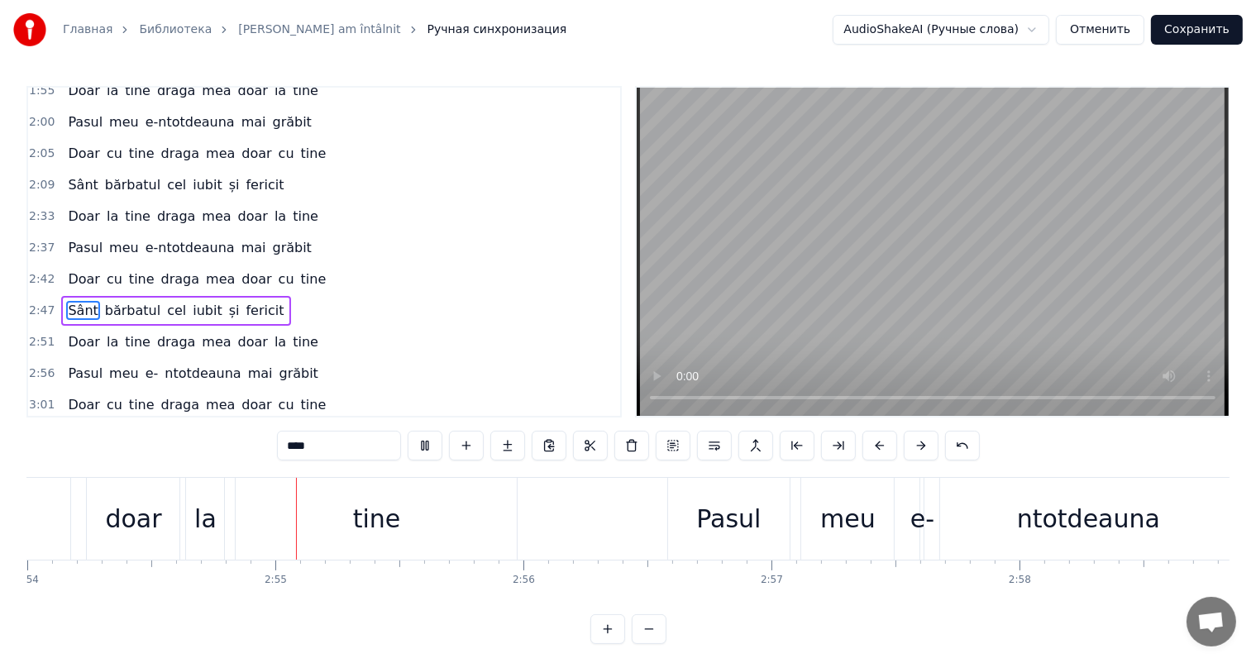
scroll to position [0, 43200]
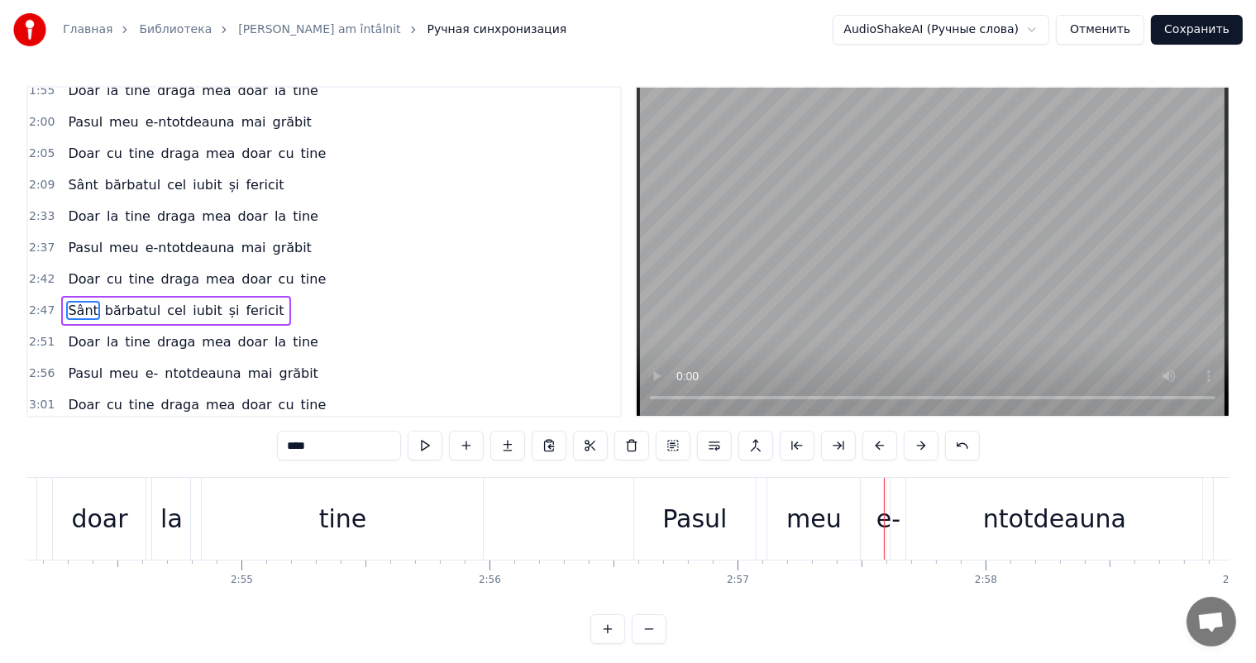
click at [886, 526] on div "e-" at bounding box center [889, 518] width 24 height 37
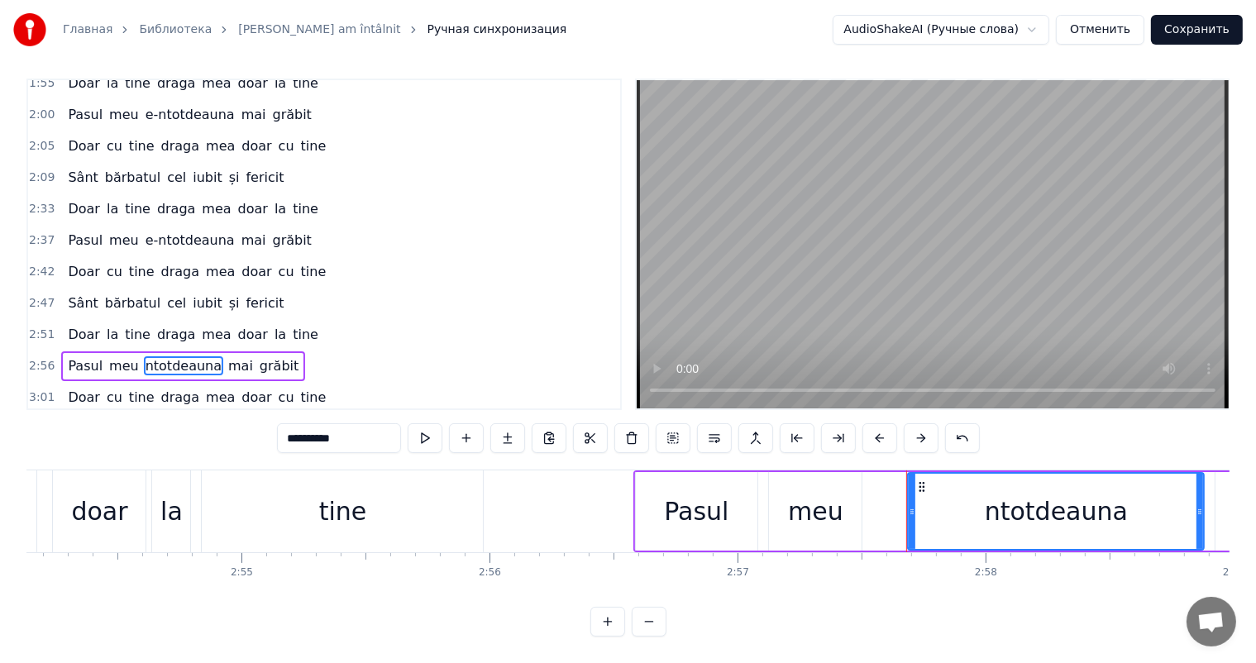
click at [970, 483] on div "ntotdeauna" at bounding box center [1056, 511] width 294 height 75
click at [383, 436] on input "**********" at bounding box center [339, 438] width 124 height 30
drag, startPoint x: 910, startPoint y: 509, endPoint x: 834, endPoint y: 503, distance: 76.4
click at [834, 503] on div at bounding box center [836, 511] width 7 height 75
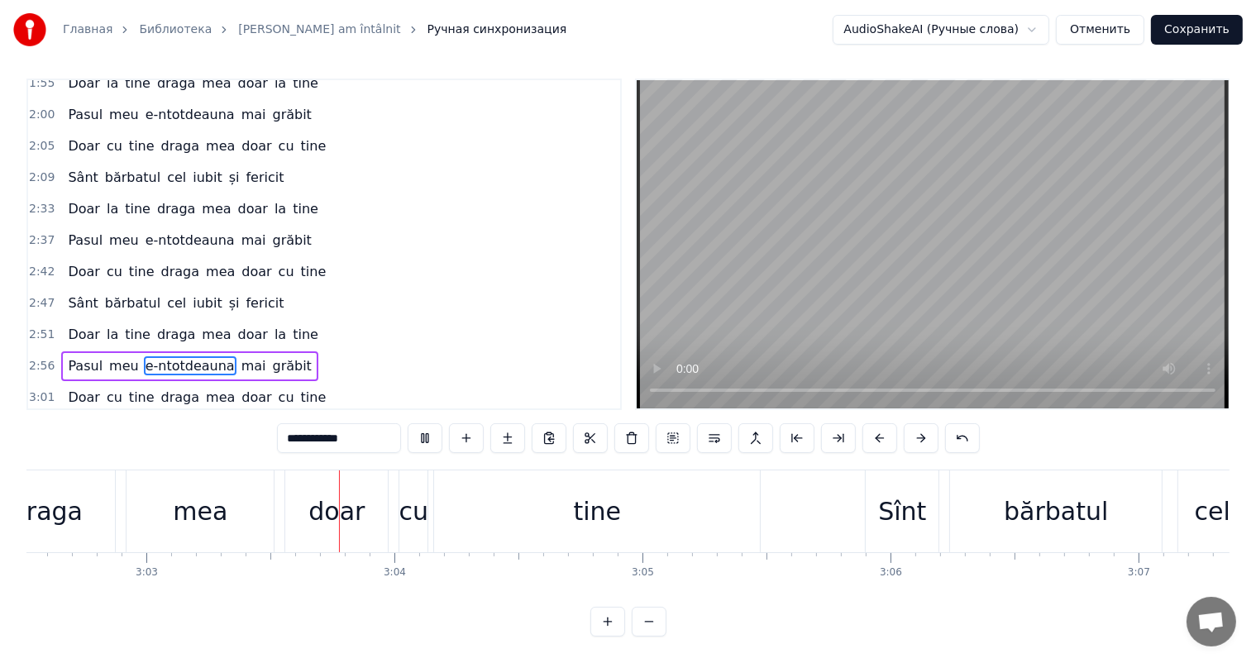
scroll to position [0, 45344]
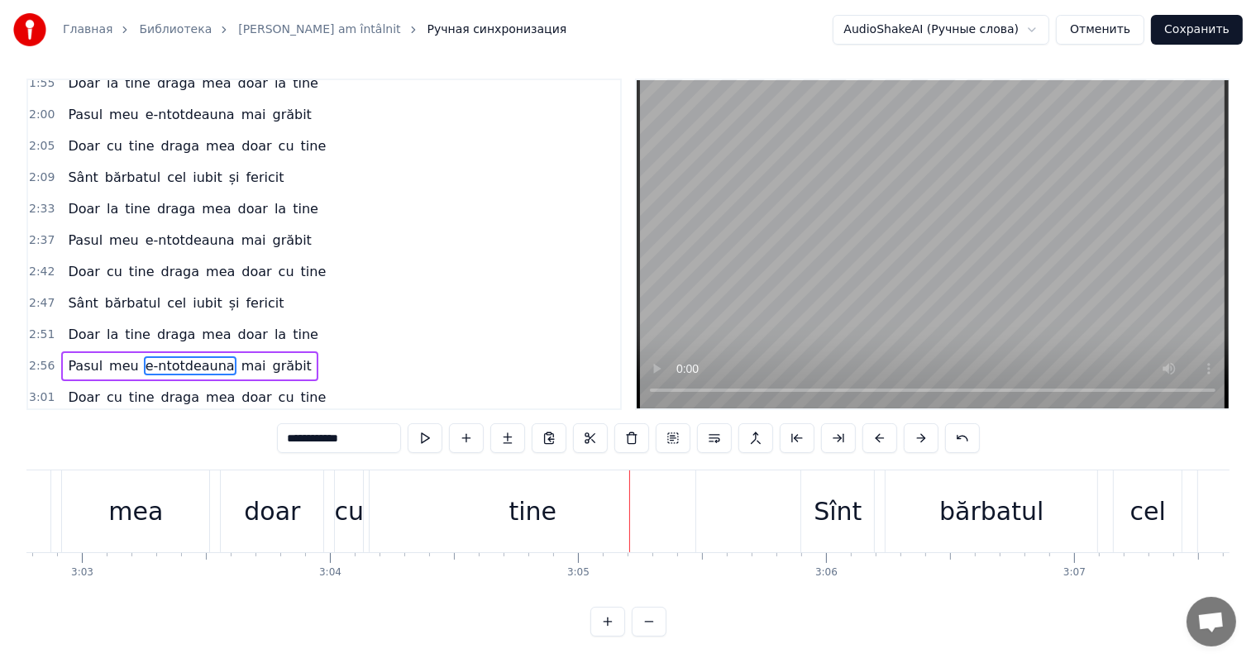
click at [829, 509] on div "Sînt" at bounding box center [838, 511] width 48 height 37
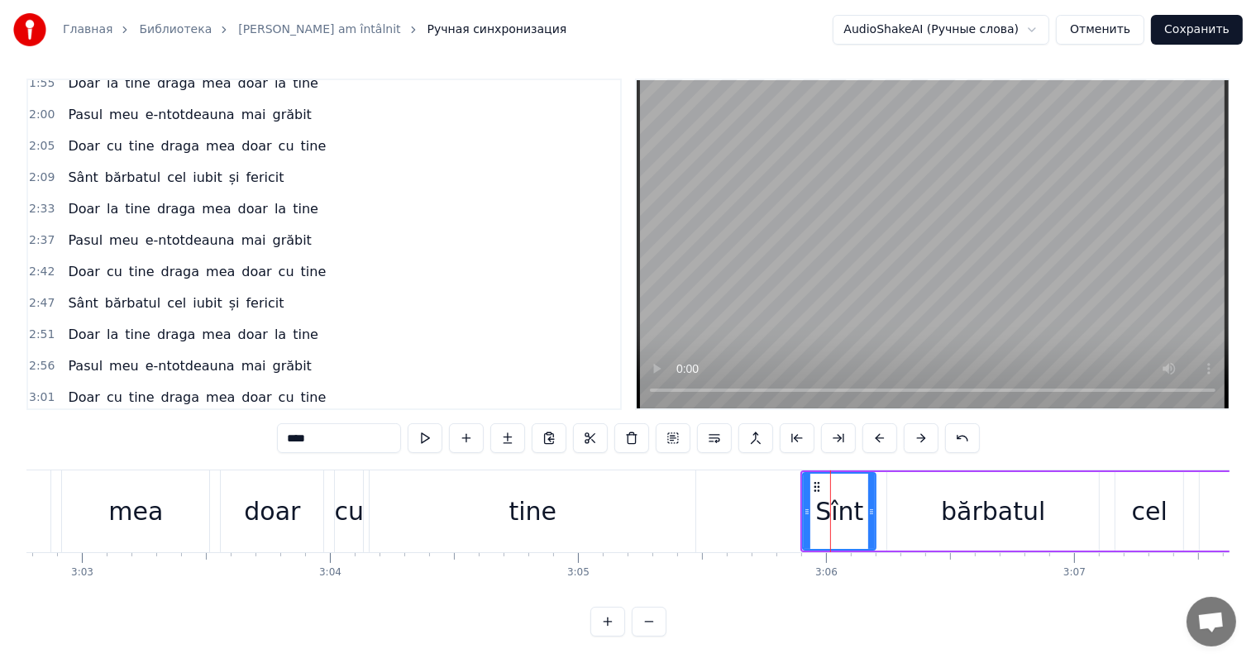
scroll to position [22, 0]
click at [337, 423] on input "****" at bounding box center [339, 438] width 124 height 30
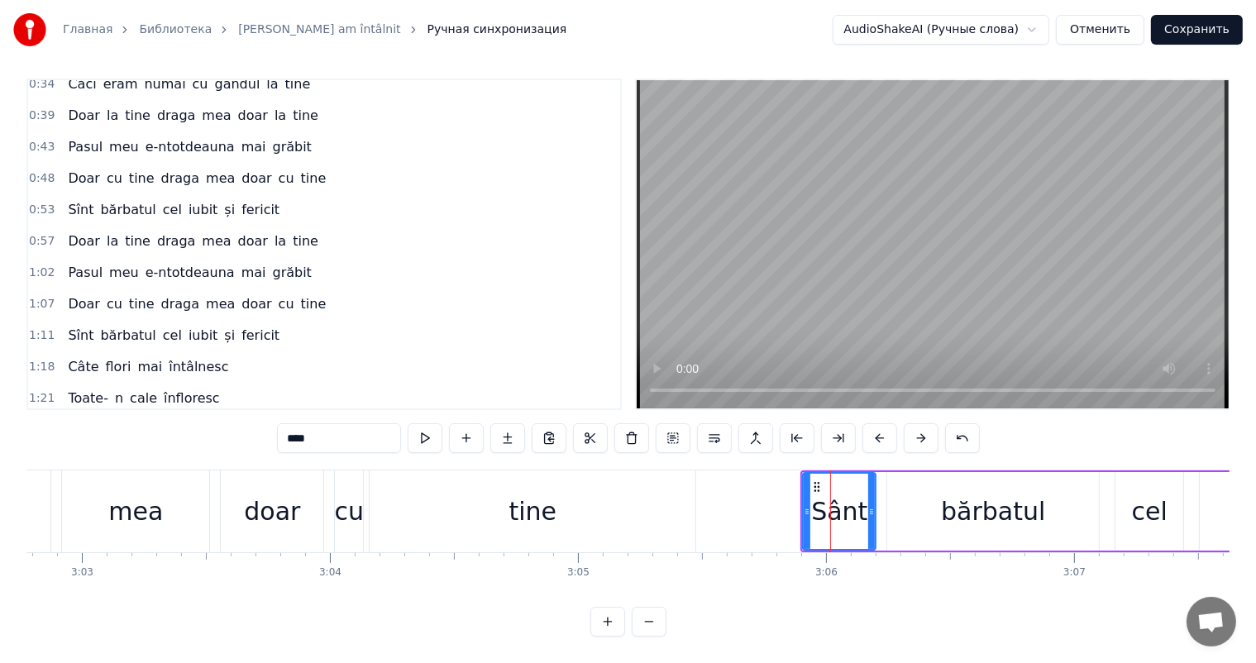
scroll to position [0, 0]
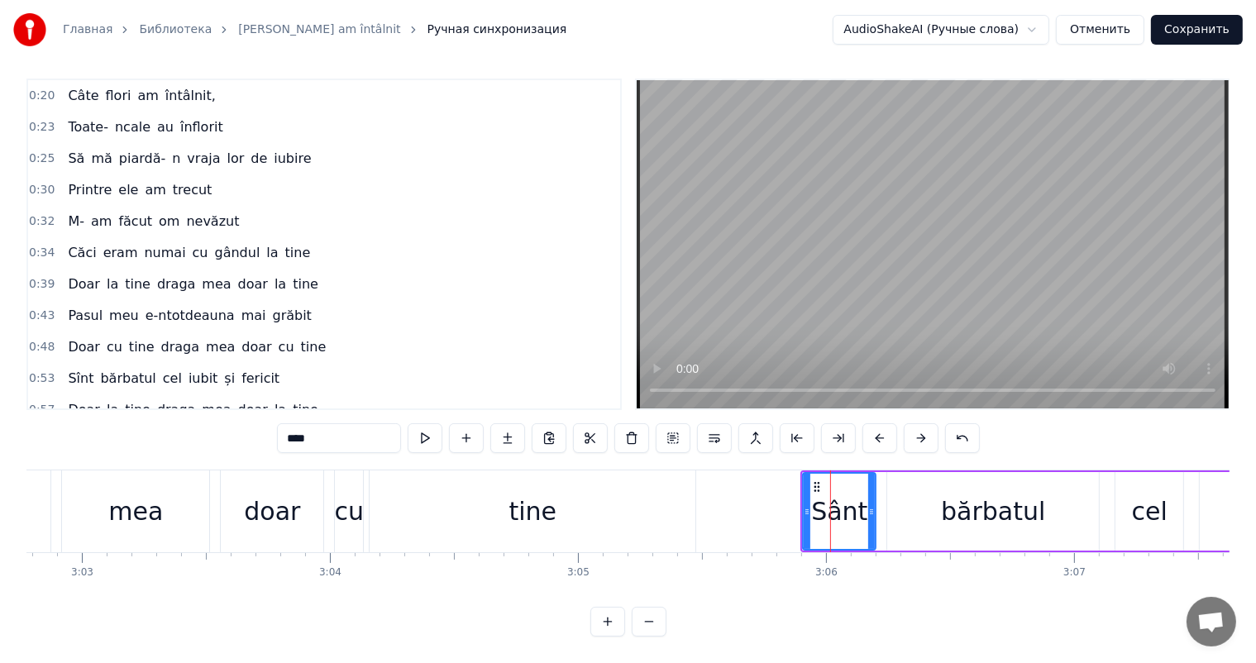
click at [76, 86] on span "Câte" at bounding box center [83, 95] width 34 height 19
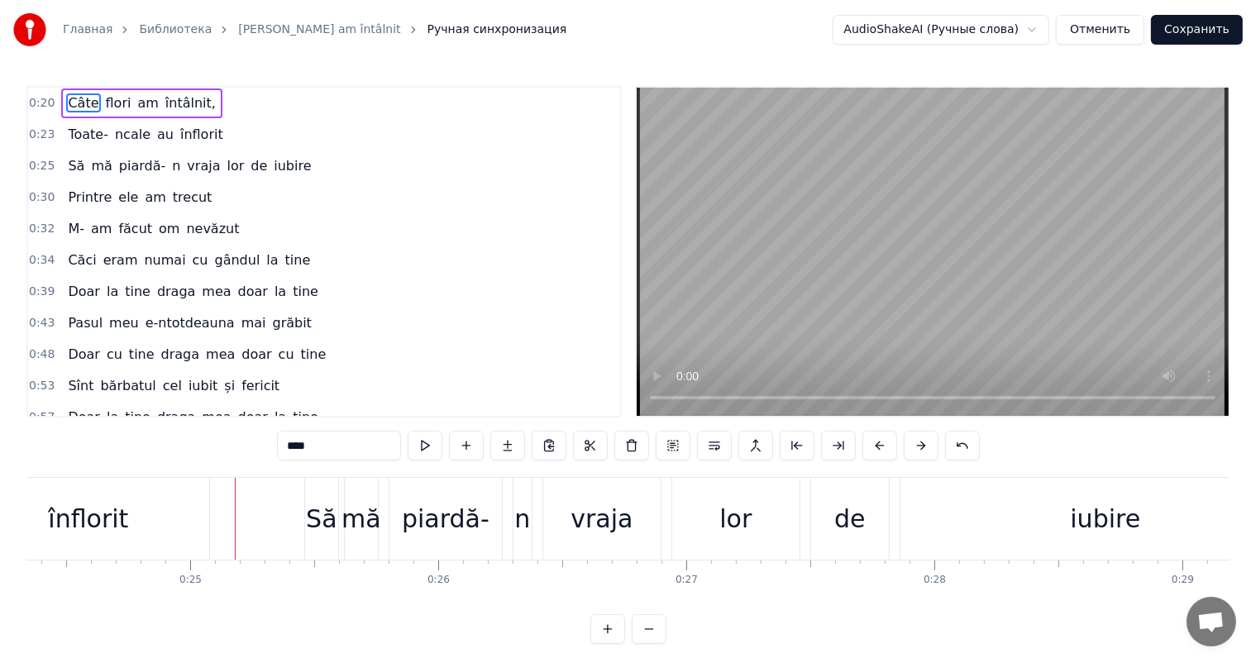
scroll to position [0, 6069]
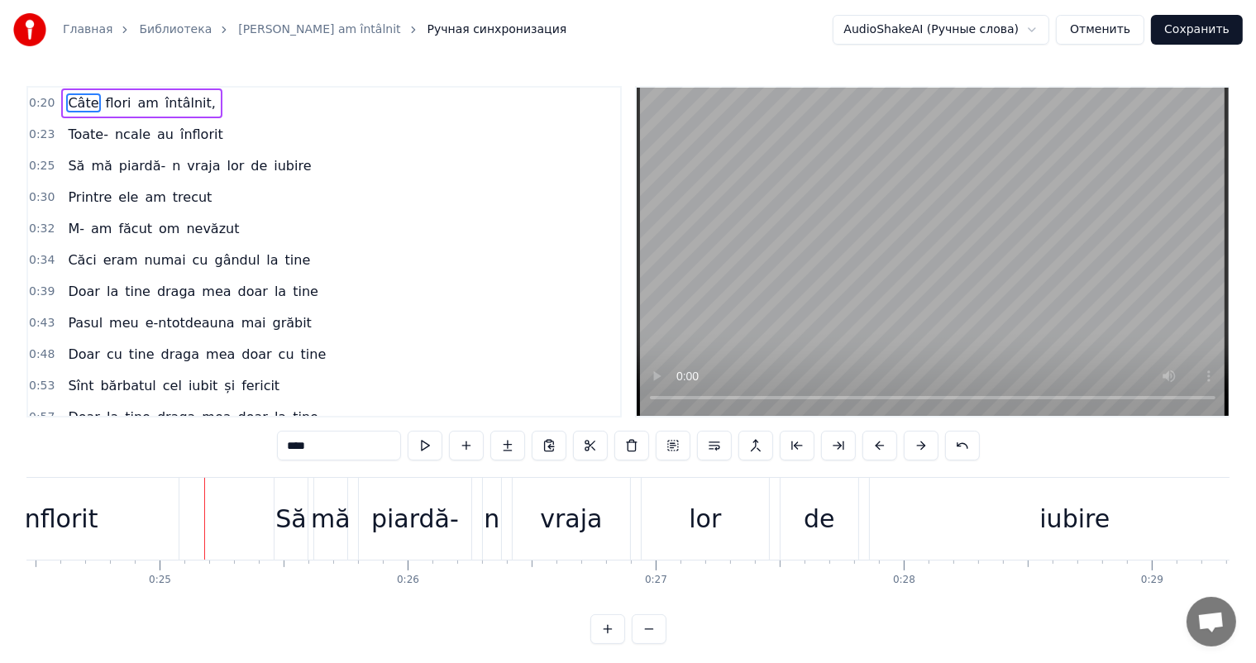
click at [76, 376] on span "Sînt" at bounding box center [80, 385] width 29 height 19
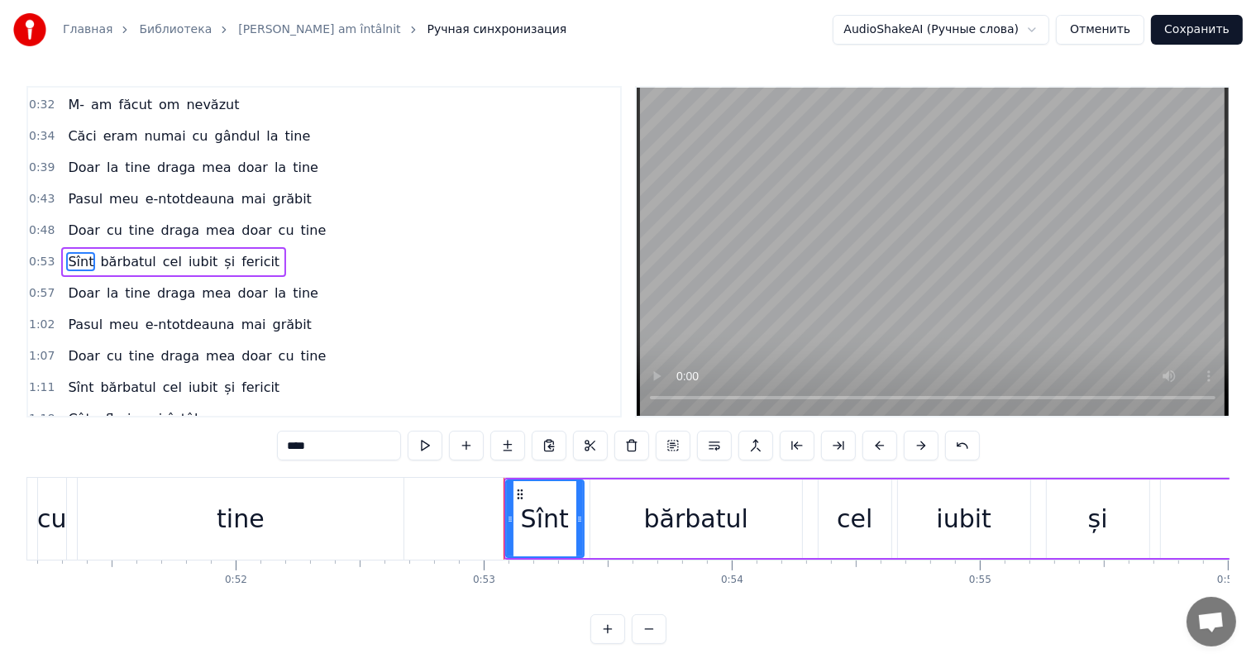
scroll to position [0, 13085]
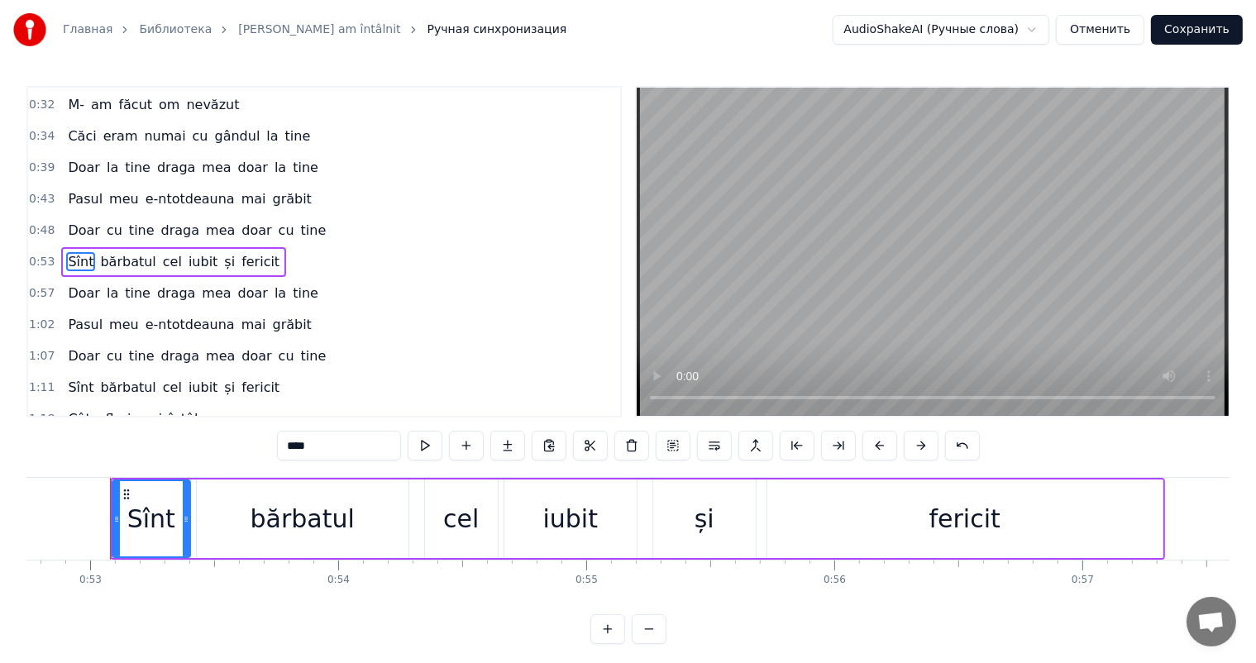
click at [299, 447] on input "****" at bounding box center [339, 446] width 124 height 30
click at [69, 378] on span "Sînt" at bounding box center [80, 387] width 29 height 19
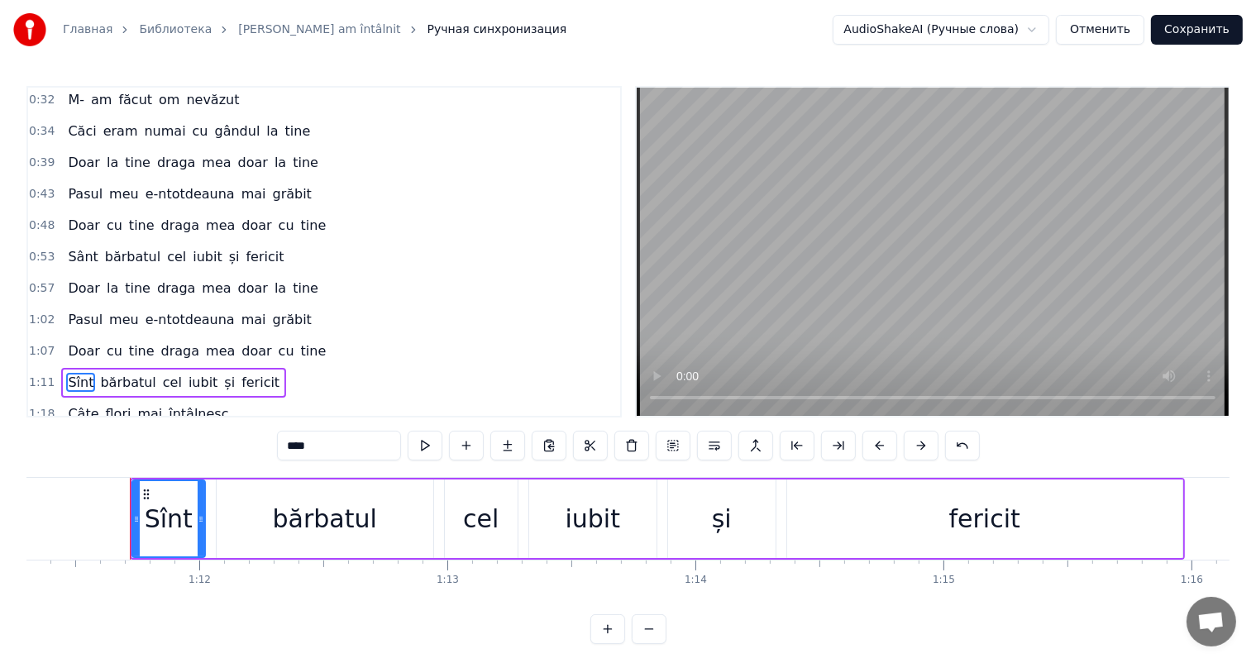
scroll to position [0, 17709]
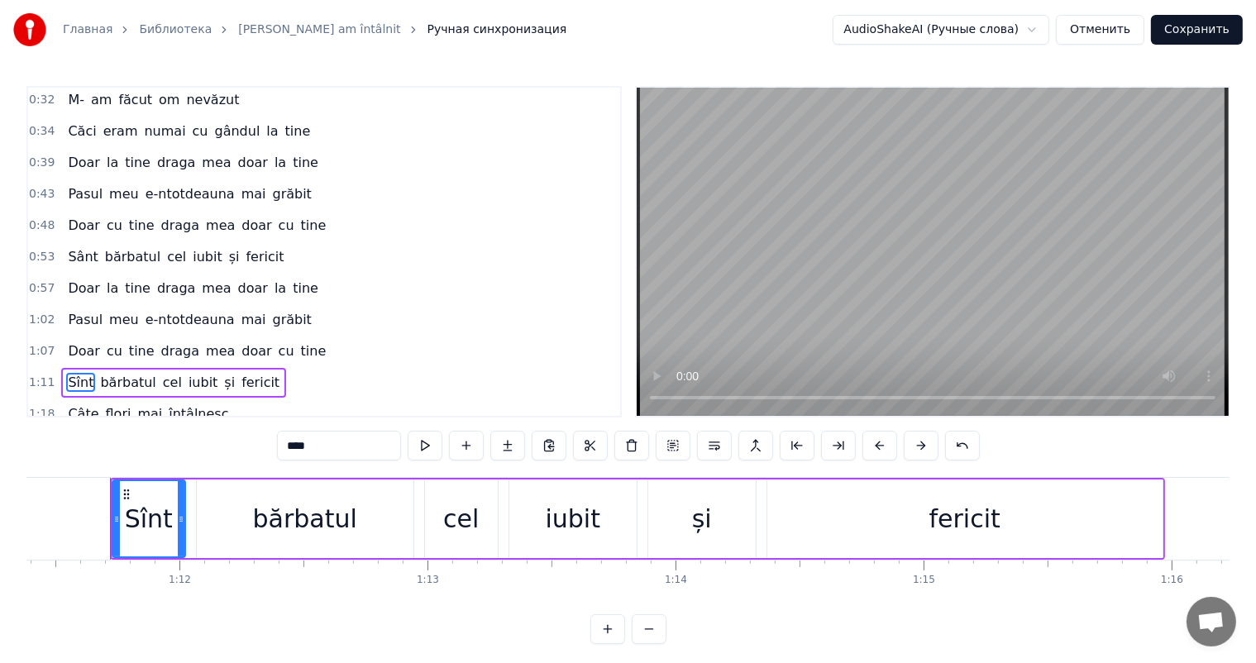
click at [339, 447] on input "****" at bounding box center [339, 446] width 124 height 30
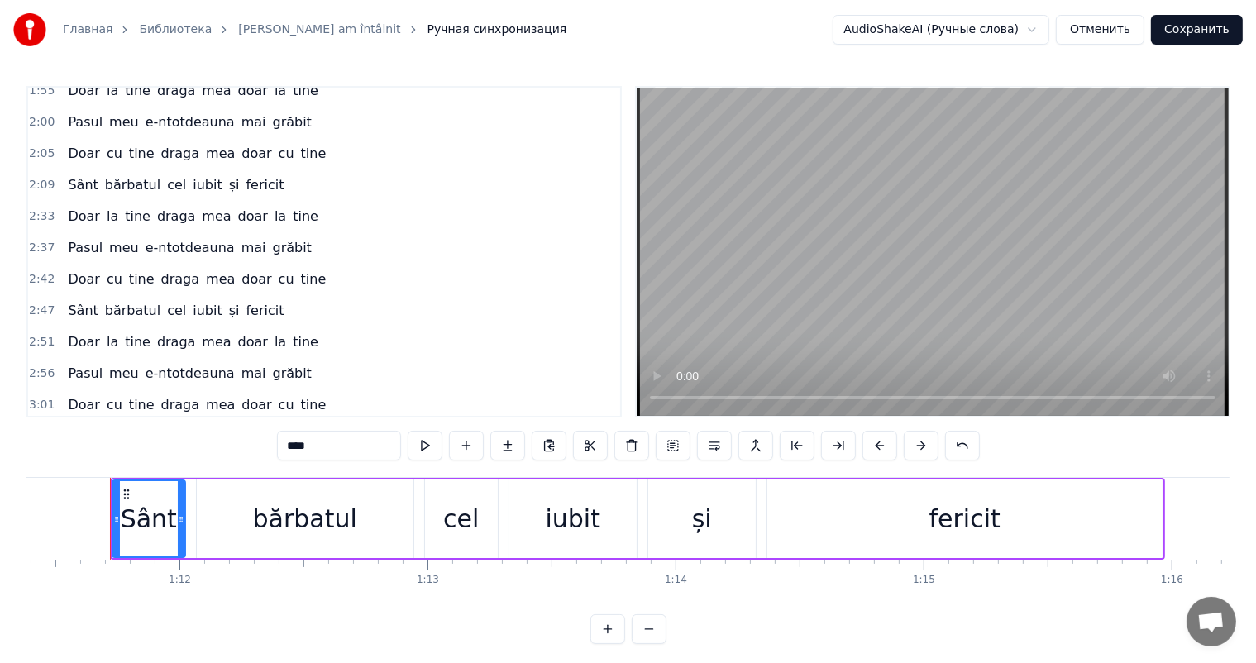
scroll to position [22, 0]
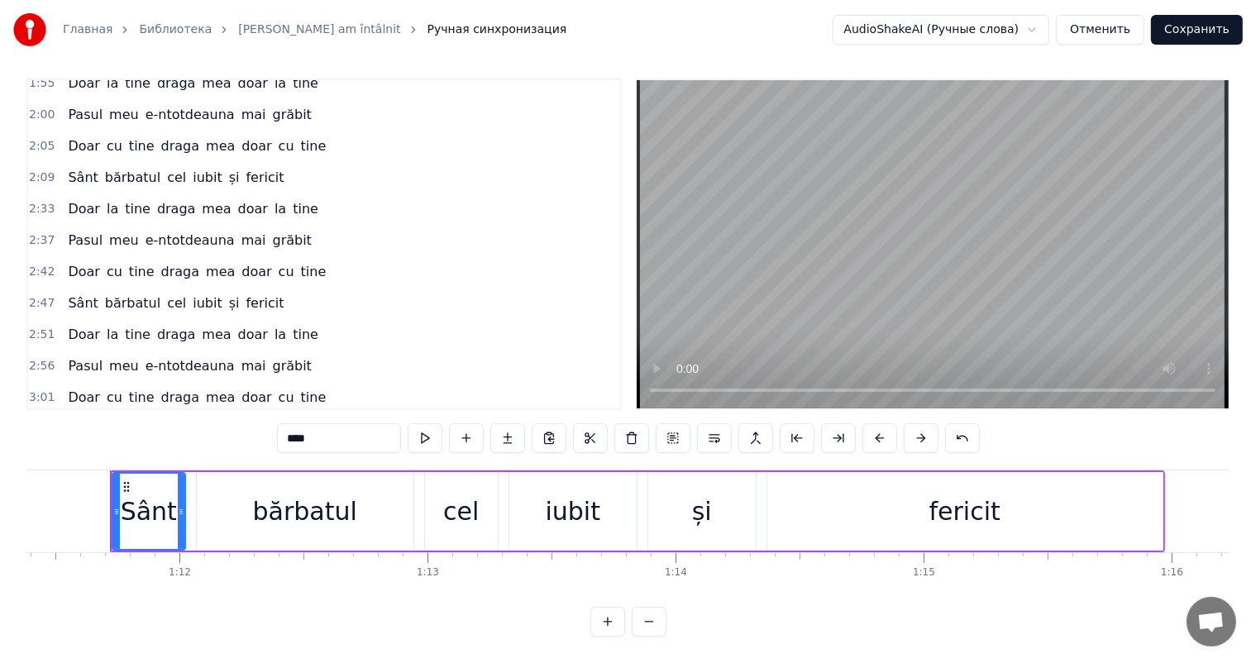
type input "****"
click at [1204, 32] on button "Сохранить" at bounding box center [1197, 30] width 92 height 30
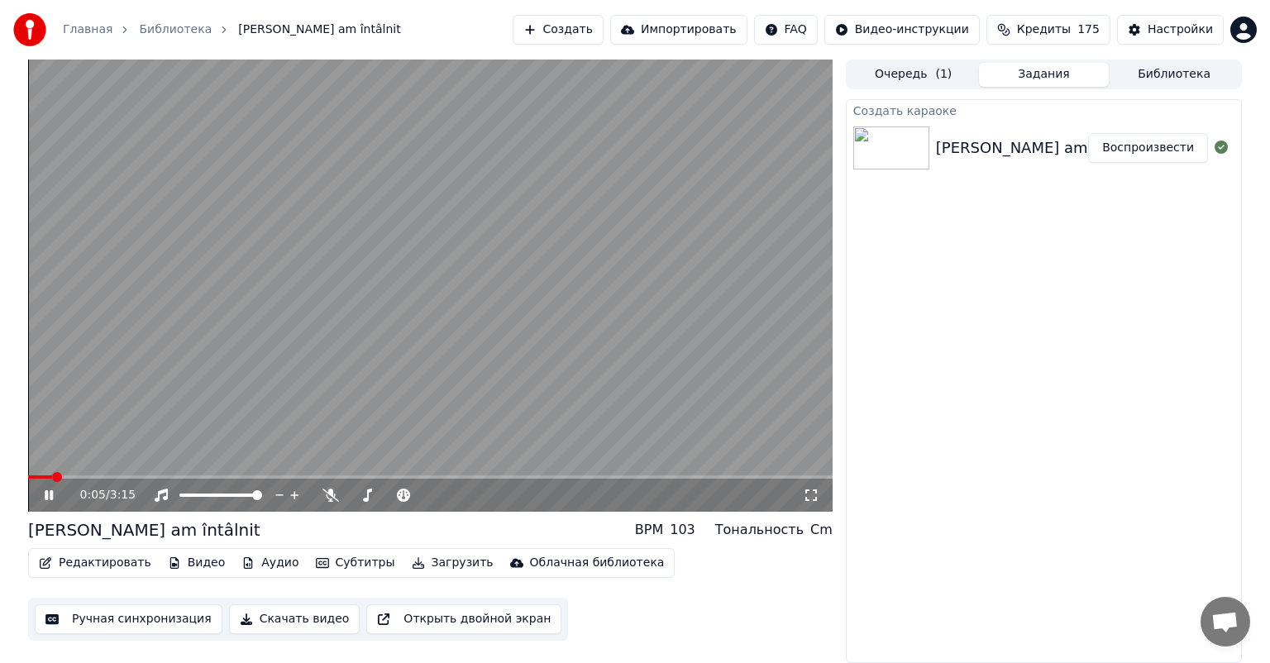
click at [50, 498] on icon at bounding box center [60, 495] width 39 height 13
click at [111, 568] on button "Редактировать" at bounding box center [95, 563] width 126 height 23
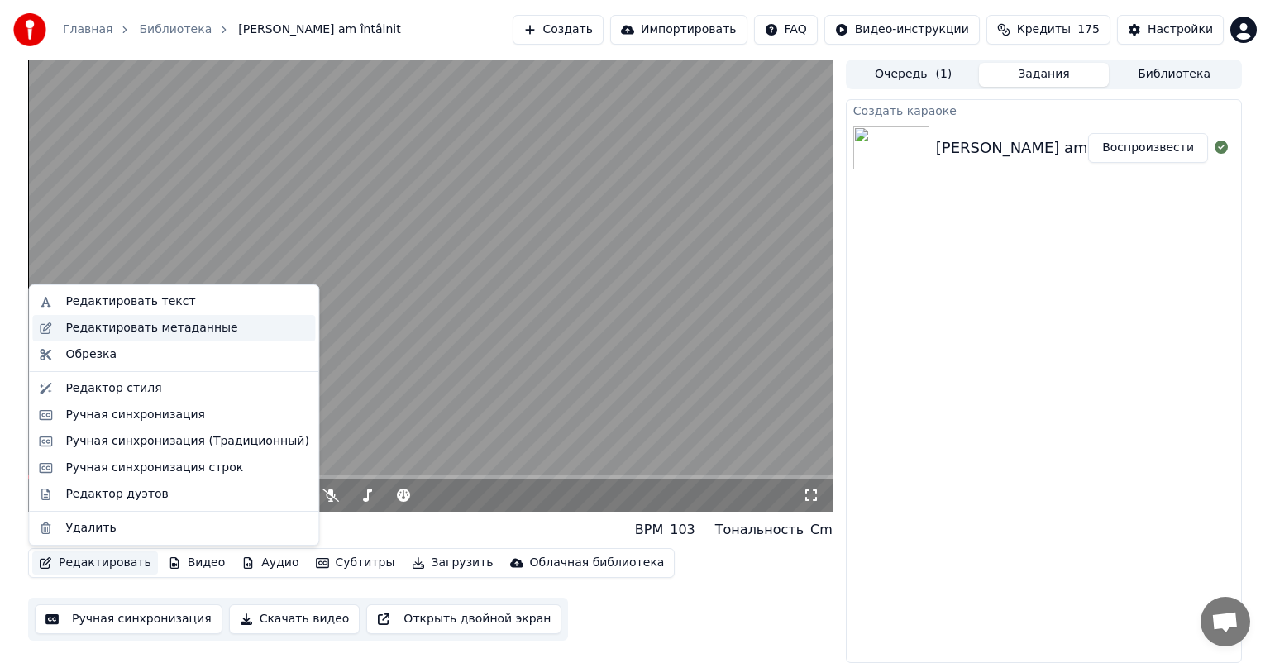
click at [121, 325] on div "Редактировать метаданные" at bounding box center [151, 328] width 172 height 17
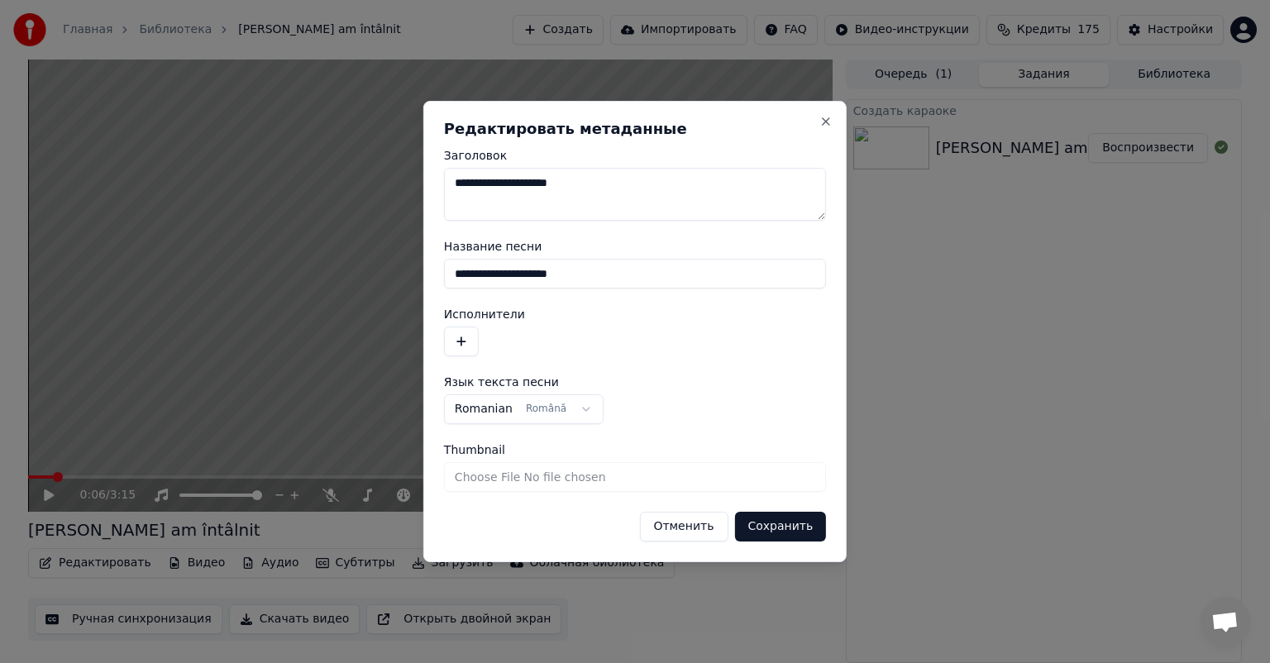
click at [578, 184] on textarea "**********" at bounding box center [635, 194] width 382 height 53
type textarea "**********"
click at [592, 271] on input "**********" at bounding box center [635, 274] width 382 height 30
type input "**********"
click at [796, 523] on button "Сохранить" at bounding box center [780, 527] width 92 height 30
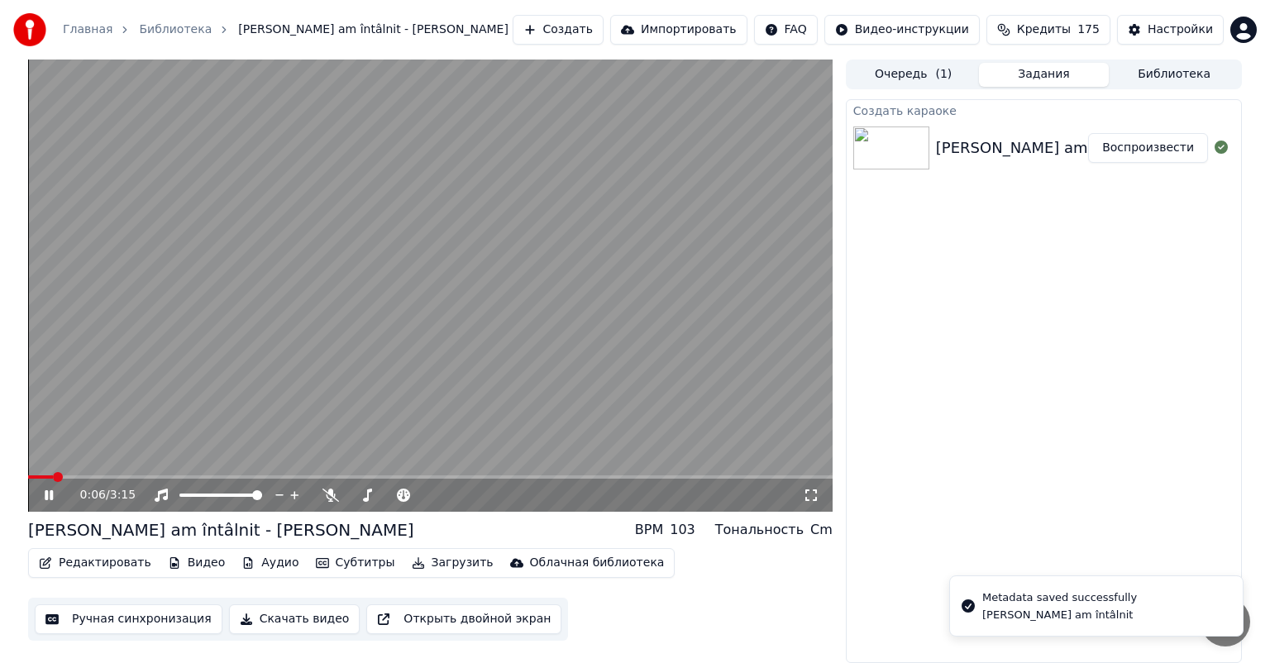
click at [56, 494] on icon at bounding box center [60, 495] width 39 height 13
click at [28, 482] on span at bounding box center [33, 477] width 10 height 10
click at [56, 496] on icon at bounding box center [60, 495] width 39 height 13
click at [50, 490] on icon at bounding box center [49, 495] width 8 height 10
click at [258, 565] on button "Аудио" at bounding box center [270, 563] width 70 height 23
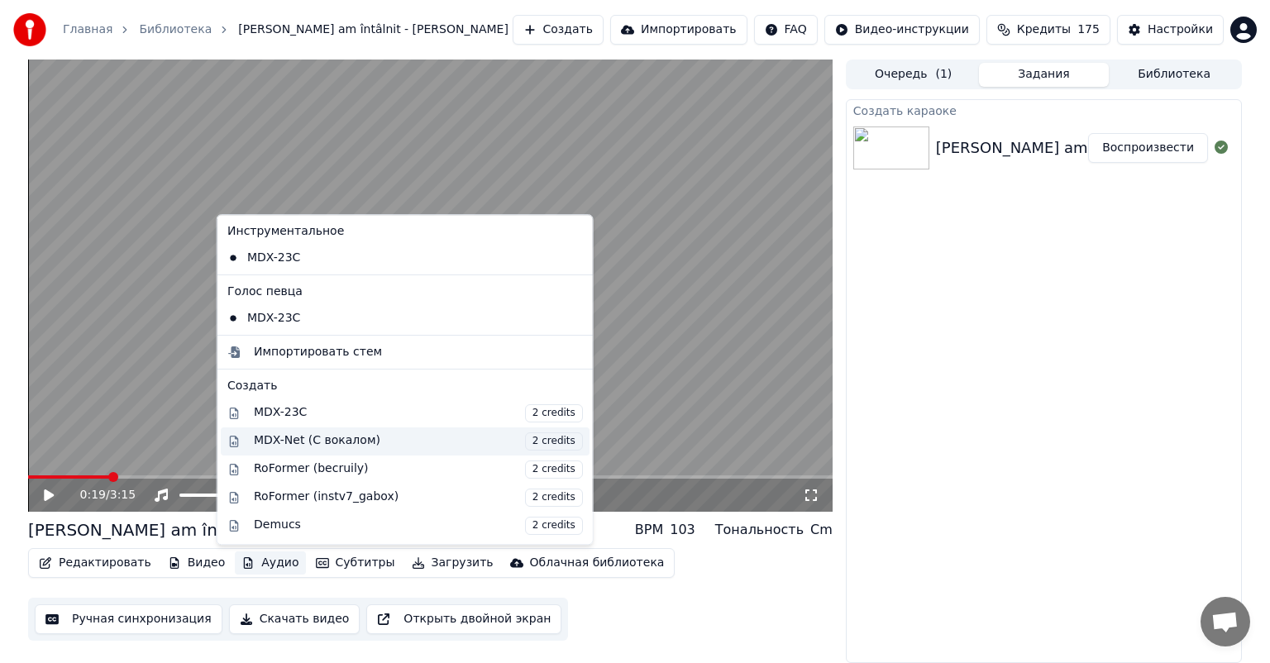
click at [346, 443] on div "MDX-Net (С вокалом) 2 credits" at bounding box center [418, 441] width 329 height 18
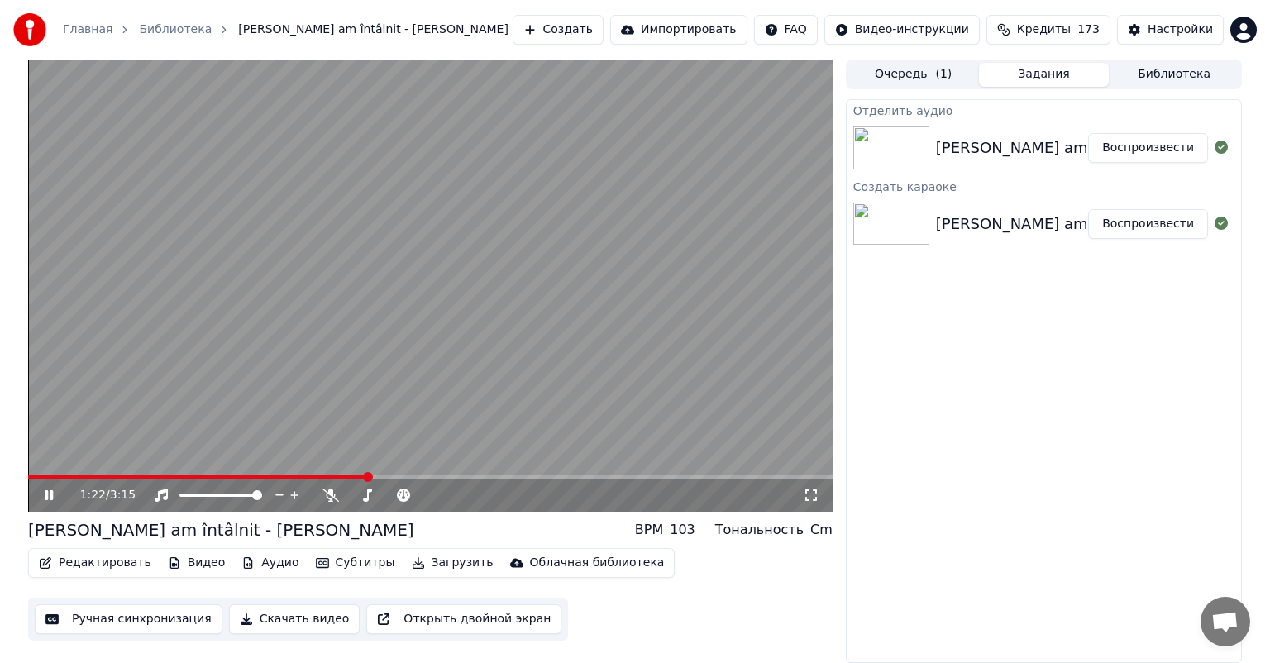
click at [829, 530] on div "Cm" at bounding box center [821, 530] width 22 height 20
click at [695, 533] on div "103" at bounding box center [683, 530] width 26 height 20
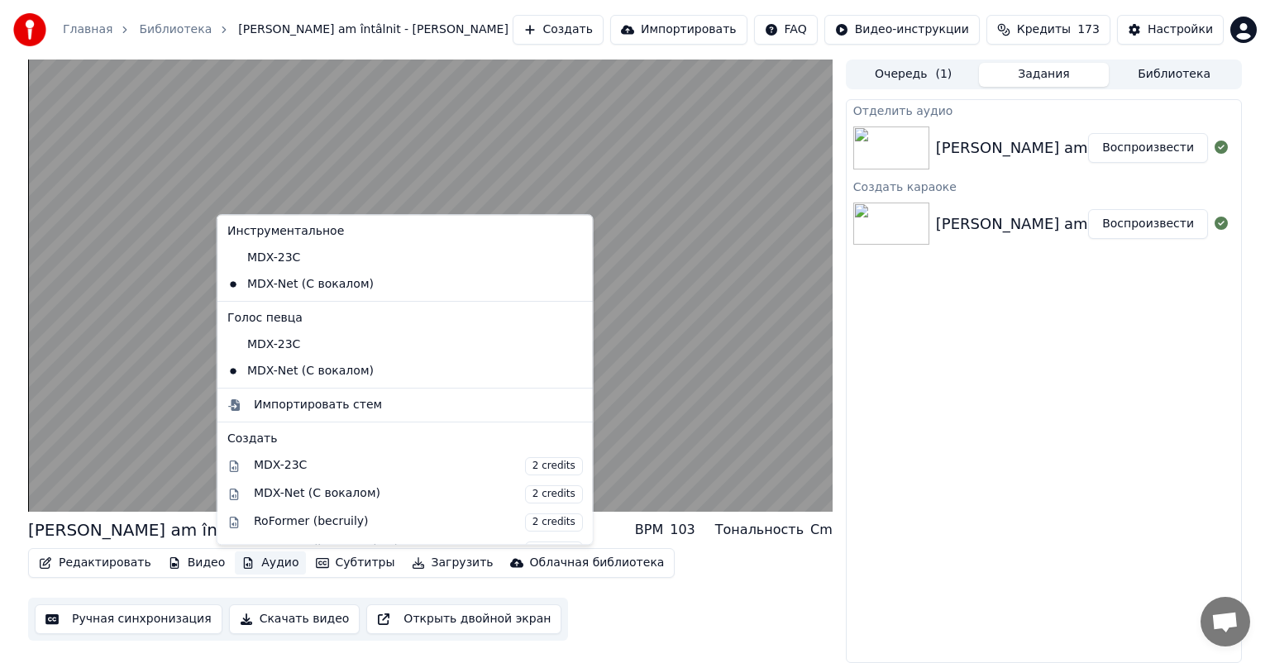
click at [249, 569] on button "Аудио" at bounding box center [270, 563] width 70 height 23
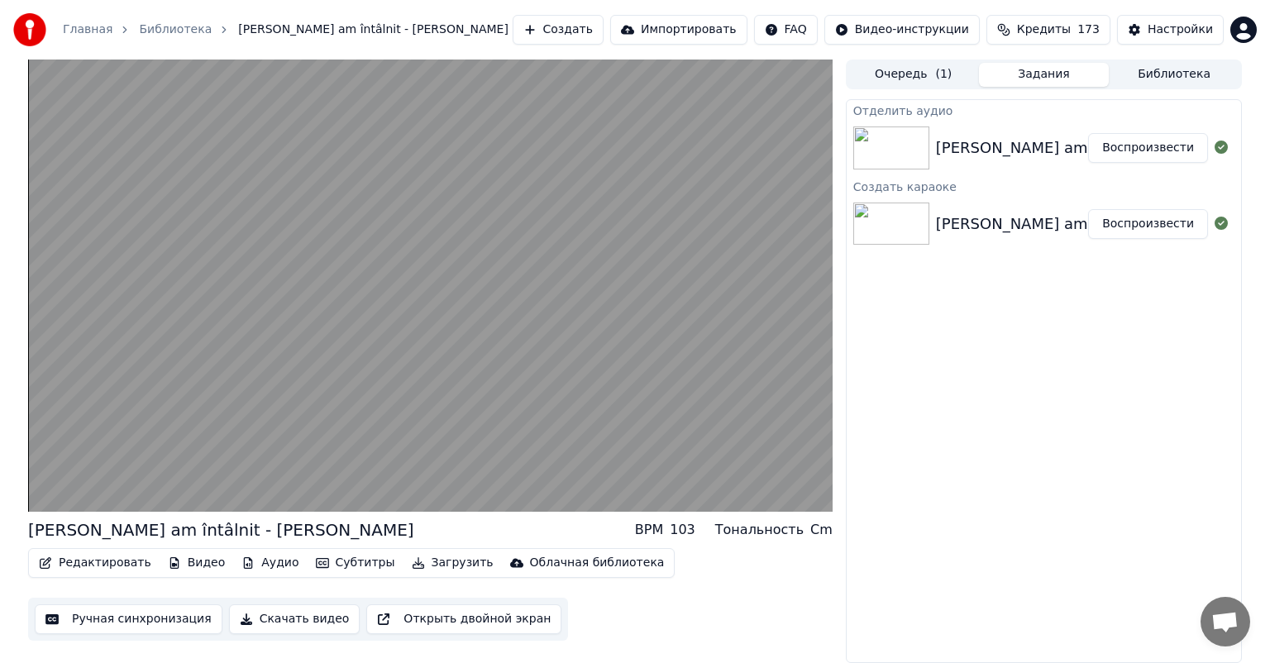
click at [660, 526] on div "BPM" at bounding box center [649, 530] width 28 height 20
click at [817, 533] on div "Cm" at bounding box center [821, 530] width 22 height 20
click at [116, 561] on button "Редактировать" at bounding box center [95, 563] width 126 height 23
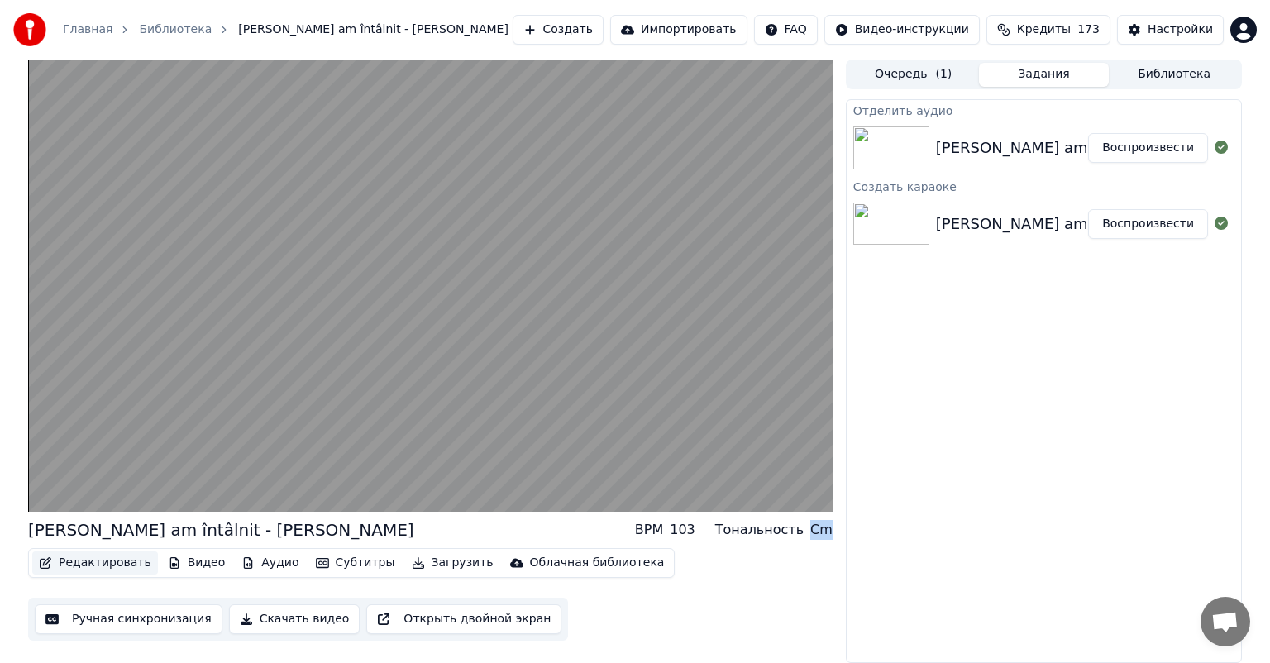
click at [116, 561] on button "Редактировать" at bounding box center [95, 563] width 126 height 23
click at [248, 566] on button "Аудио" at bounding box center [270, 563] width 70 height 23
click at [880, 550] on div "Отделить аудио [PERSON_NAME] am întâlnit - [PERSON_NAME] Воспроизвести Создать …" at bounding box center [1044, 381] width 396 height 564
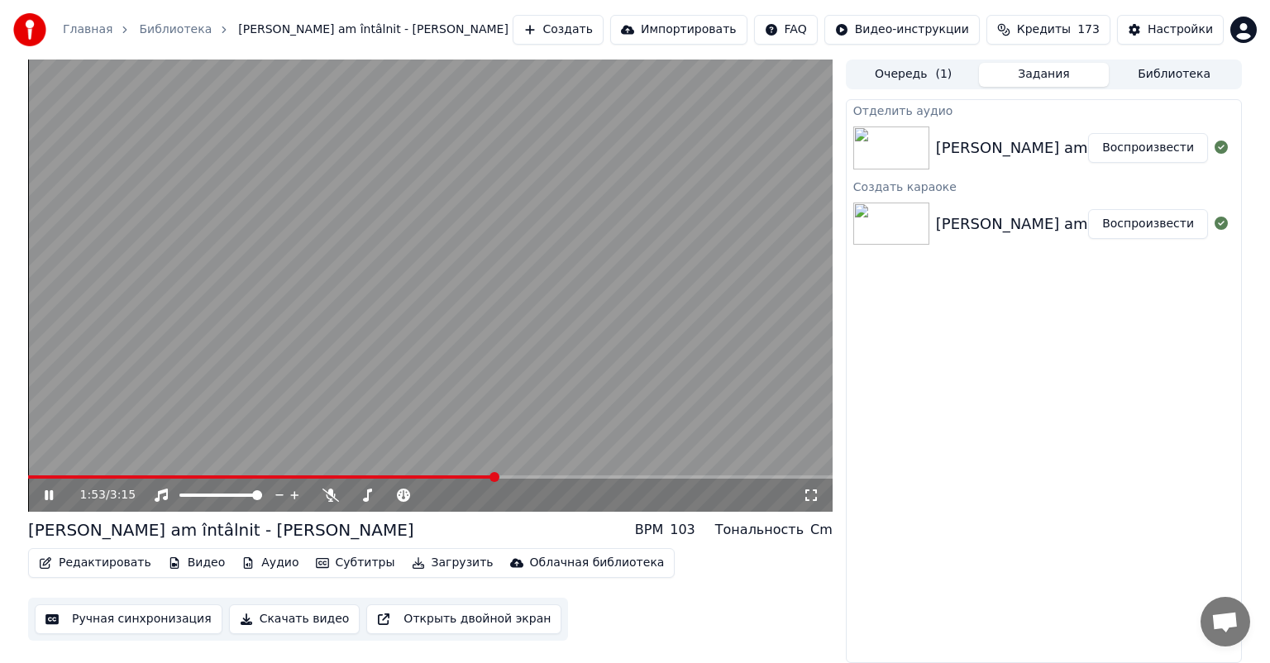
click at [52, 492] on icon at bounding box center [49, 495] width 8 height 10
click at [715, 527] on div "BPM 103 Тональность Cm" at bounding box center [734, 530] width 198 height 20
click at [829, 537] on div "Cm" at bounding box center [821, 530] width 22 height 20
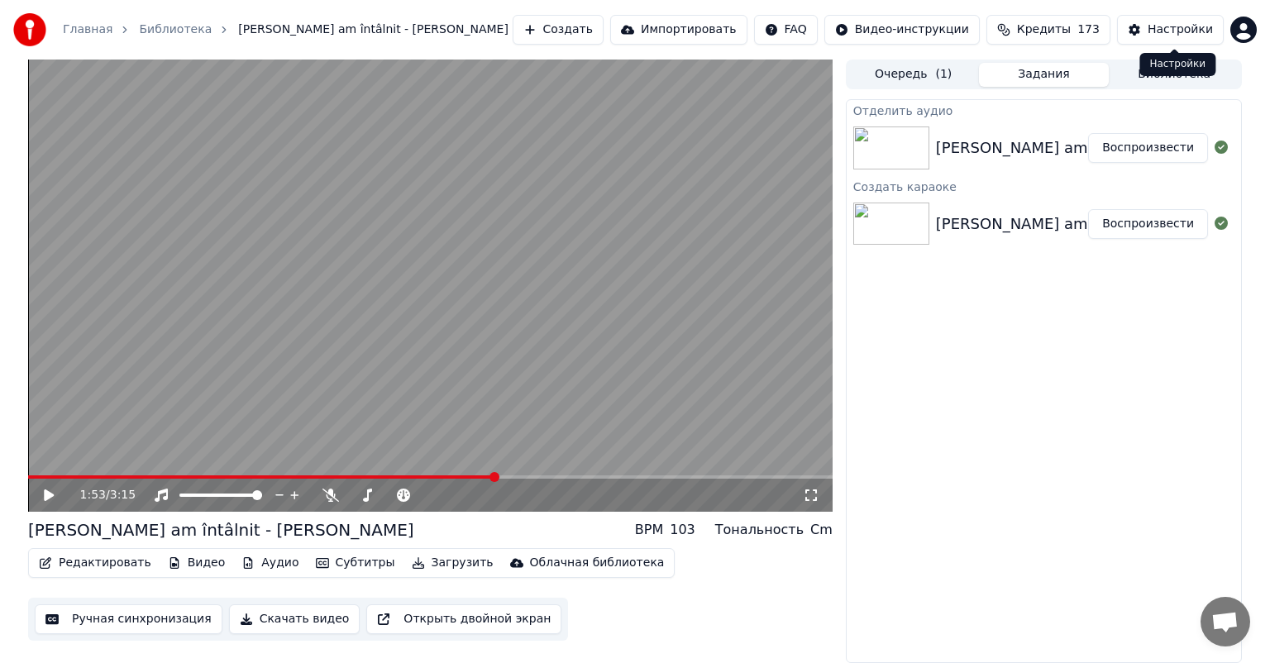
click at [1184, 30] on div "Настройки" at bounding box center [1180, 30] width 65 height 17
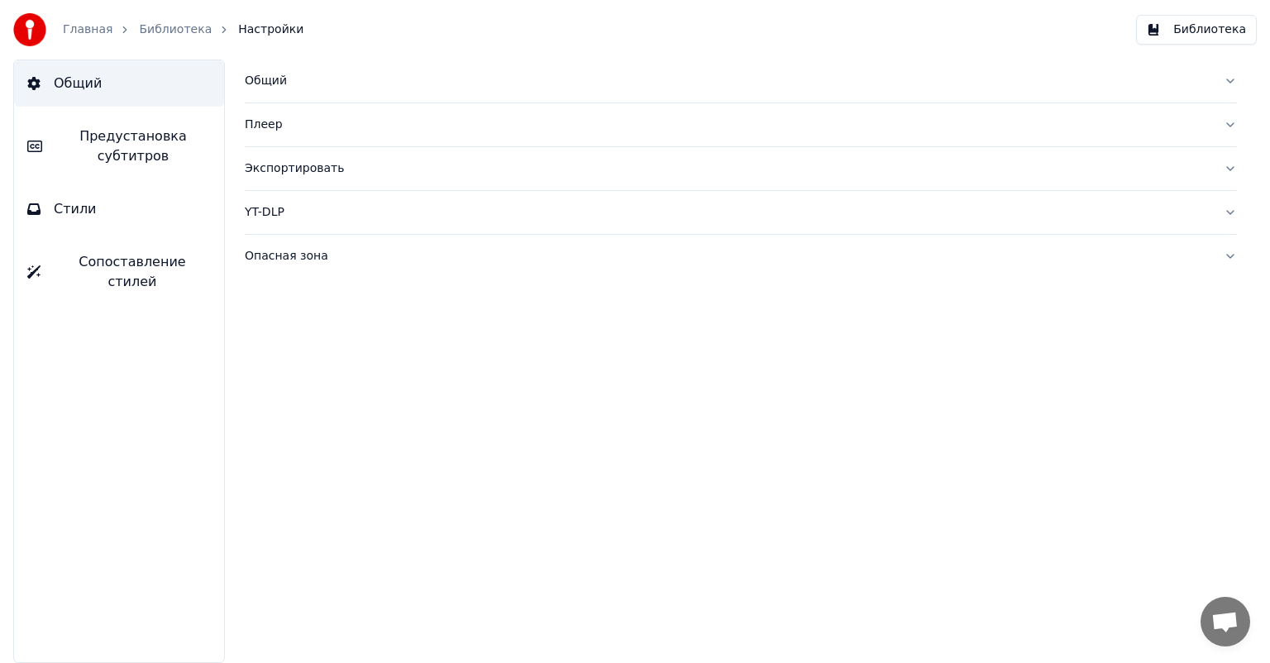
click at [1184, 30] on button "Библиотека" at bounding box center [1196, 30] width 121 height 30
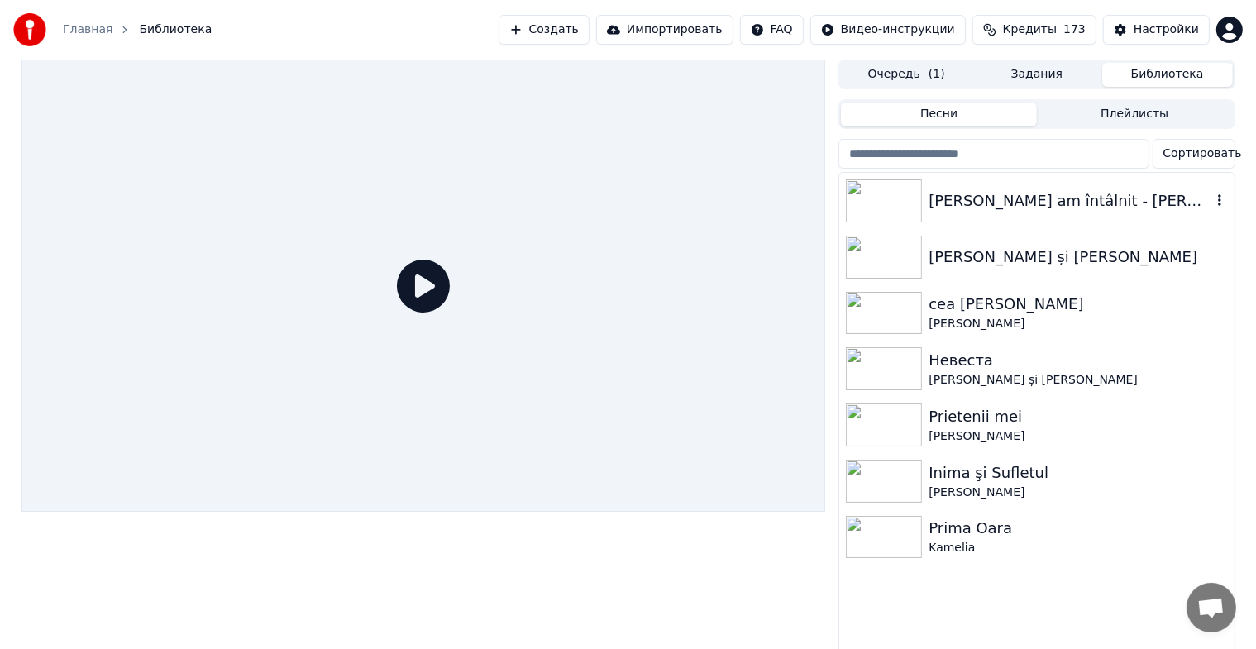
click at [906, 194] on img at bounding box center [884, 200] width 76 height 43
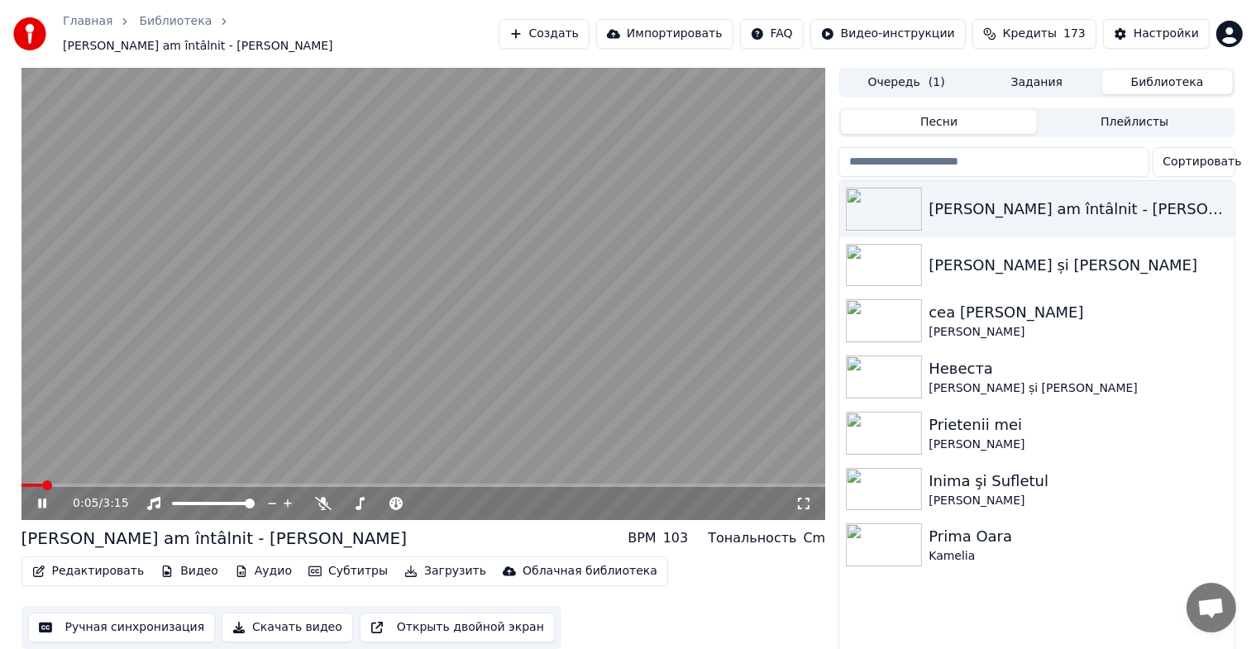
click at [436, 484] on span at bounding box center [424, 485] width 805 height 3
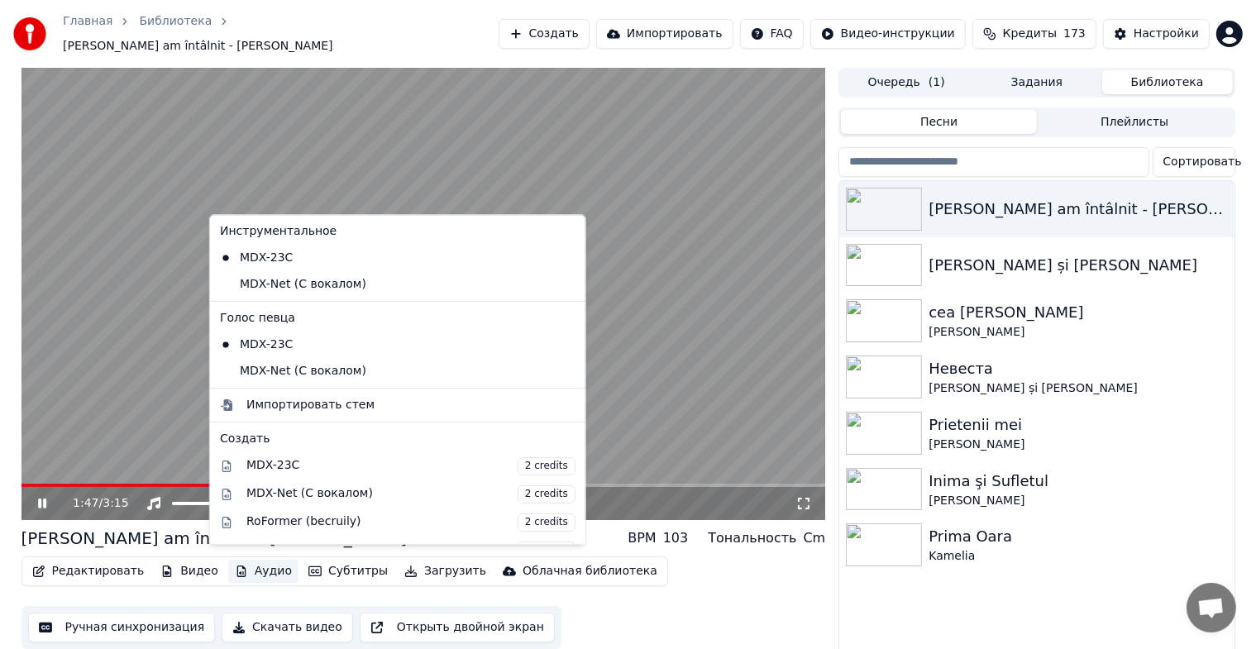
click at [251, 564] on button "Аудио" at bounding box center [263, 571] width 70 height 23
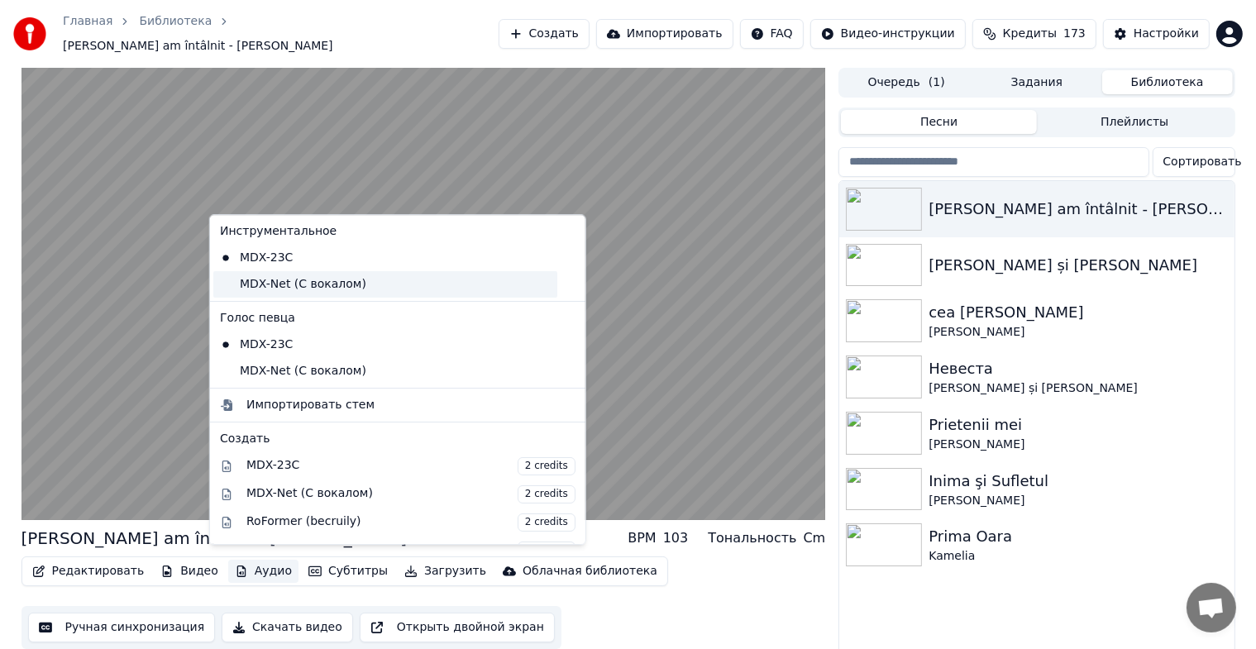
click at [313, 285] on div "MDX-Net (С вокалом)" at bounding box center [385, 284] width 344 height 26
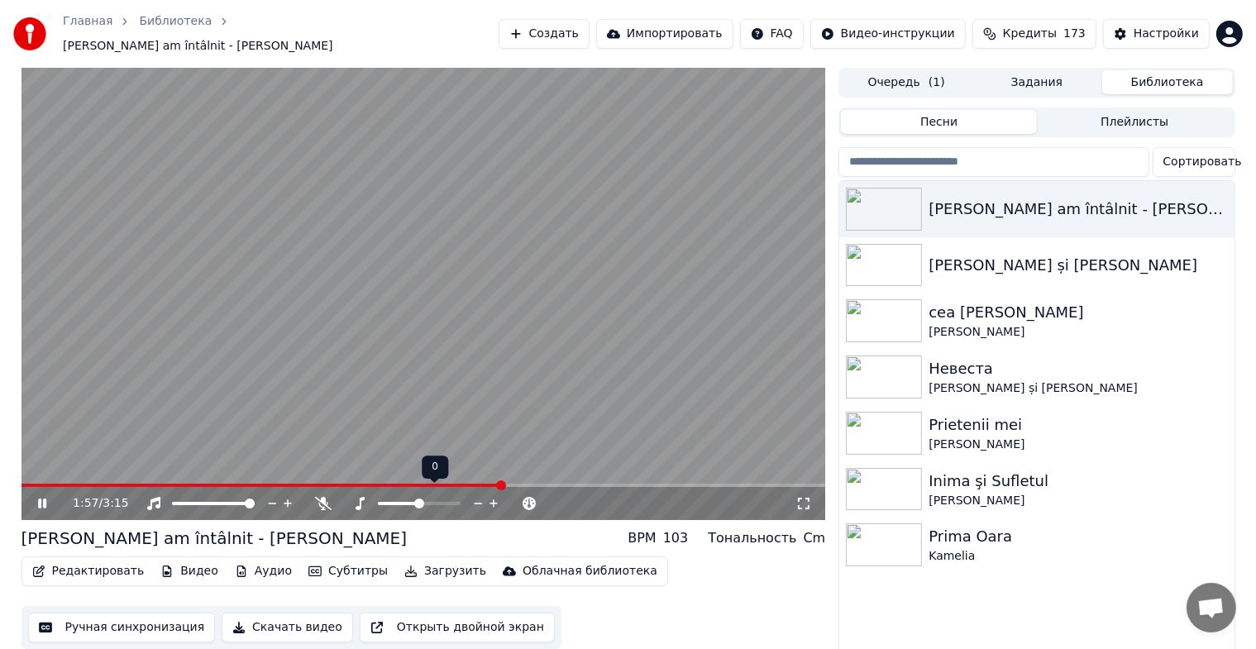
click at [490, 496] on icon at bounding box center [494, 503] width 16 height 17
click at [478, 495] on icon at bounding box center [479, 503] width 16 height 17
click at [33, 484] on span at bounding box center [277, 485] width 510 height 3
click at [33, 484] on span at bounding box center [68, 485] width 93 height 3
click at [36, 497] on icon at bounding box center [54, 503] width 39 height 13
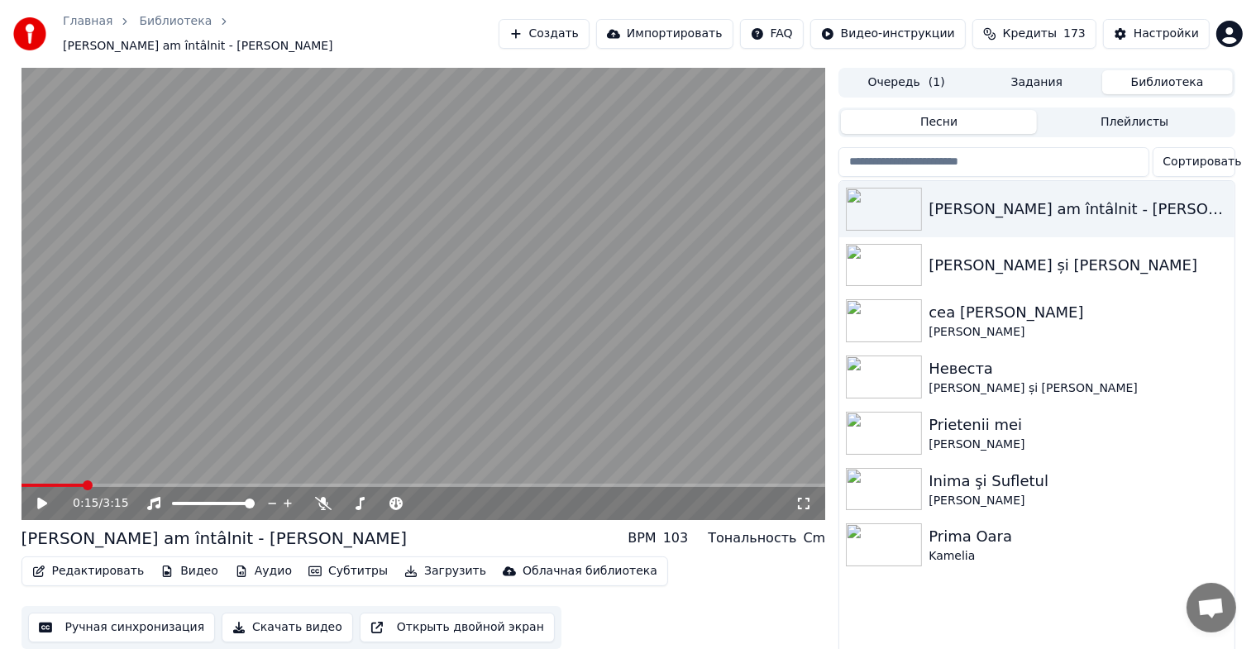
click at [26, 475] on video at bounding box center [424, 294] width 805 height 452
click at [26, 484] on span at bounding box center [54, 485] width 65 height 3
click at [40, 499] on icon at bounding box center [42, 504] width 8 height 10
click at [527, 497] on icon at bounding box center [531, 503] width 16 height 17
click at [40, 498] on icon at bounding box center [42, 504] width 10 height 12
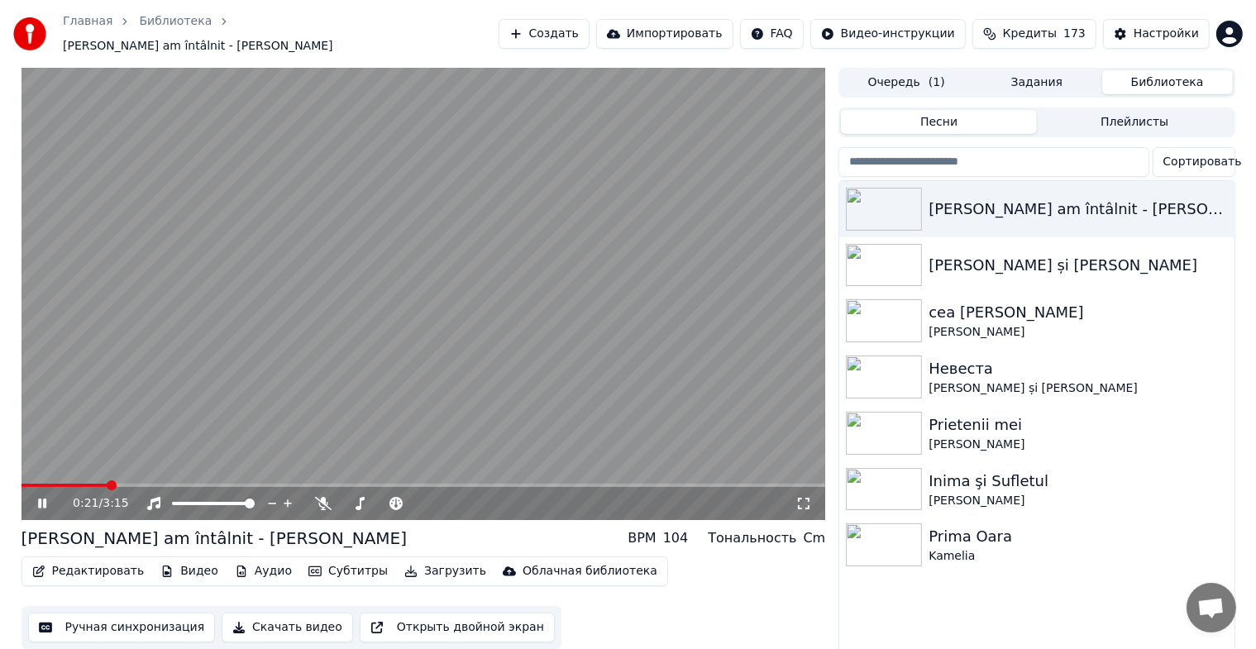
click at [26, 484] on span at bounding box center [65, 485] width 87 height 3
click at [41, 499] on icon at bounding box center [42, 504] width 8 height 10
click at [29, 484] on span at bounding box center [26, 485] width 8 height 3
click at [528, 496] on icon at bounding box center [531, 503] width 16 height 17
click at [509, 496] on icon at bounding box center [515, 503] width 16 height 17
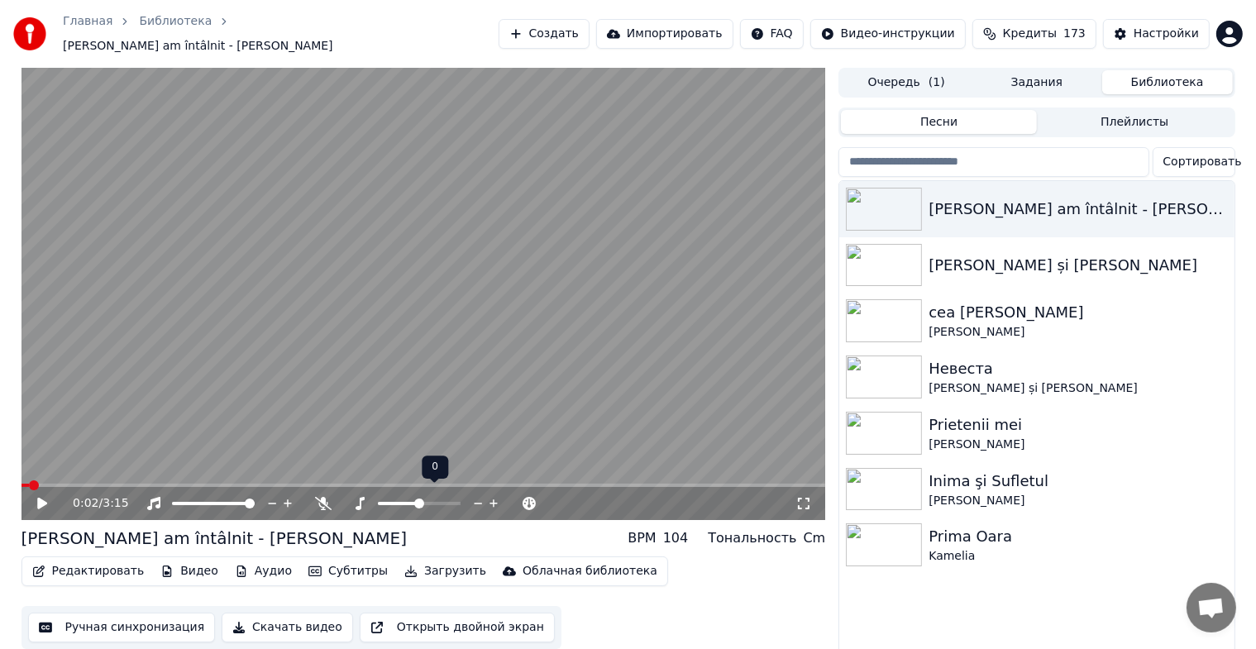
click at [497, 497] on icon at bounding box center [494, 503] width 16 height 17
click at [22, 483] on span at bounding box center [27, 485] width 10 height 10
click at [43, 497] on icon at bounding box center [54, 503] width 39 height 13
click at [26, 484] on span at bounding box center [78, 485] width 112 height 3
click at [252, 484] on span at bounding box center [424, 485] width 805 height 3
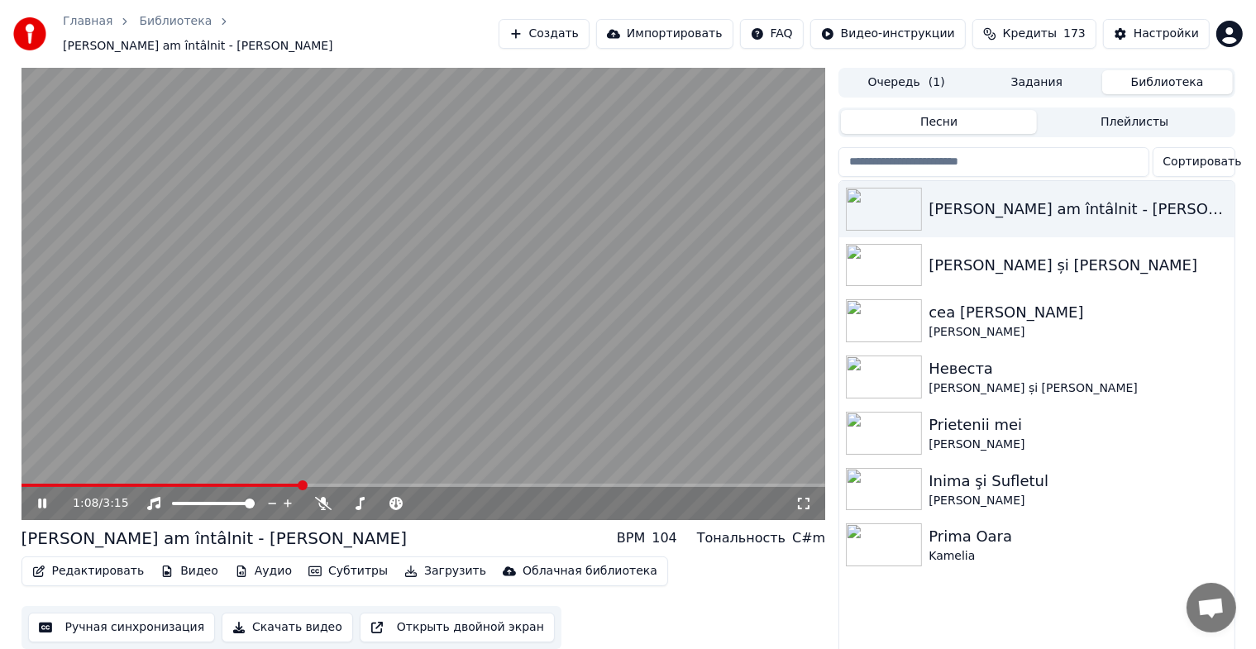
click at [25, 484] on span at bounding box center [162, 485] width 280 height 3
click at [45, 499] on icon at bounding box center [42, 504] width 8 height 10
click at [511, 495] on icon at bounding box center [515, 503] width 16 height 17
click at [22, 486] on span at bounding box center [27, 485] width 10 height 10
click at [46, 497] on icon at bounding box center [54, 503] width 39 height 13
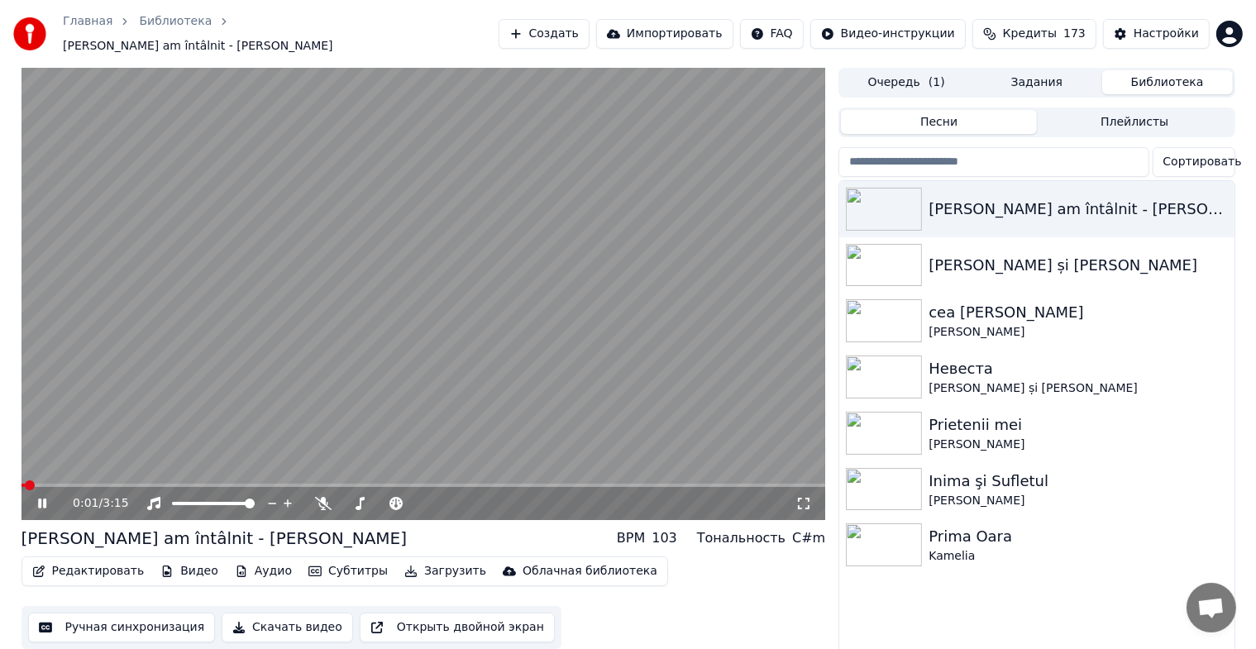
click at [26, 484] on span at bounding box center [24, 485] width 4 height 3
click at [269, 561] on button "Аудио" at bounding box center [263, 571] width 70 height 23
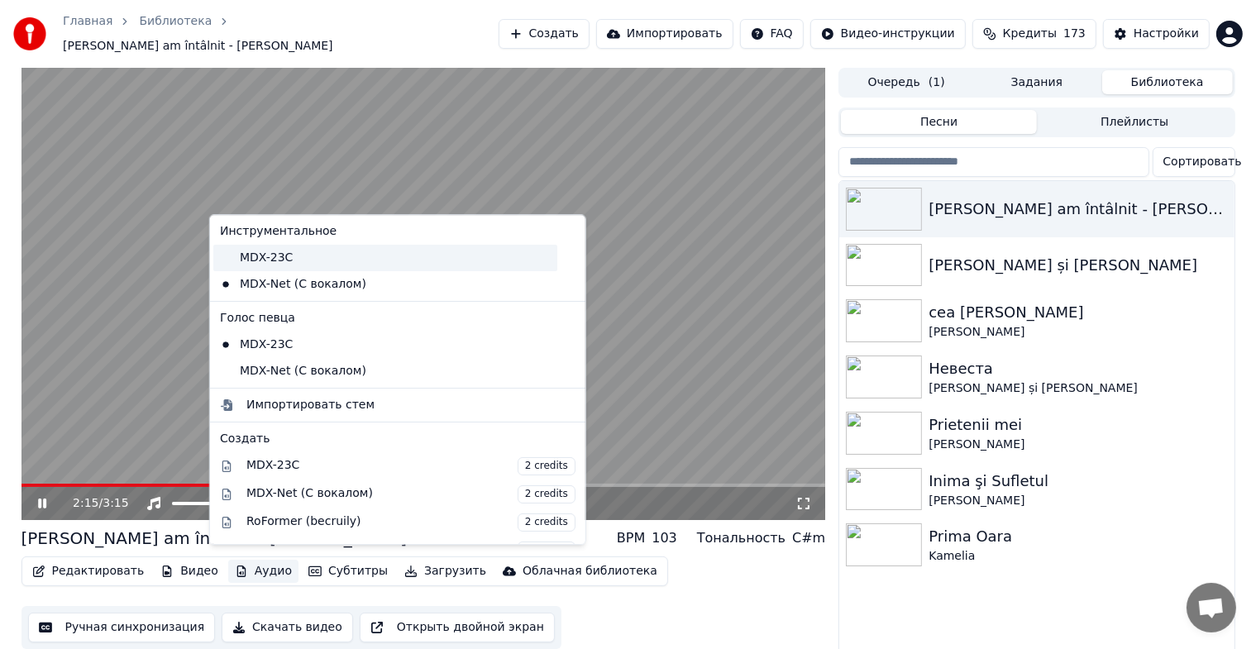
click at [279, 258] on div "MDX-23C" at bounding box center [385, 258] width 344 height 26
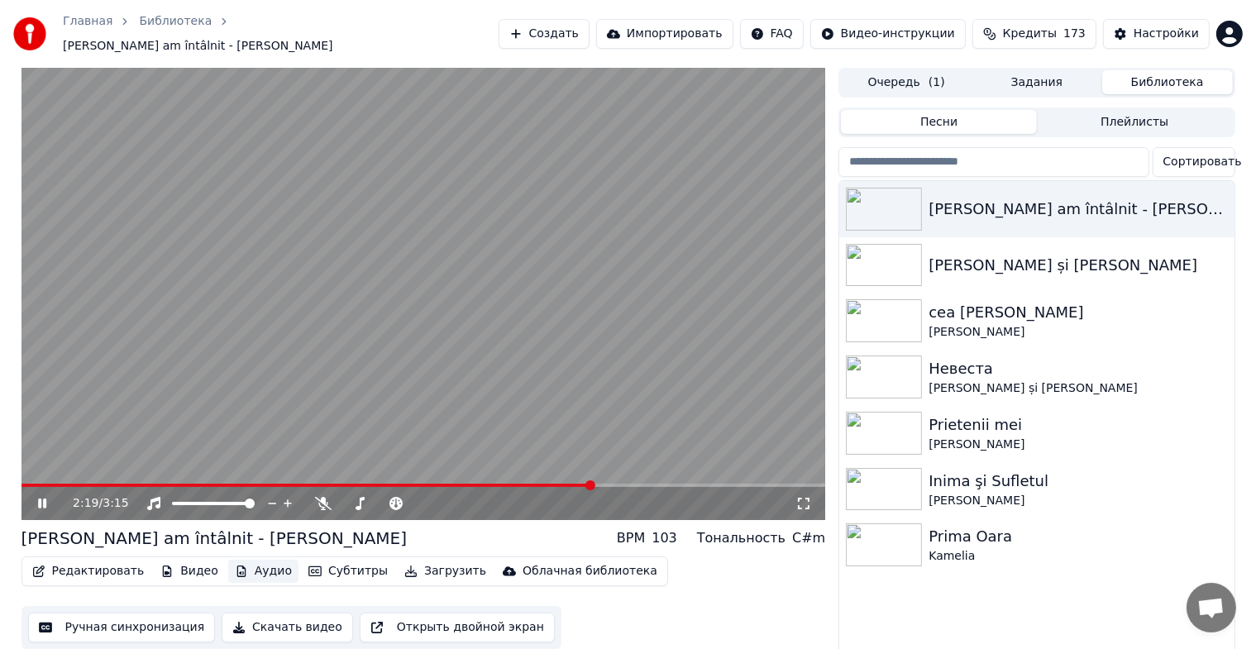
scroll to position [20, 0]
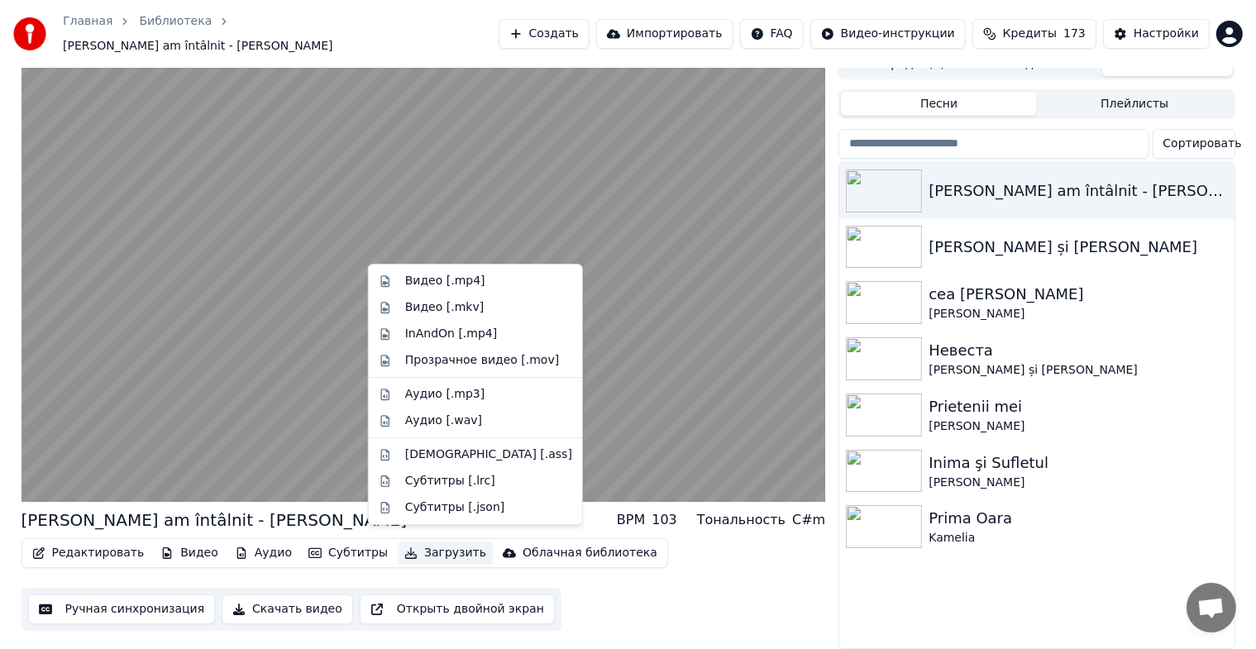
click at [427, 543] on button "Загрузить" at bounding box center [445, 553] width 95 height 23
click at [452, 281] on div "Видео [.mp4]" at bounding box center [445, 281] width 80 height 17
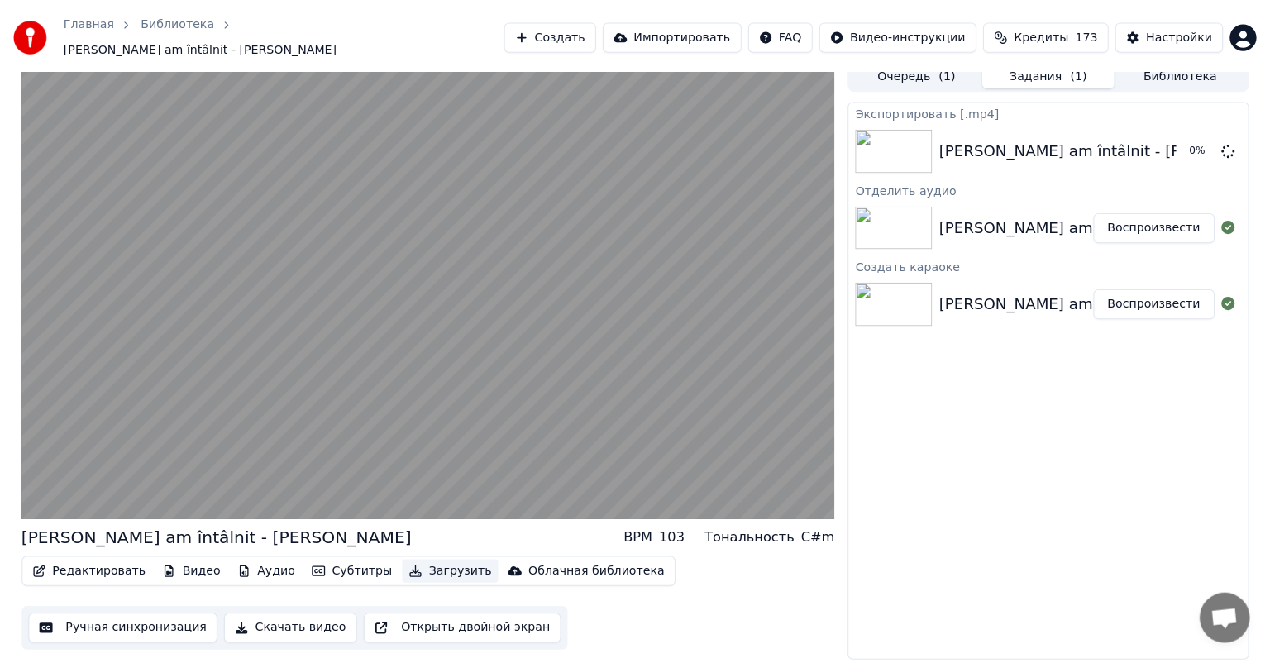
scroll to position [0, 0]
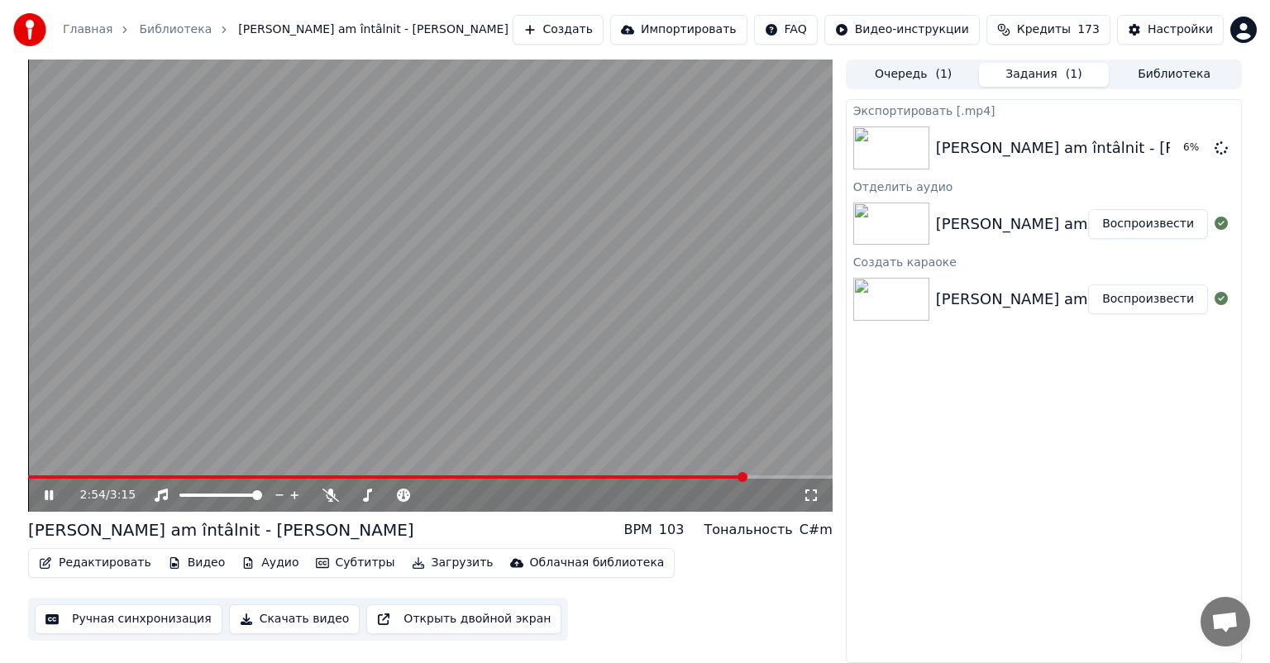
click at [31, 477] on span at bounding box center [387, 476] width 719 height 3
click at [1166, 152] on button "Показать" at bounding box center [1165, 148] width 85 height 30
click at [432, 568] on button "Загрузить" at bounding box center [452, 563] width 95 height 23
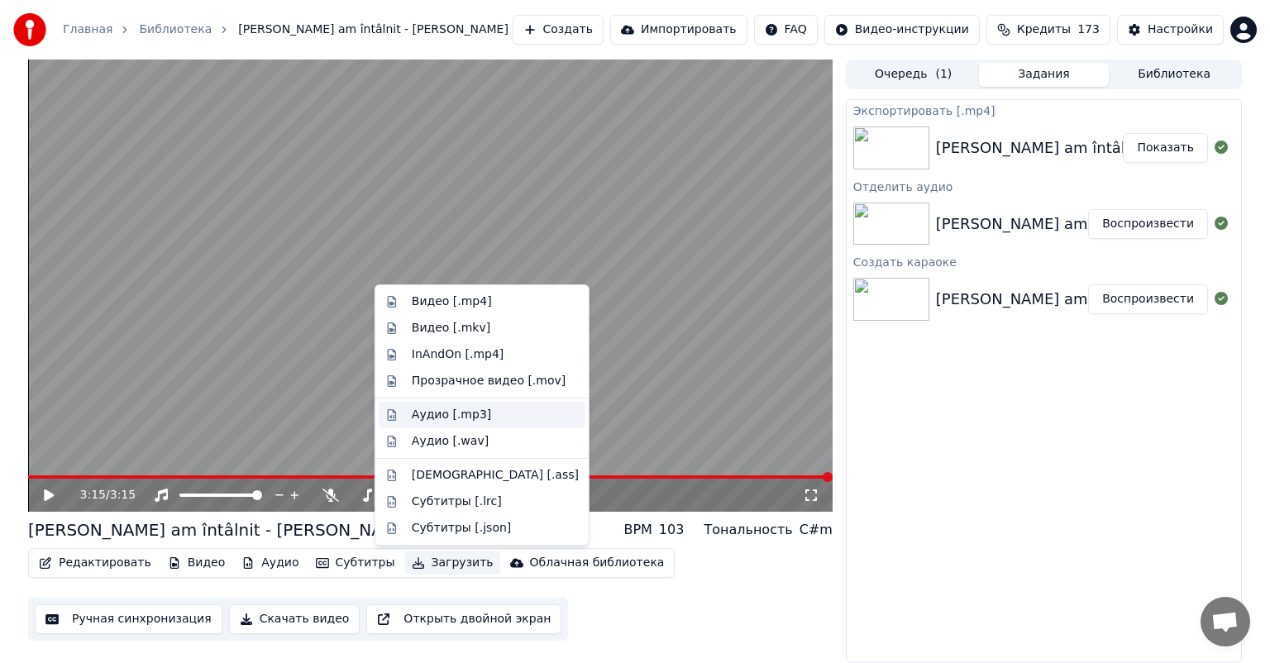
click at [447, 420] on div "Аудио [.mp3]" at bounding box center [451, 415] width 79 height 17
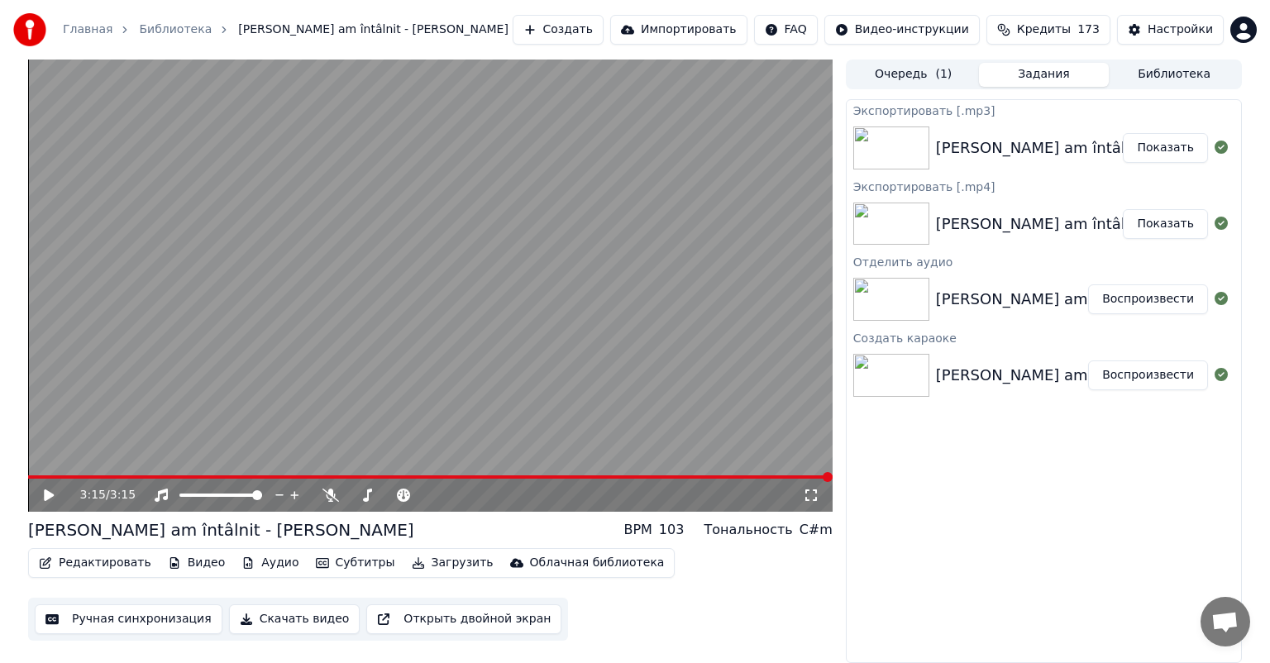
click at [58, 477] on span at bounding box center [430, 476] width 805 height 3
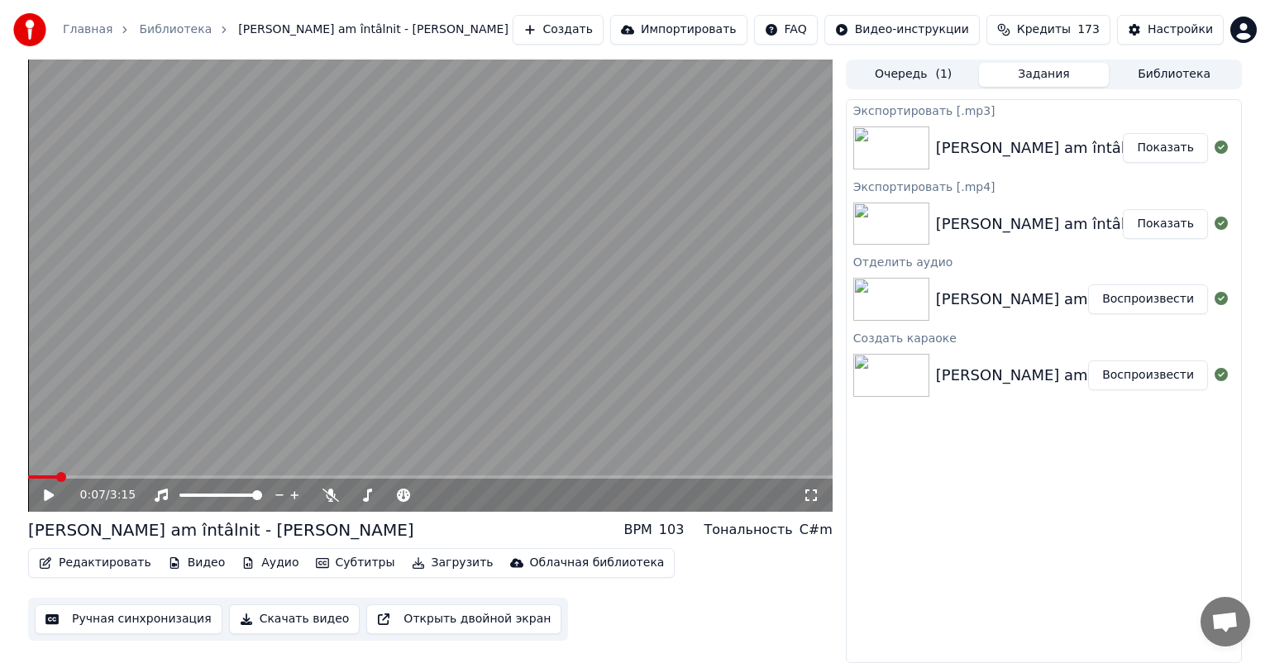
click at [50, 493] on icon at bounding box center [60, 495] width 39 height 13
click at [74, 478] on span at bounding box center [50, 476] width 45 height 3
click at [53, 495] on icon at bounding box center [60, 495] width 39 height 13
click at [53, 495] on icon at bounding box center [49, 496] width 10 height 12
click at [1164, 149] on button "Показать" at bounding box center [1165, 148] width 85 height 30
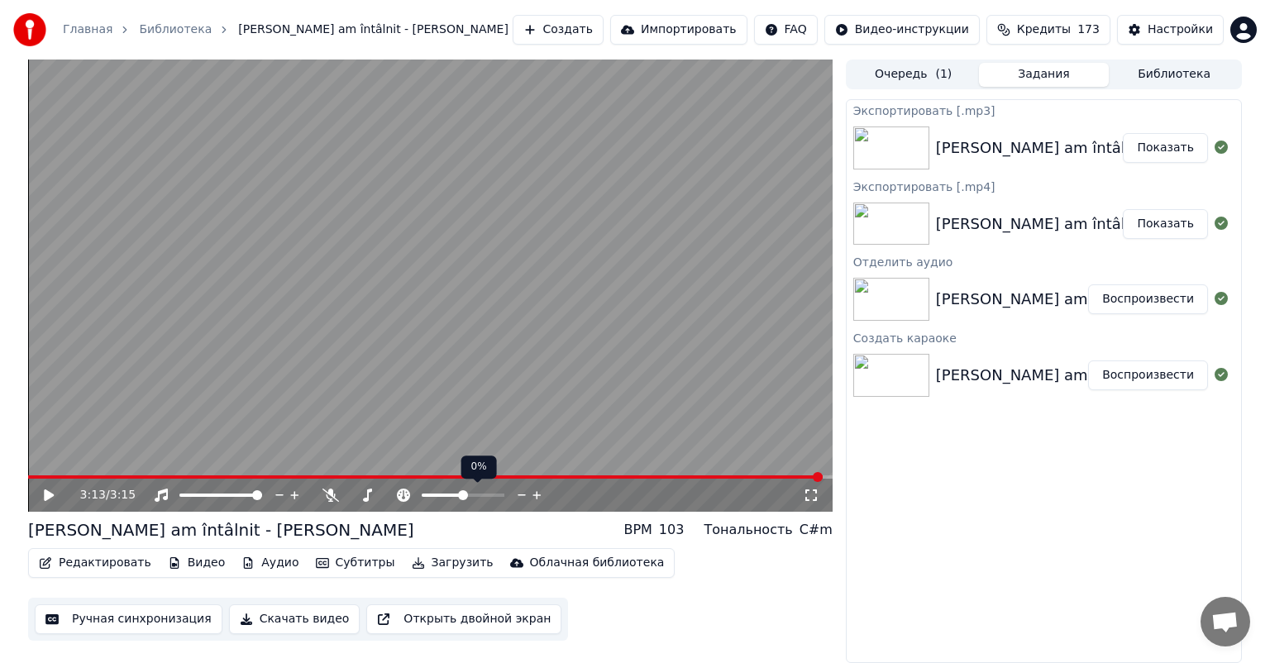
click at [538, 496] on icon at bounding box center [537, 495] width 16 height 17
click at [944, 543] on div "Экспортировать [.mp3] [PERSON_NAME] am întâlnit - [PERSON_NAME] Показать Экспор…" at bounding box center [1044, 381] width 396 height 564
click at [50, 509] on div "3:13 / 3:15" at bounding box center [430, 495] width 805 height 33
click at [50, 490] on icon at bounding box center [60, 495] width 39 height 13
click at [64, 478] on span at bounding box center [425, 476] width 795 height 3
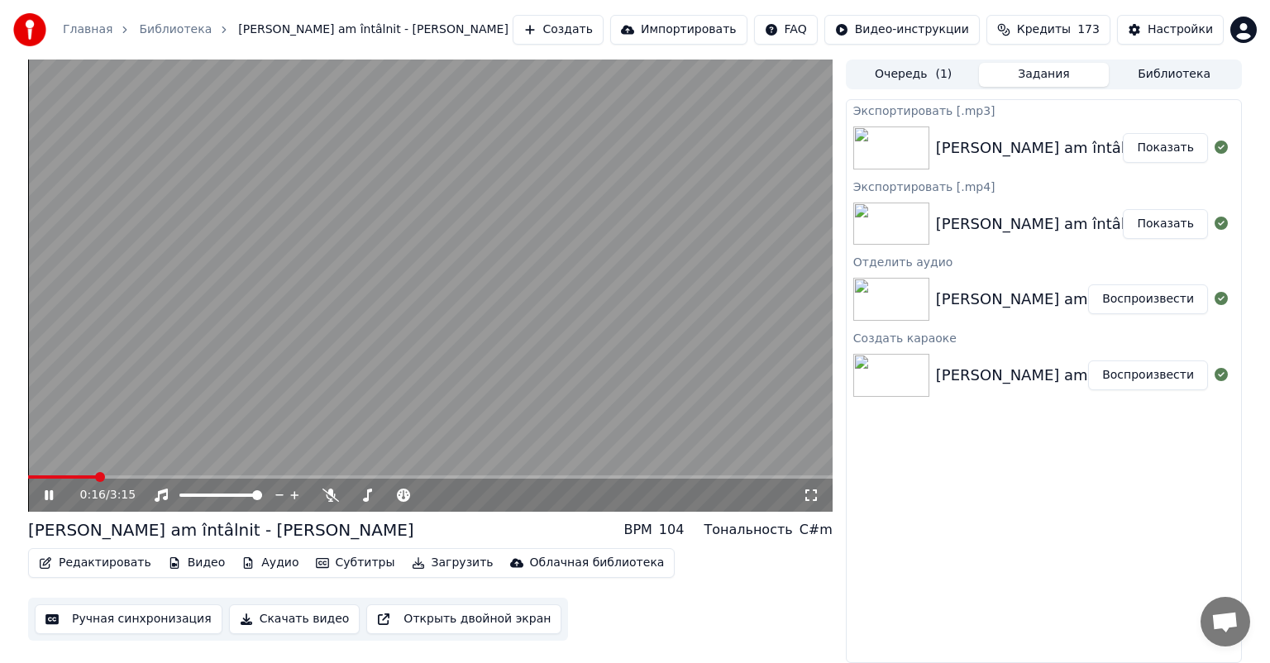
click at [434, 567] on button "Загрузить" at bounding box center [452, 563] width 95 height 23
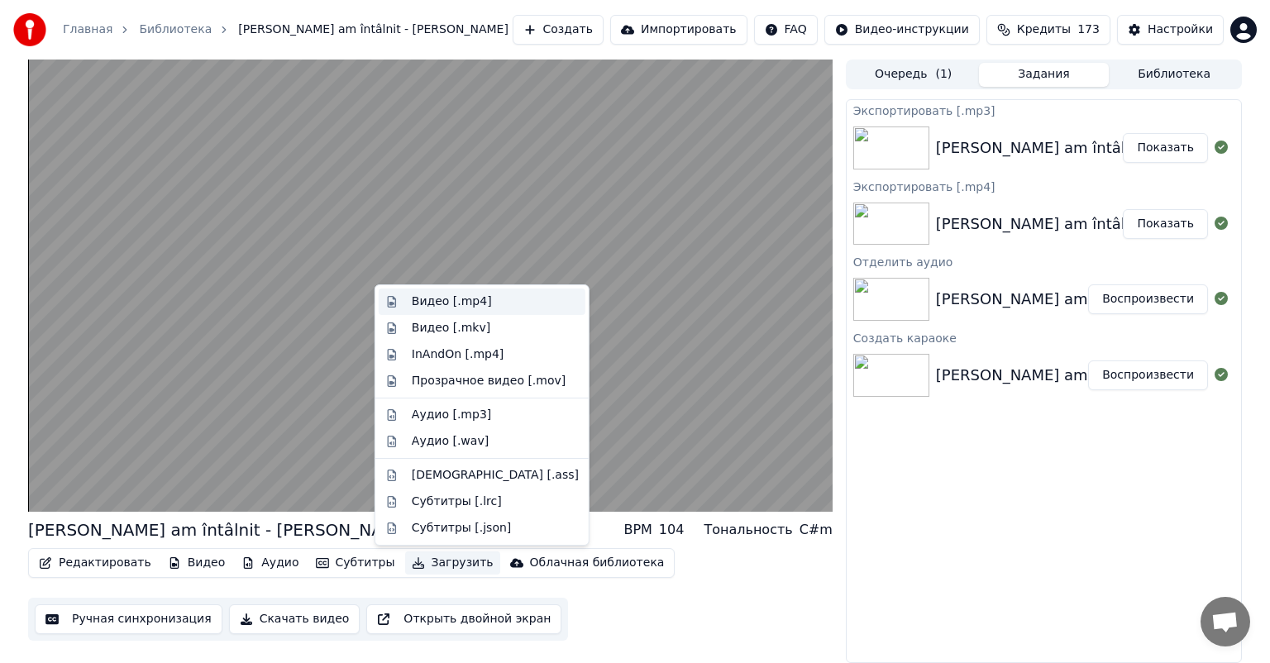
click at [446, 307] on div "Видео [.mp4]" at bounding box center [452, 302] width 80 height 17
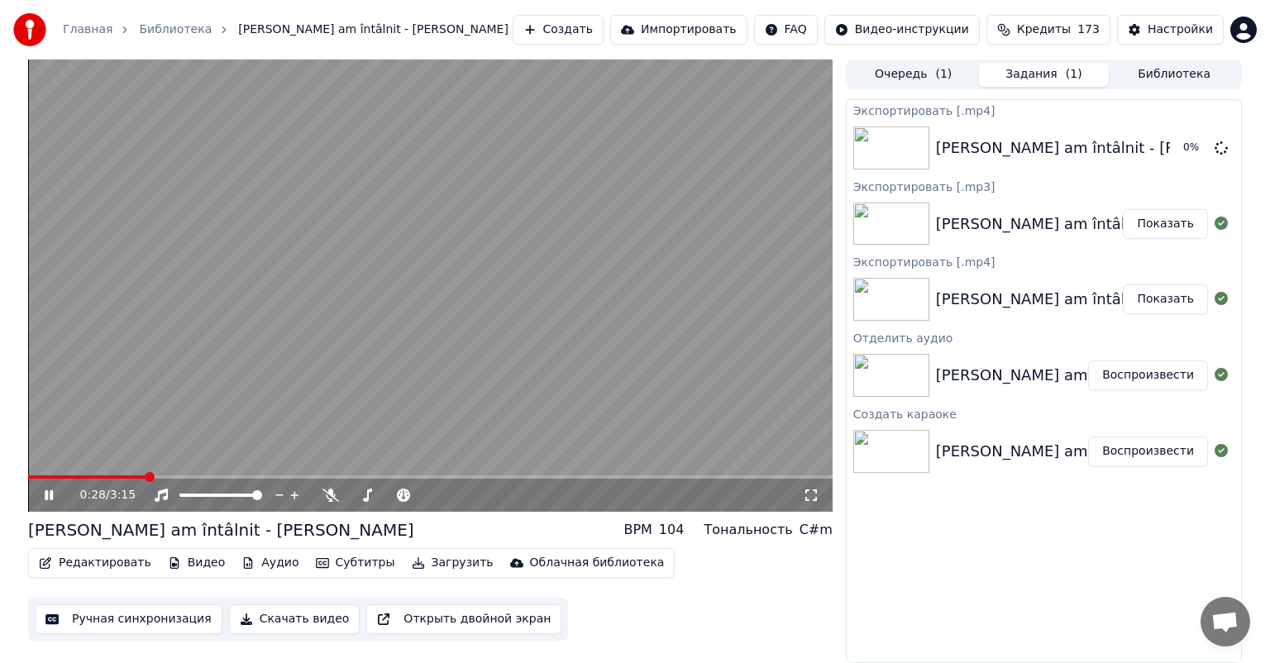
click at [52, 494] on icon at bounding box center [49, 495] width 8 height 10
click at [38, 478] on span at bounding box center [87, 476] width 118 height 3
click at [50, 504] on div "0:02 / 3:15" at bounding box center [430, 495] width 805 height 33
click at [53, 496] on icon at bounding box center [60, 495] width 39 height 13
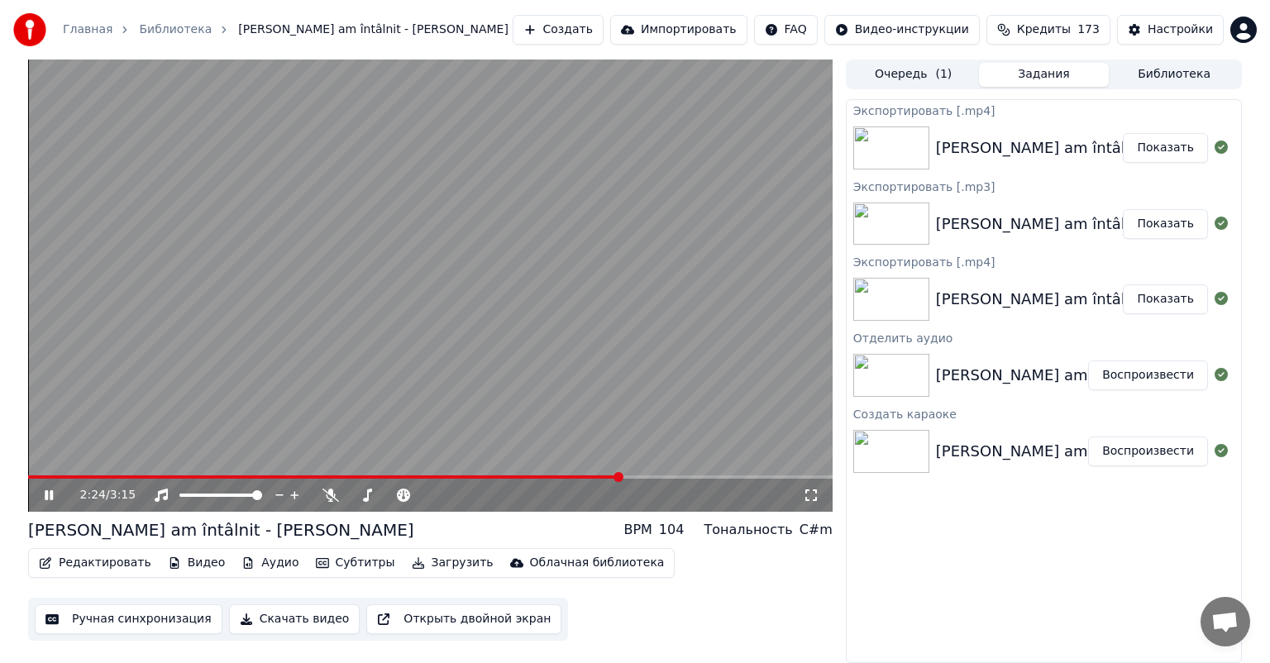
click at [1188, 144] on button "Показать" at bounding box center [1165, 148] width 85 height 30
click at [53, 495] on icon at bounding box center [49, 495] width 8 height 10
click at [1161, 146] on button "Показать" at bounding box center [1165, 148] width 85 height 30
click at [485, 495] on icon at bounding box center [486, 495] width 16 height 17
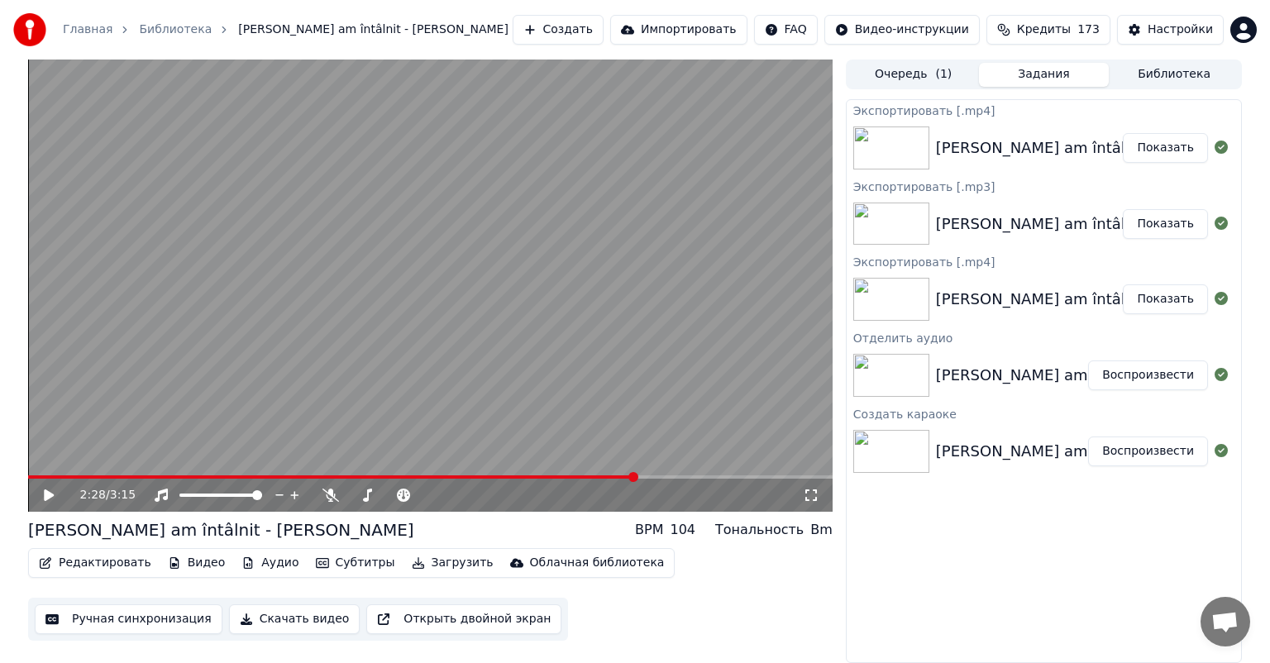
click at [509, 492] on div "2:28 / 3:15" at bounding box center [441, 495] width 723 height 17
click at [446, 495] on icon at bounding box center [450, 495] width 16 height 17
click at [503, 493] on icon at bounding box center [501, 495] width 16 height 17
click at [521, 495] on icon at bounding box center [522, 495] width 16 height 17
click at [50, 497] on icon at bounding box center [49, 496] width 10 height 12
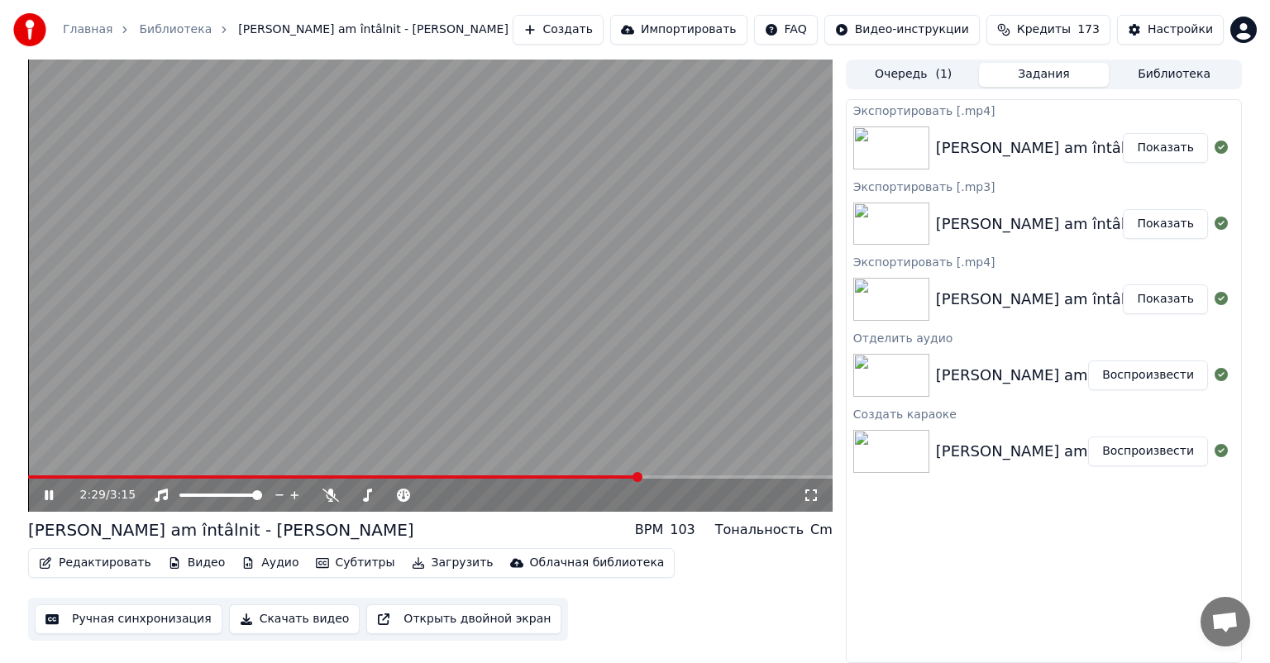
click at [36, 474] on video at bounding box center [430, 286] width 805 height 452
click at [36, 482] on div "2:29 / 3:15" at bounding box center [430, 495] width 805 height 33
click at [33, 474] on video at bounding box center [430, 286] width 805 height 452
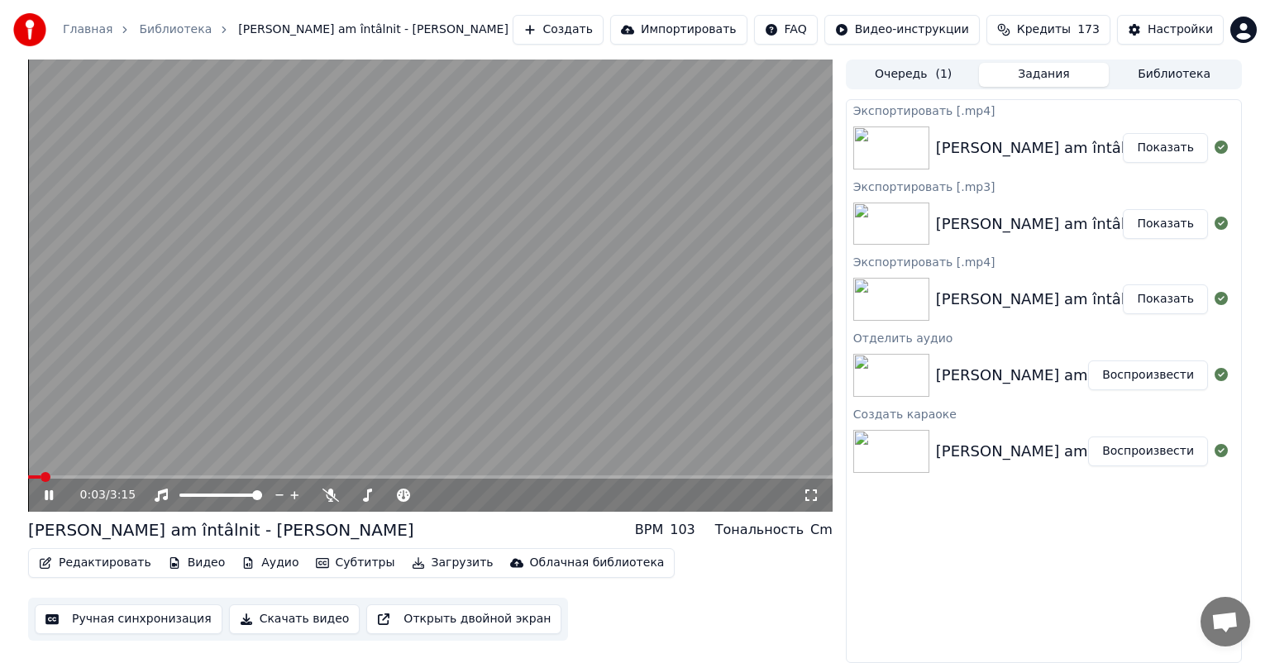
click at [41, 476] on span at bounding box center [34, 476] width 12 height 3
click at [437, 566] on button "Загрузить" at bounding box center [452, 563] width 95 height 23
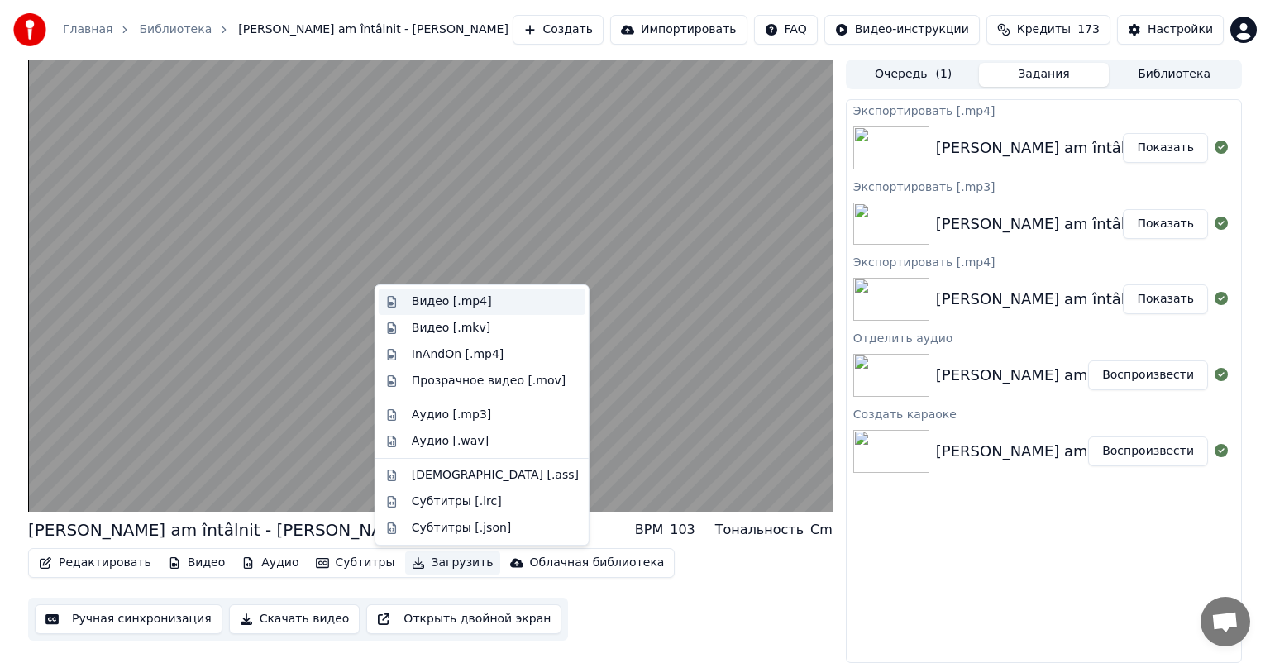
click at [455, 298] on div "Видео [.mp4]" at bounding box center [452, 302] width 80 height 17
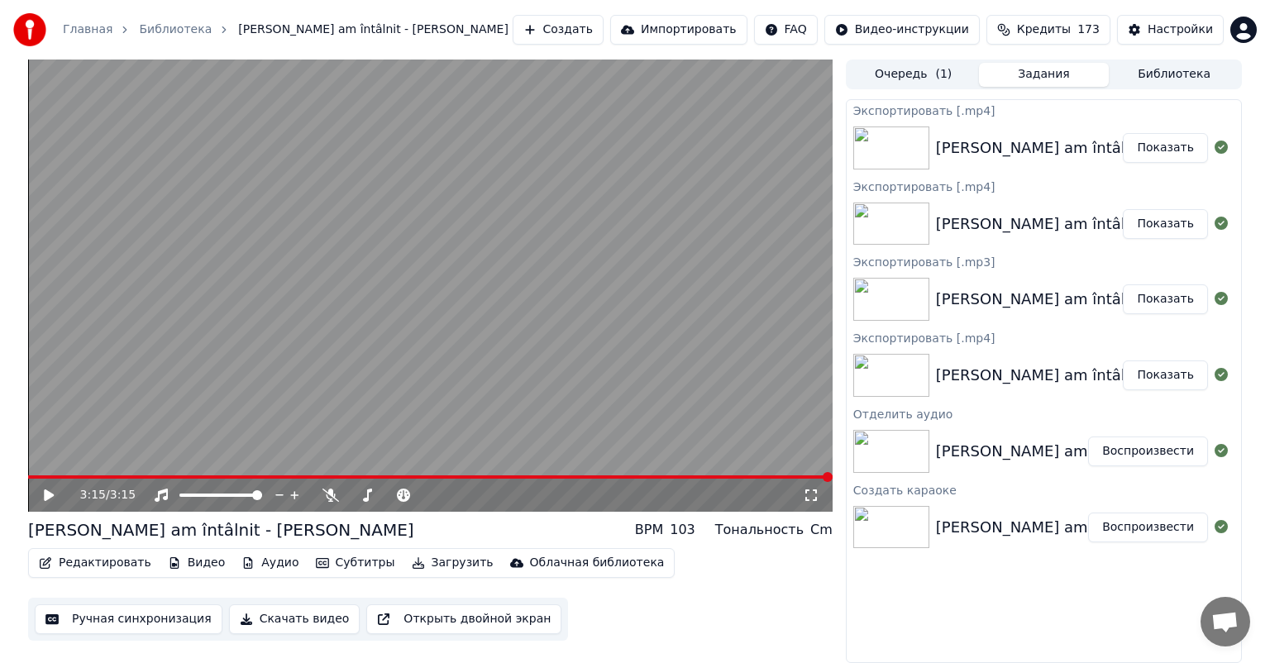
click at [1179, 142] on button "Показать" at bounding box center [1165, 148] width 85 height 30
